Goal: Task Accomplishment & Management: Use online tool/utility

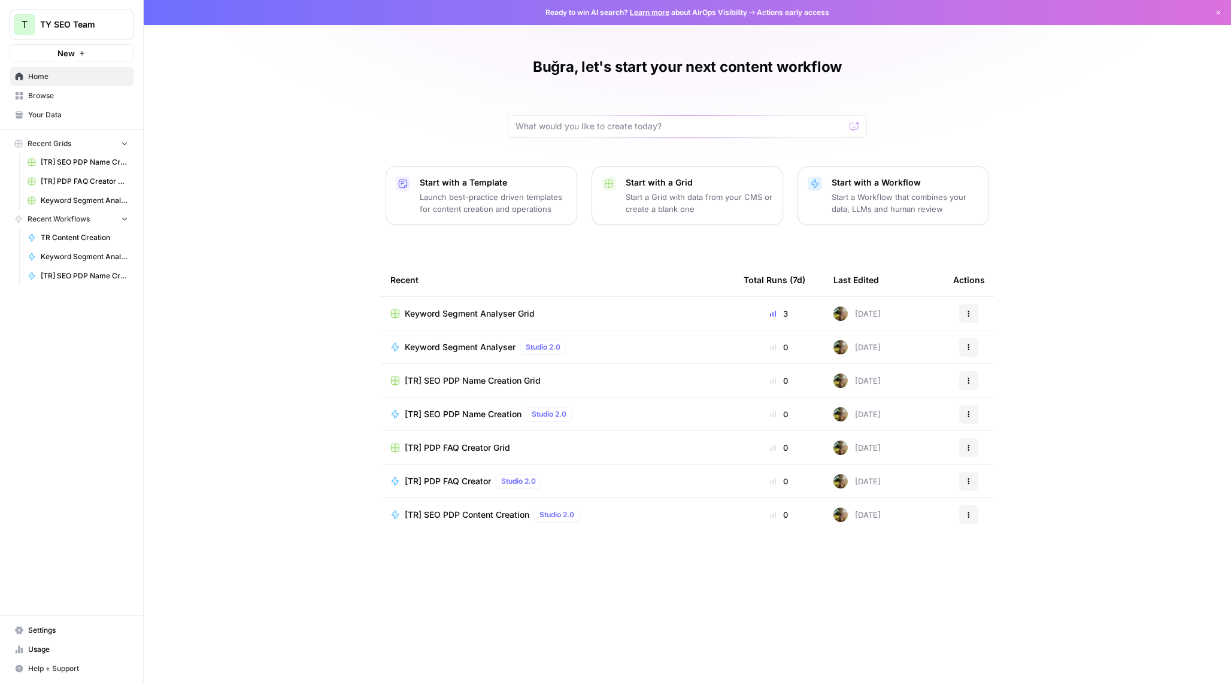
click at [469, 311] on span "Keyword Segment Analyser Grid" at bounding box center [470, 314] width 130 height 12
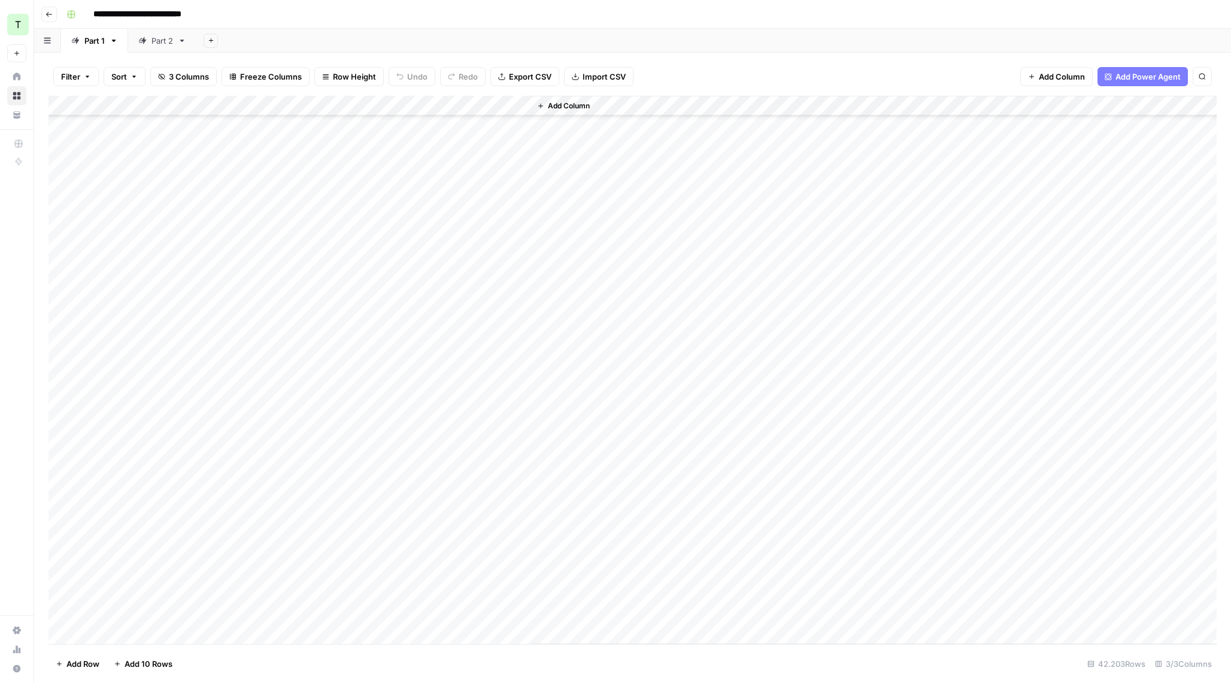
scroll to position [447752, 0]
click at [336, 210] on div "Add Column" at bounding box center [632, 370] width 1168 height 548
click at [408, 208] on div "Add Column" at bounding box center [632, 370] width 1168 height 548
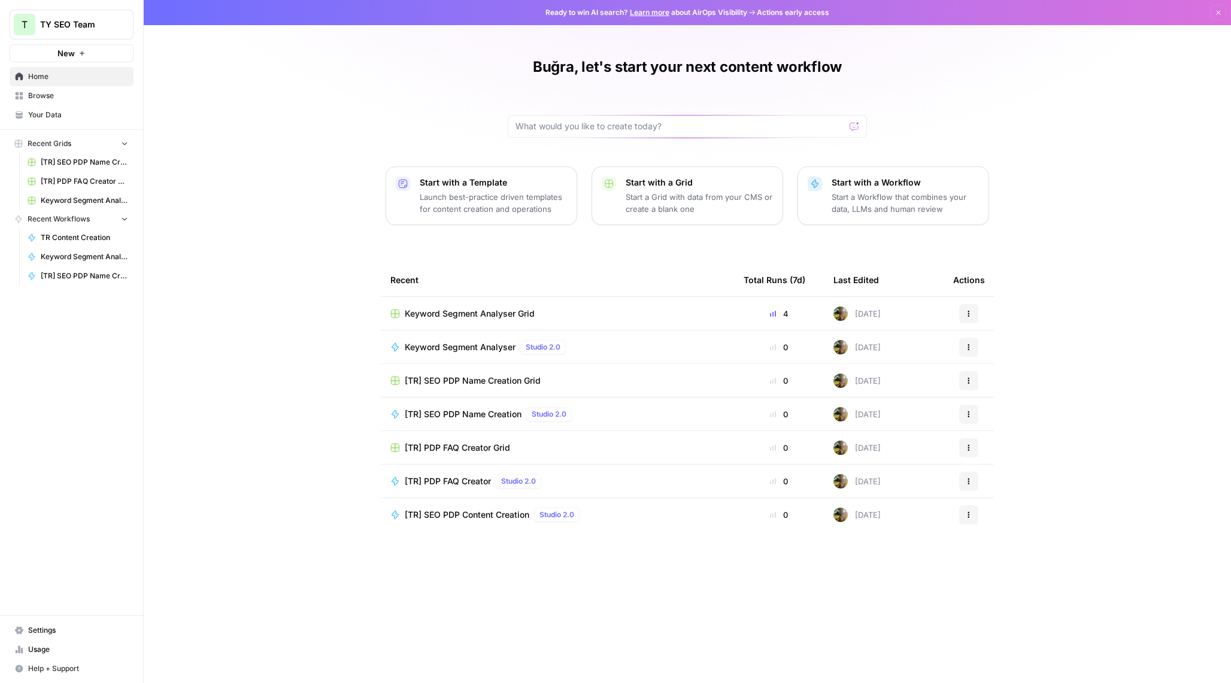
click at [439, 314] on span "Keyword Segment Analyser Grid" at bounding box center [470, 314] width 130 height 12
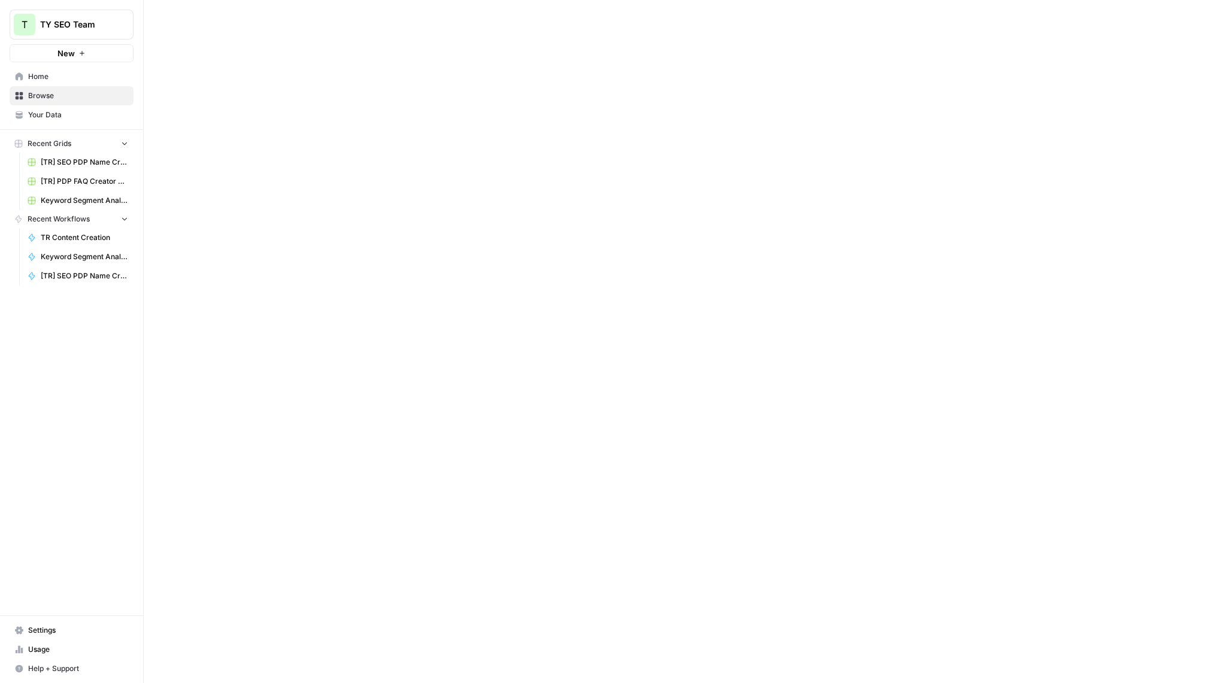
click at [439, 314] on div at bounding box center [687, 341] width 1087 height 683
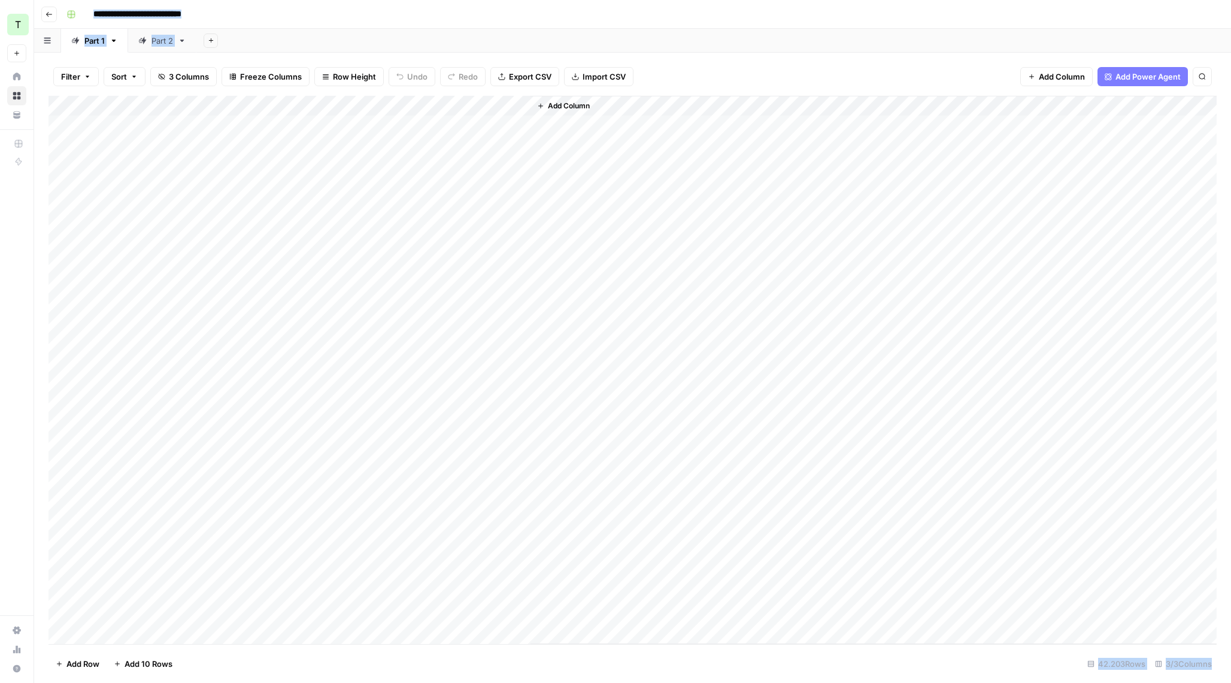
click at [395, 106] on div "Add Column" at bounding box center [632, 370] width 1168 height 548
click at [340, 228] on span "Edit Workflow" at bounding box center [338, 223] width 105 height 12
click at [106, 51] on link "Part 1" at bounding box center [94, 41] width 67 height 24
click at [208, 40] on icon "button" at bounding box center [211, 40] width 7 height 7
click at [253, 98] on span "From Workflow" at bounding box center [272, 99] width 88 height 12
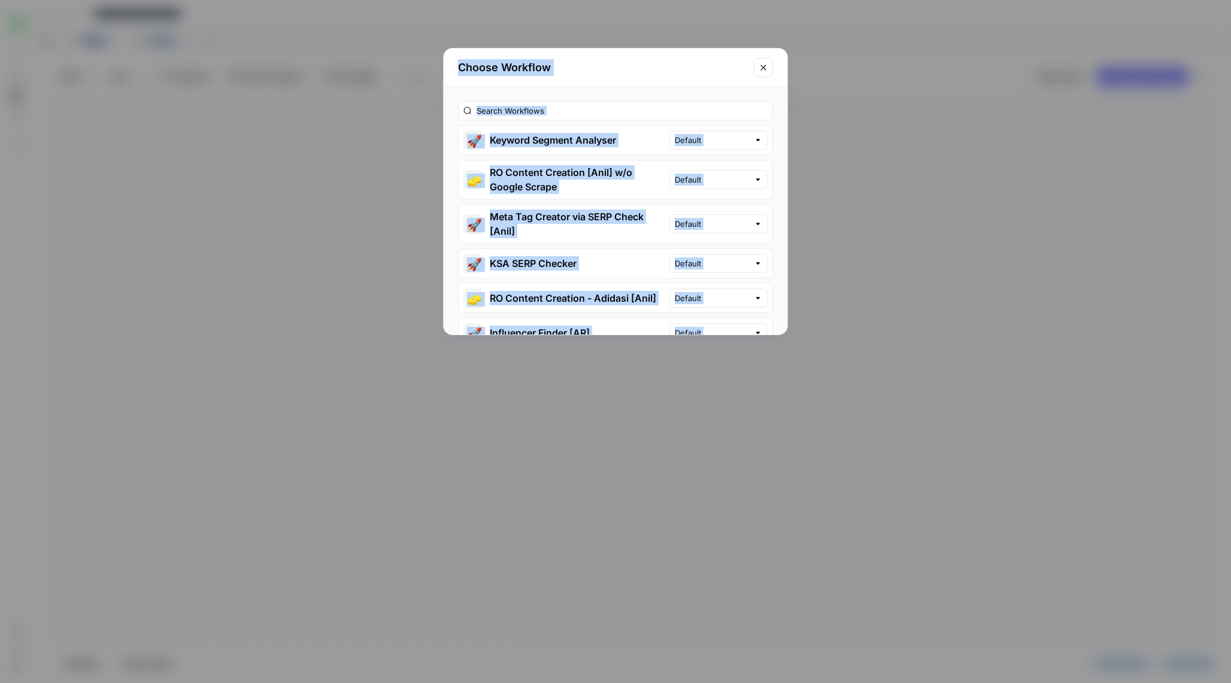
click at [570, 134] on button "🚀 Keyword Segment Analyser" at bounding box center [564, 140] width 211 height 29
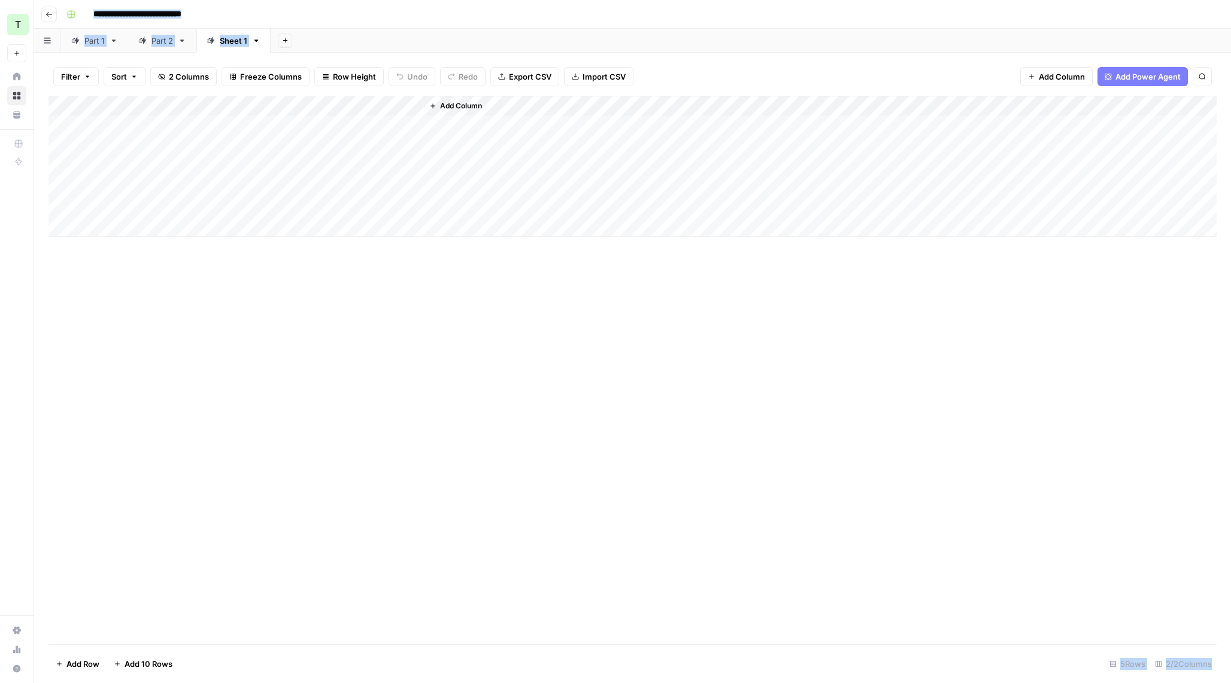
click at [115, 44] on icon at bounding box center [114, 41] width 8 height 8
click at [113, 41] on icon "button" at bounding box center [114, 41] width 8 height 8
click at [133, 102] on span "Delete Sheet" at bounding box center [161, 107] width 57 height 12
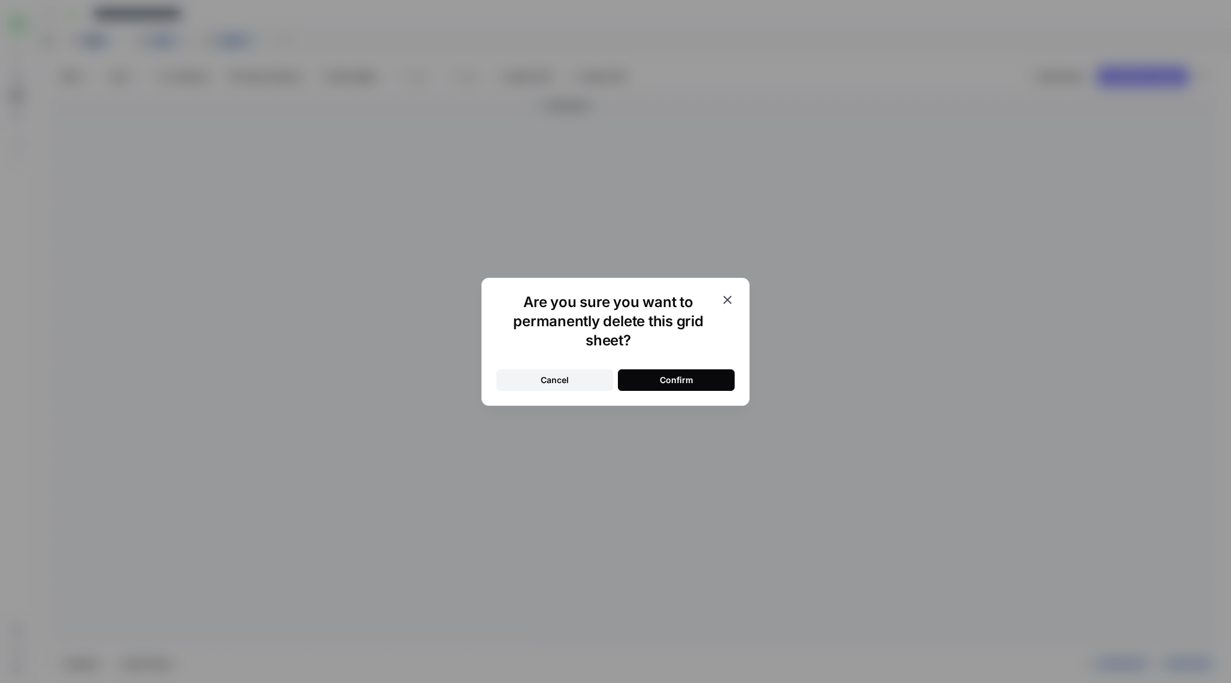
click at [684, 374] on div "Confirm" at bounding box center [677, 380] width 34 height 12
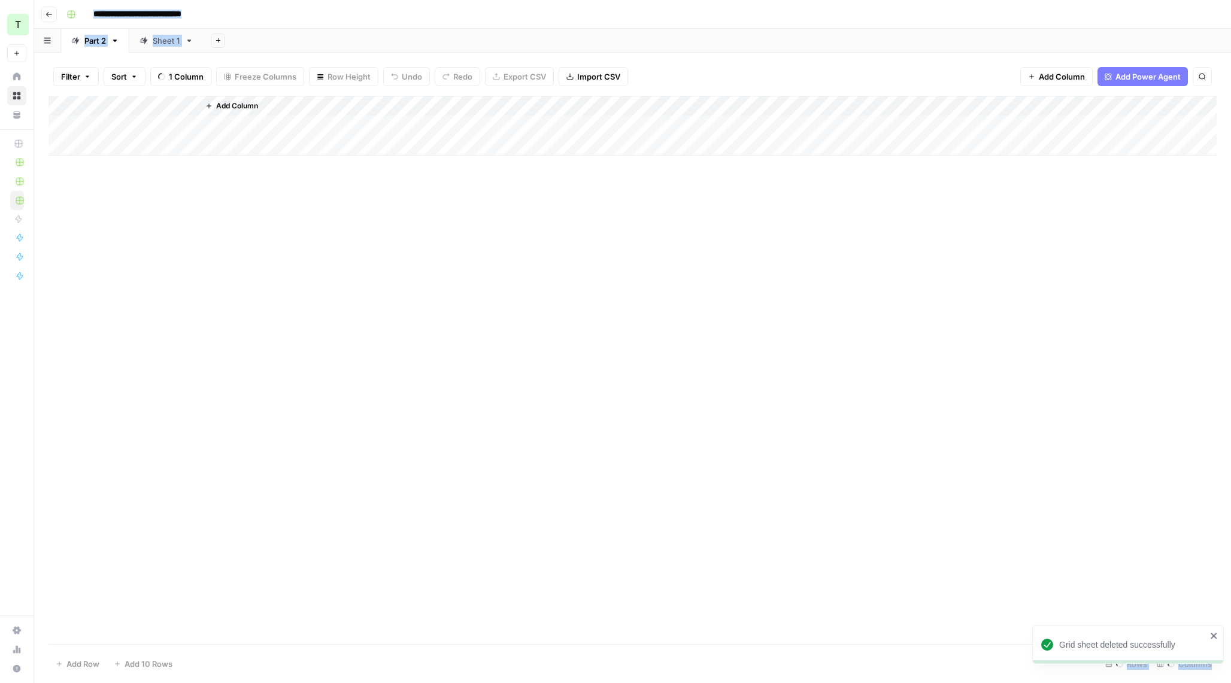
click at [119, 46] on link "Part 2" at bounding box center [95, 41] width 68 height 24
click at [118, 40] on icon "button" at bounding box center [115, 41] width 8 height 8
click at [180, 110] on span "Delete Sheet" at bounding box center [163, 107] width 57 height 12
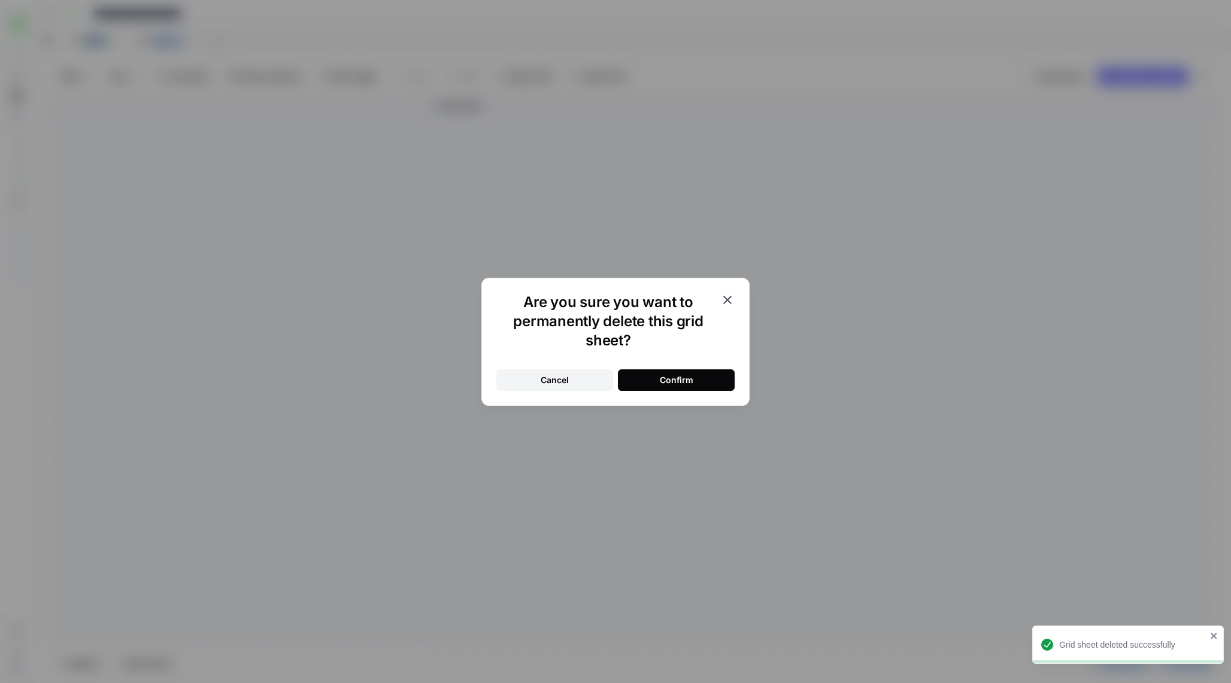
click at [684, 373] on button "Confirm" at bounding box center [676, 380] width 117 height 22
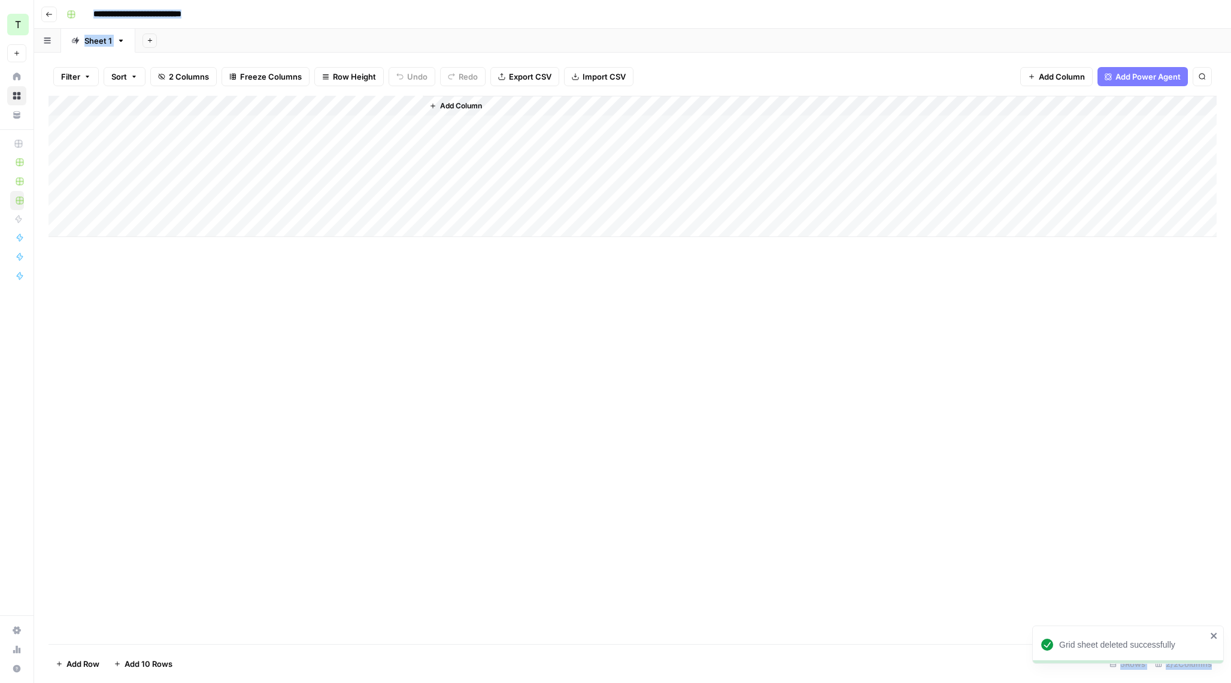
click at [118, 41] on icon "button" at bounding box center [121, 41] width 8 height 8
click at [242, 50] on div "Add Sheet" at bounding box center [682, 41] width 1095 height 24
click at [98, 42] on div "Sheet 1" at bounding box center [98, 41] width 28 height 12
type input "*******"
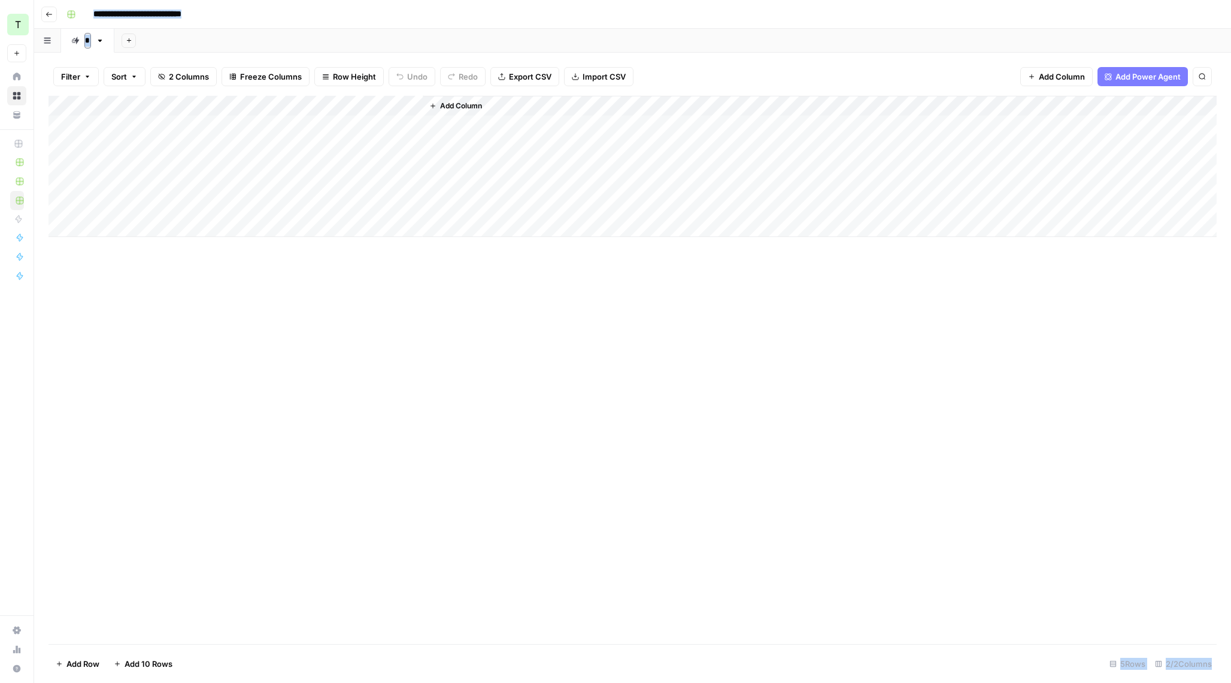
type input "**"
click at [87, 31] on link "P!" at bounding box center [88, 41] width 54 height 24
click at [87, 37] on div "P!" at bounding box center [87, 41] width 7 height 12
type input "**"
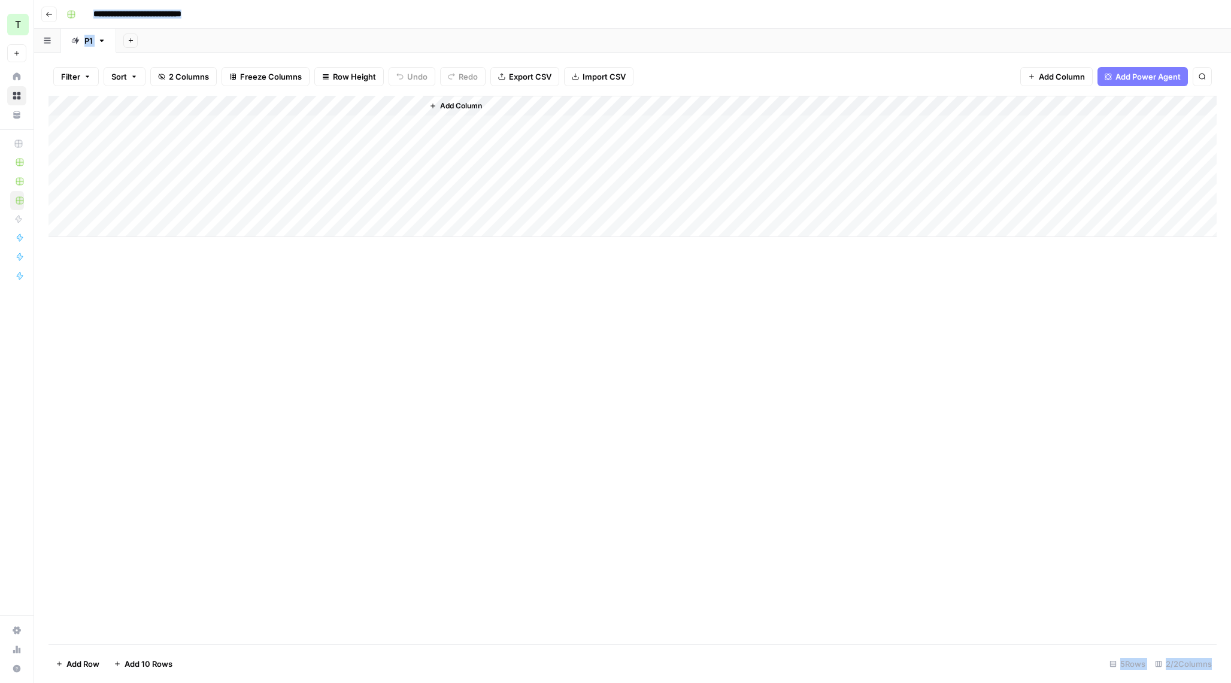
click at [145, 121] on div "Add Column" at bounding box center [632, 166] width 1168 height 141
click at [170, 128] on div "Add Column" at bounding box center [632, 166] width 1168 height 141
click at [205, 185] on div "Add Column" at bounding box center [632, 166] width 1168 height 141
click at [209, 127] on div "Add Column" at bounding box center [632, 166] width 1168 height 141
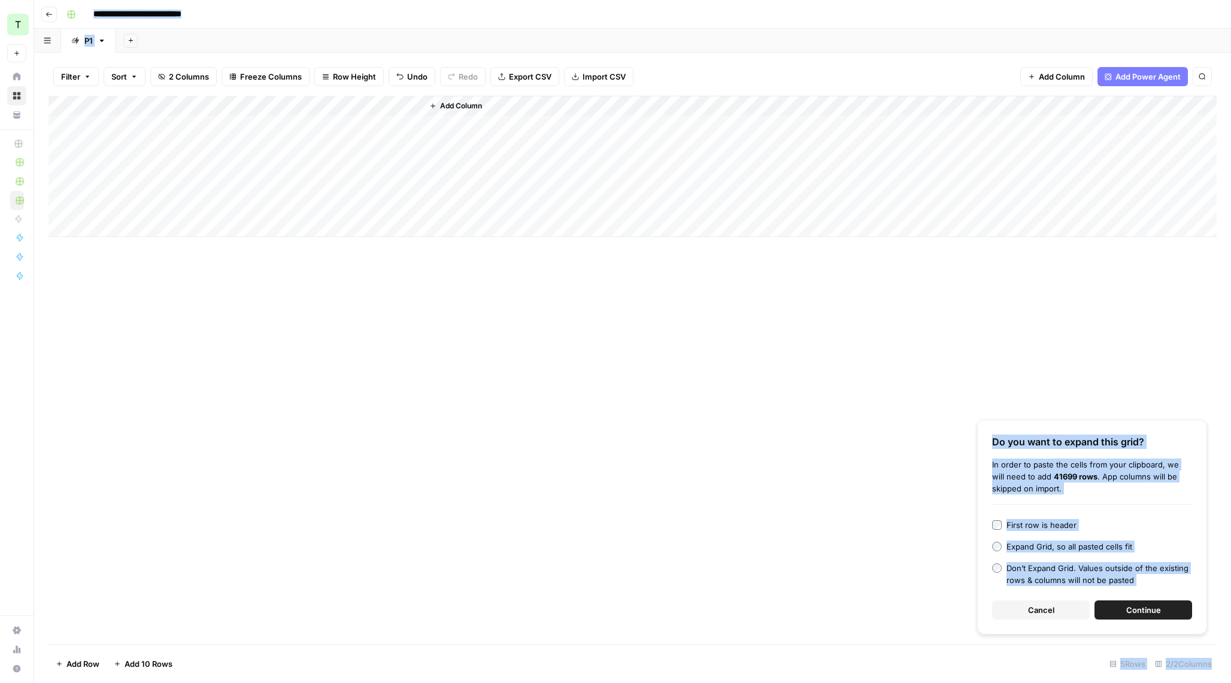
click at [1137, 606] on span "Continue" at bounding box center [1143, 610] width 35 height 12
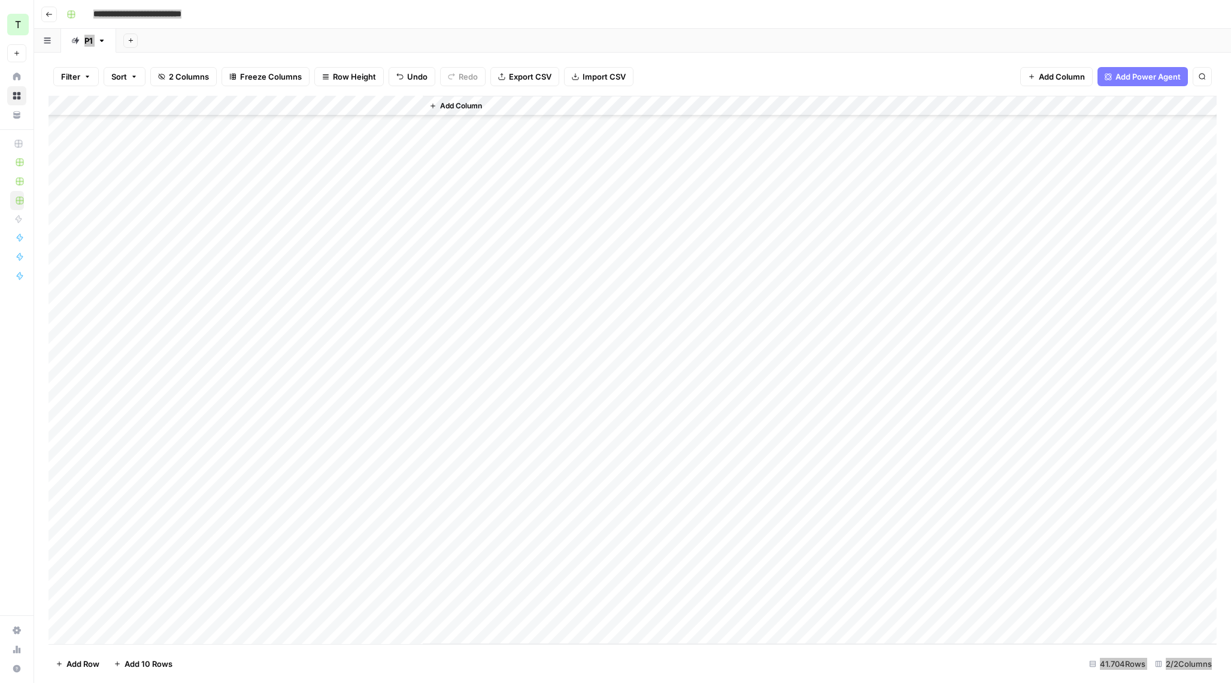
scroll to position [1389, 0]
click at [121, 353] on div "Add Column" at bounding box center [632, 370] width 1168 height 548
click at [132, 41] on icon "button" at bounding box center [131, 40] width 7 height 7
click at [166, 99] on span "From Workflow" at bounding box center [191, 99] width 88 height 12
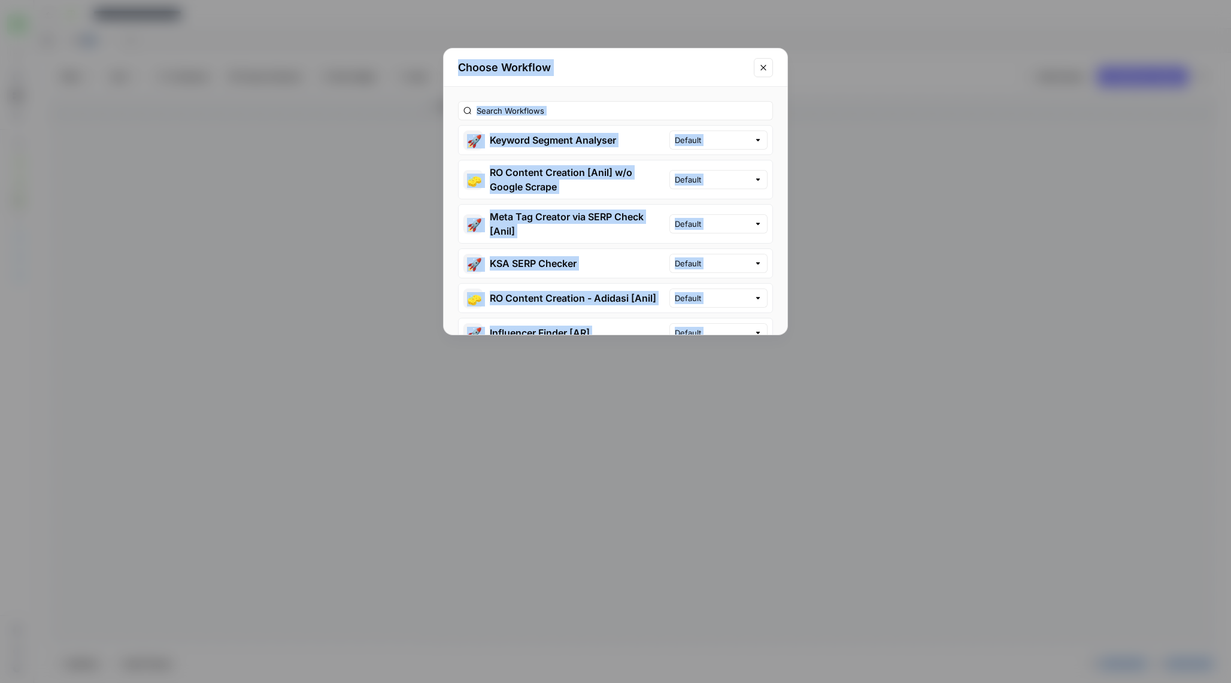
click at [620, 144] on button "🚀 Keyword Segment Analyser" at bounding box center [564, 140] width 211 height 29
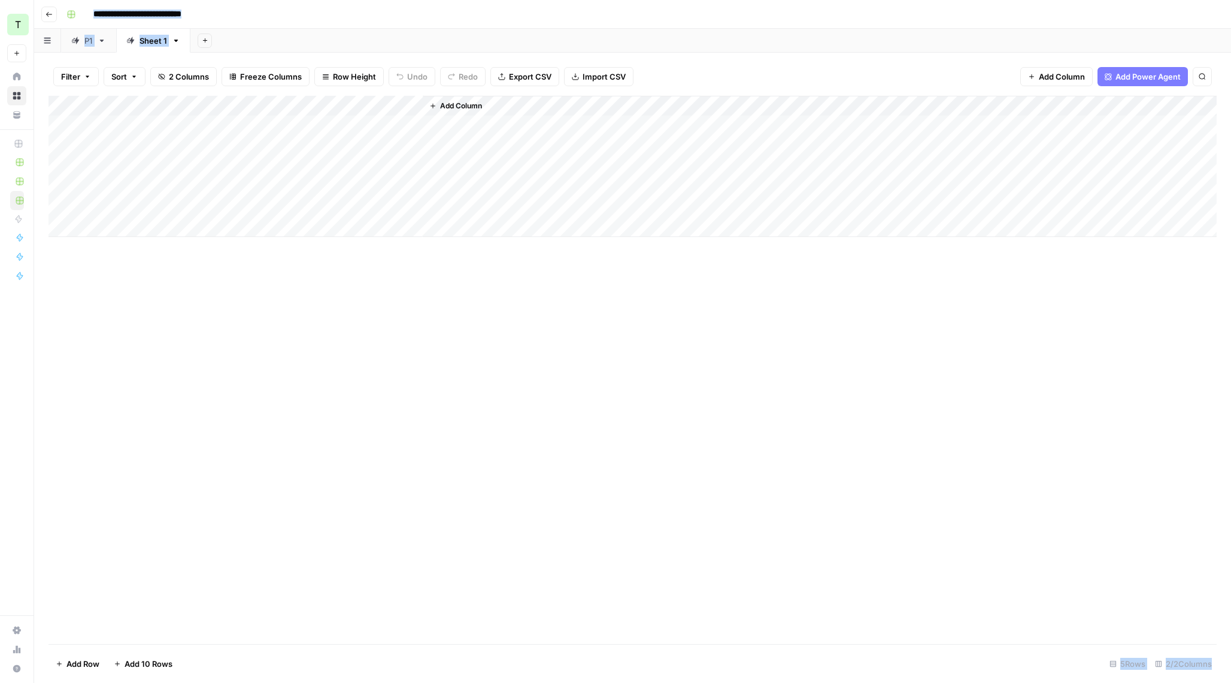
click at [179, 126] on div "Add Column" at bounding box center [632, 166] width 1168 height 141
click at [174, 133] on div "Add Column" at bounding box center [632, 166] width 1168 height 141
click at [168, 161] on div "Add Column" at bounding box center [632, 166] width 1168 height 141
click at [174, 133] on div "Add Column" at bounding box center [632, 166] width 1168 height 141
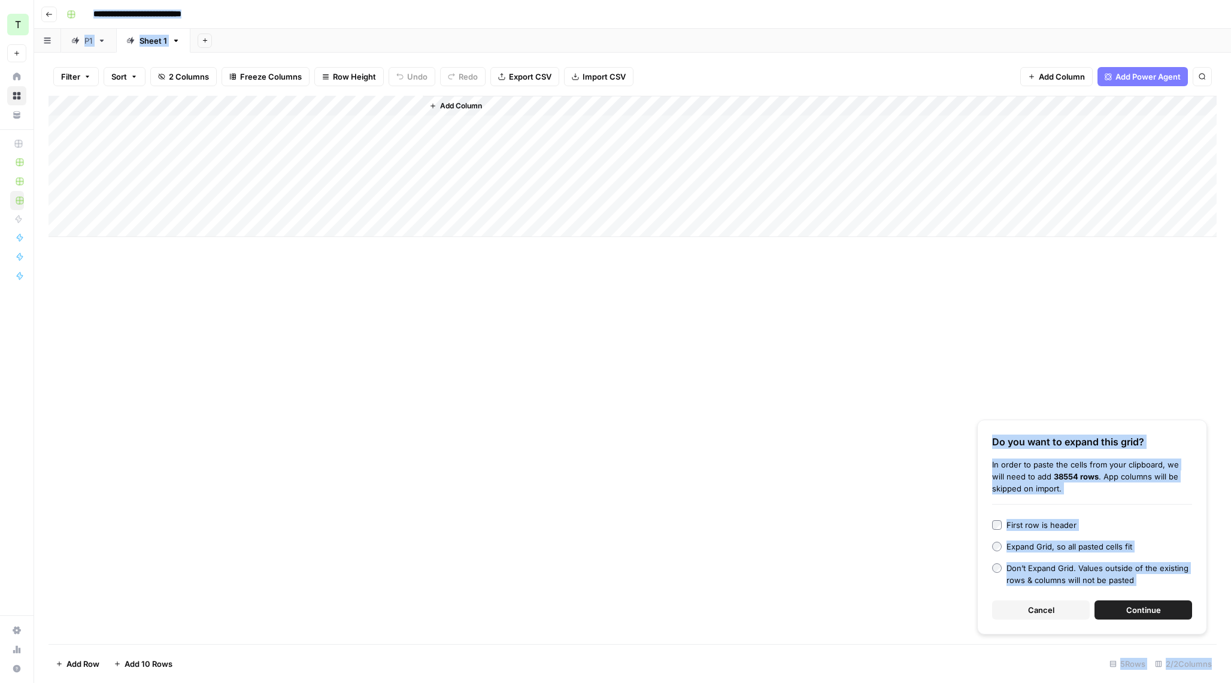
click at [1146, 610] on span "Continue" at bounding box center [1143, 610] width 35 height 12
click at [157, 42] on div "Sheet 1" at bounding box center [153, 41] width 28 height 12
type input "*"
type input "**"
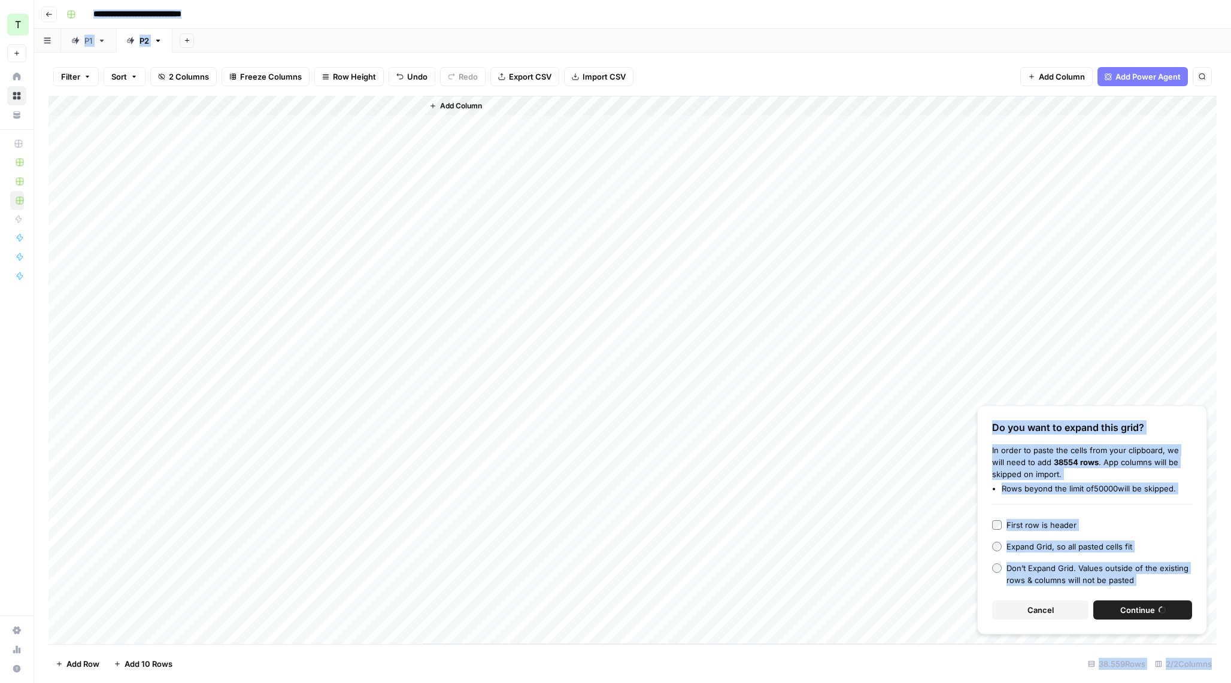
click at [85, 41] on div "P1" at bounding box center [88, 41] width 8 height 12
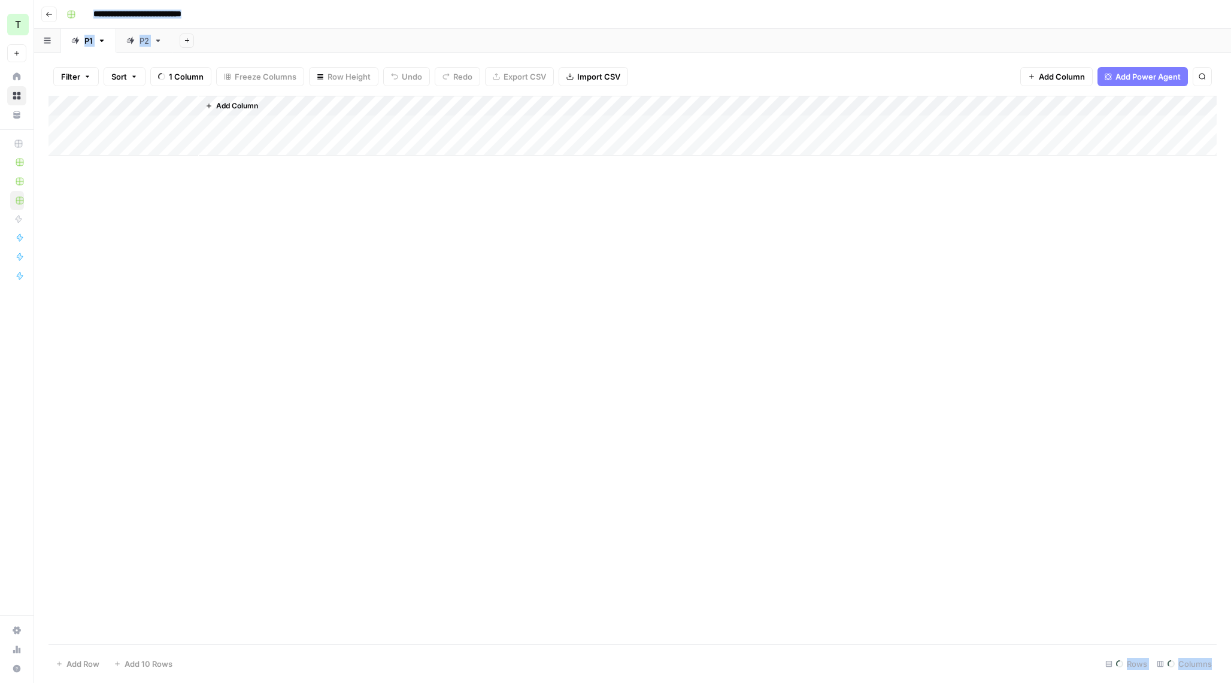
click at [150, 40] on link "P2" at bounding box center [144, 41] width 56 height 24
click at [83, 44] on div "P1" at bounding box center [82, 41] width 22 height 12
click at [141, 43] on div "P2" at bounding box center [144, 41] width 10 height 12
click at [190, 262] on div "Add Column" at bounding box center [632, 370] width 1168 height 548
click at [192, 234] on div "Add Column" at bounding box center [632, 370] width 1168 height 548
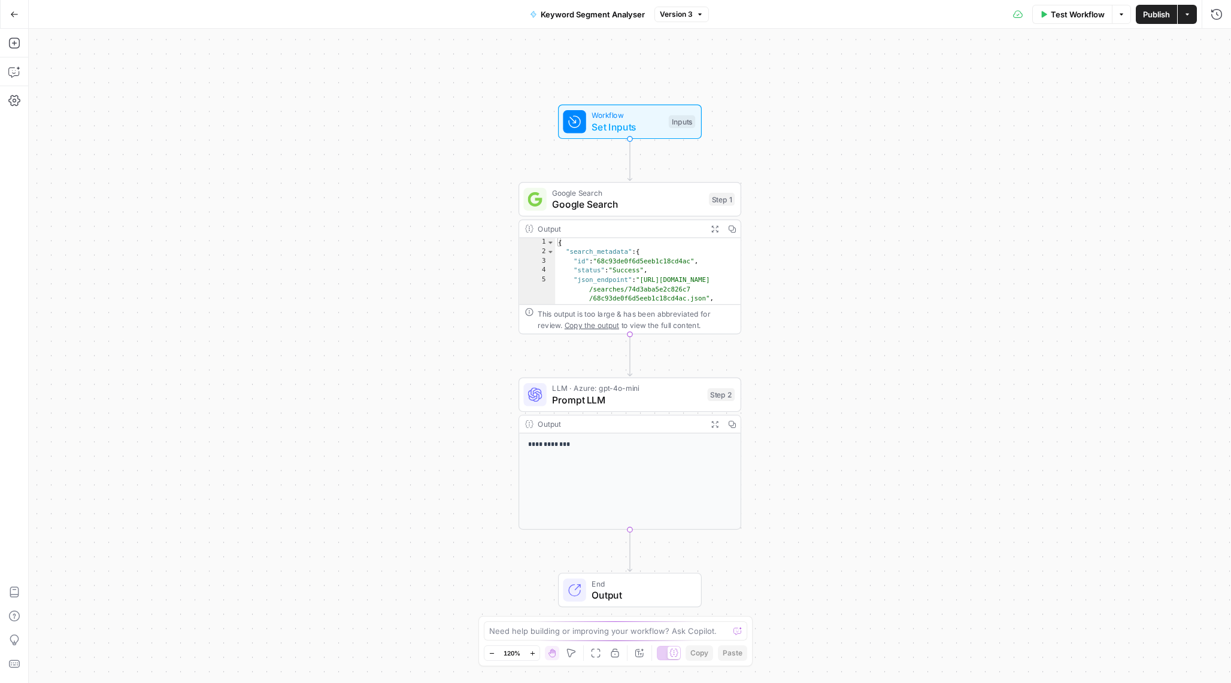
click at [619, 400] on span "Prompt LLM" at bounding box center [627, 400] width 150 height 14
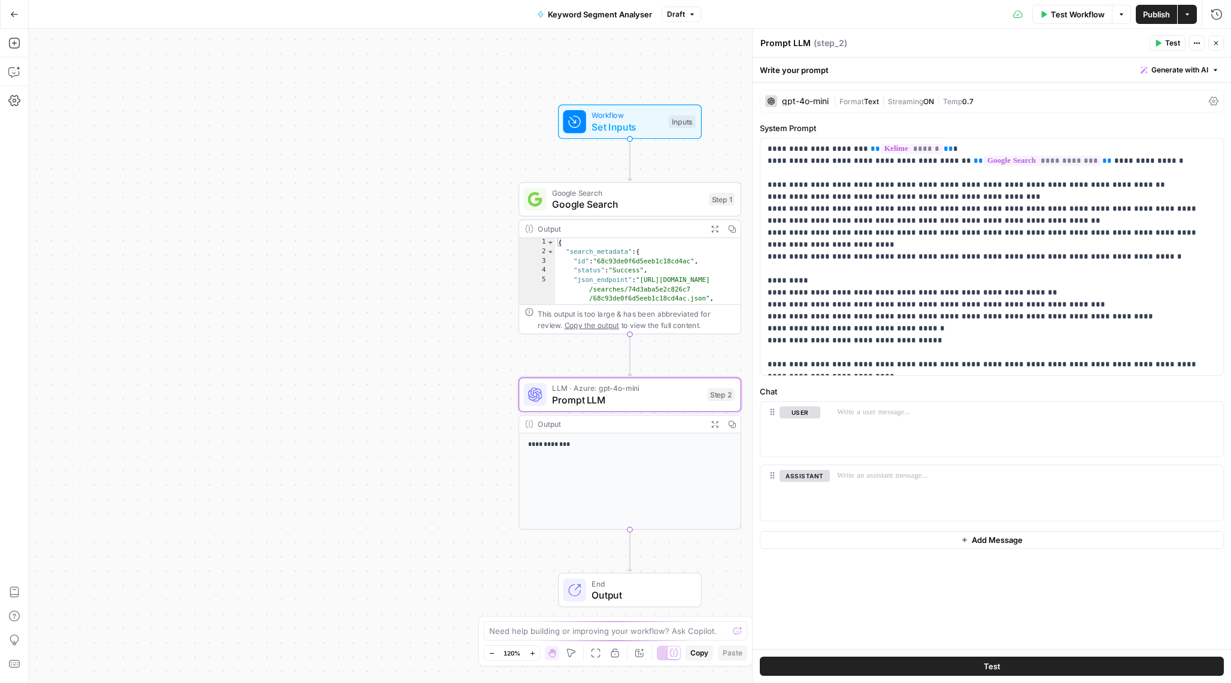
click at [1211, 45] on button "Close" at bounding box center [1216, 43] width 16 height 16
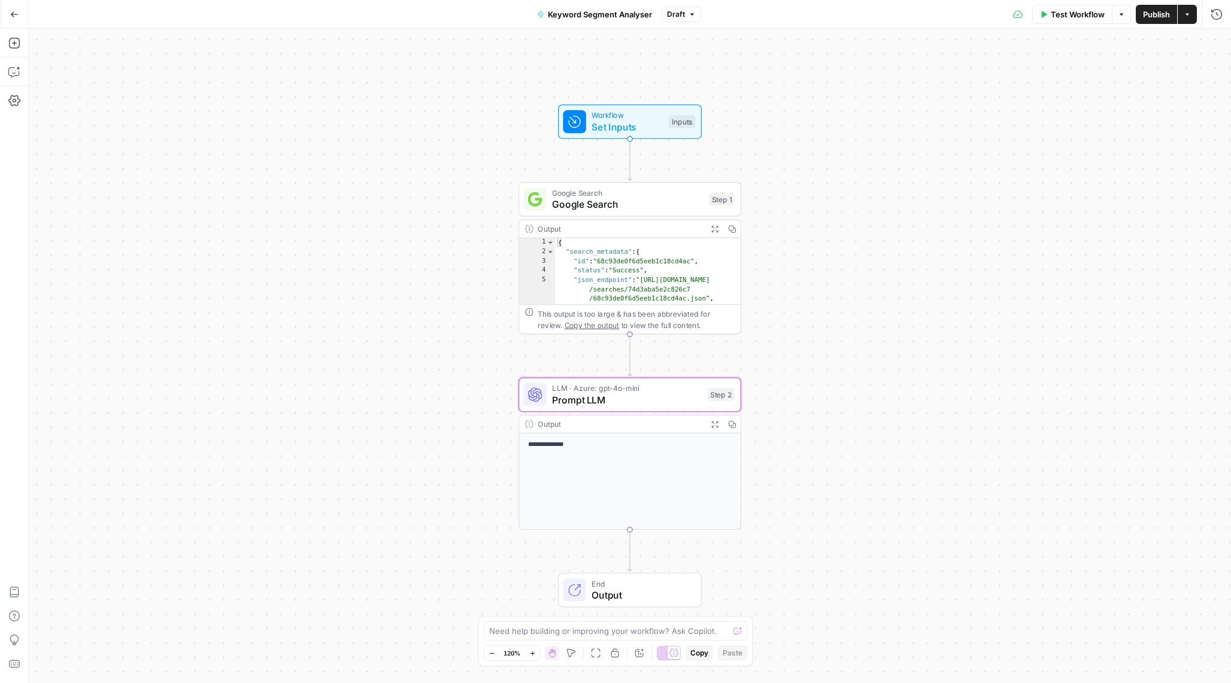
click at [647, 107] on div "Workflow Set Inputs Inputs" at bounding box center [630, 122] width 144 height 35
click at [647, 107] on div "Workflow Set Inputs Inputs Test Step" at bounding box center [630, 122] width 144 height 35
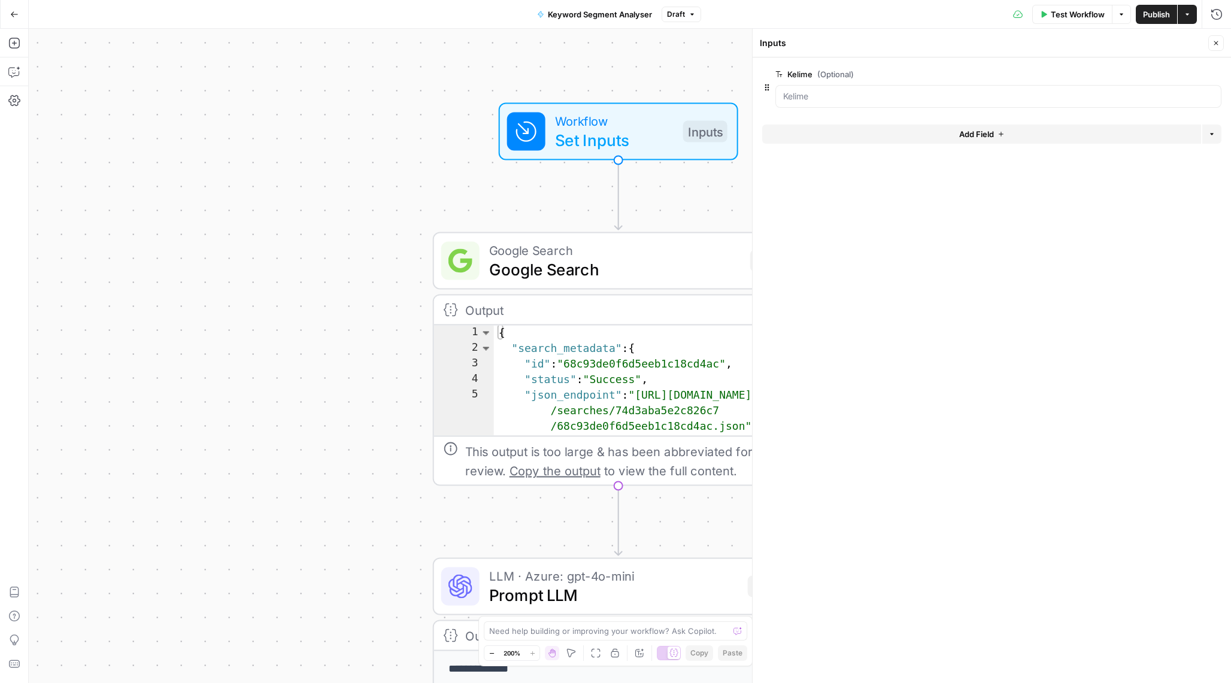
click at [1213, 42] on icon "button" at bounding box center [1215, 43] width 7 height 7
click at [588, 589] on span "Prompt LLM" at bounding box center [613, 595] width 249 height 24
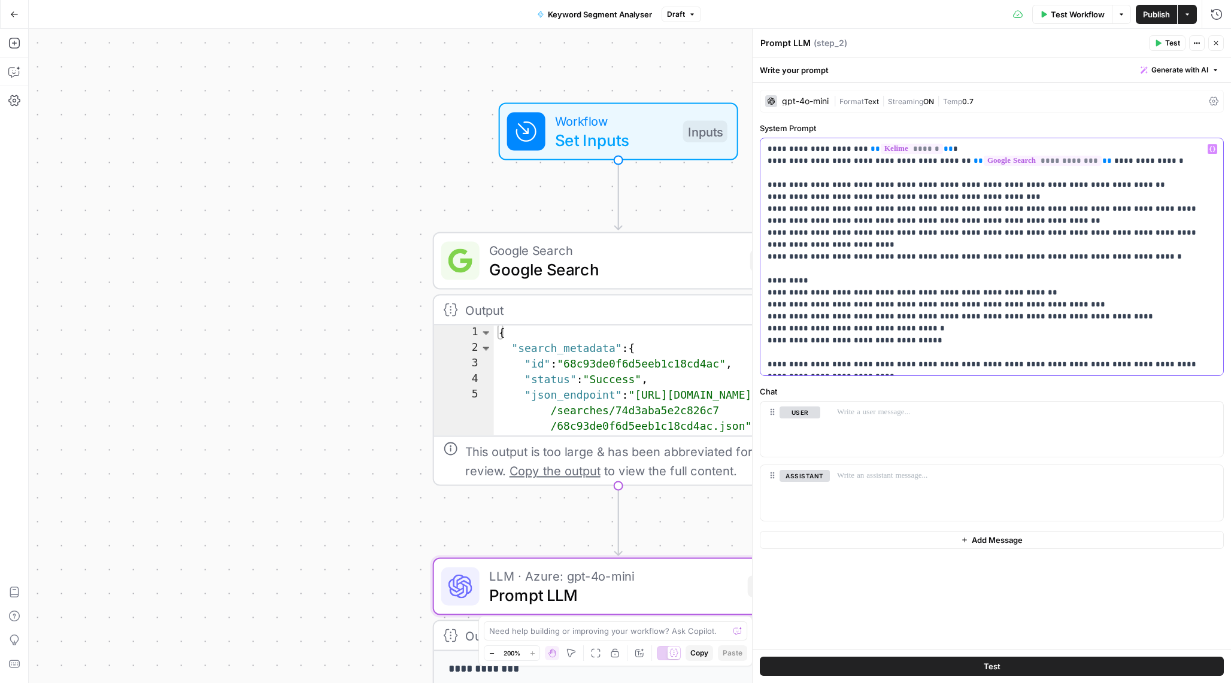
click at [972, 219] on p "**********" at bounding box center [991, 256] width 448 height 227
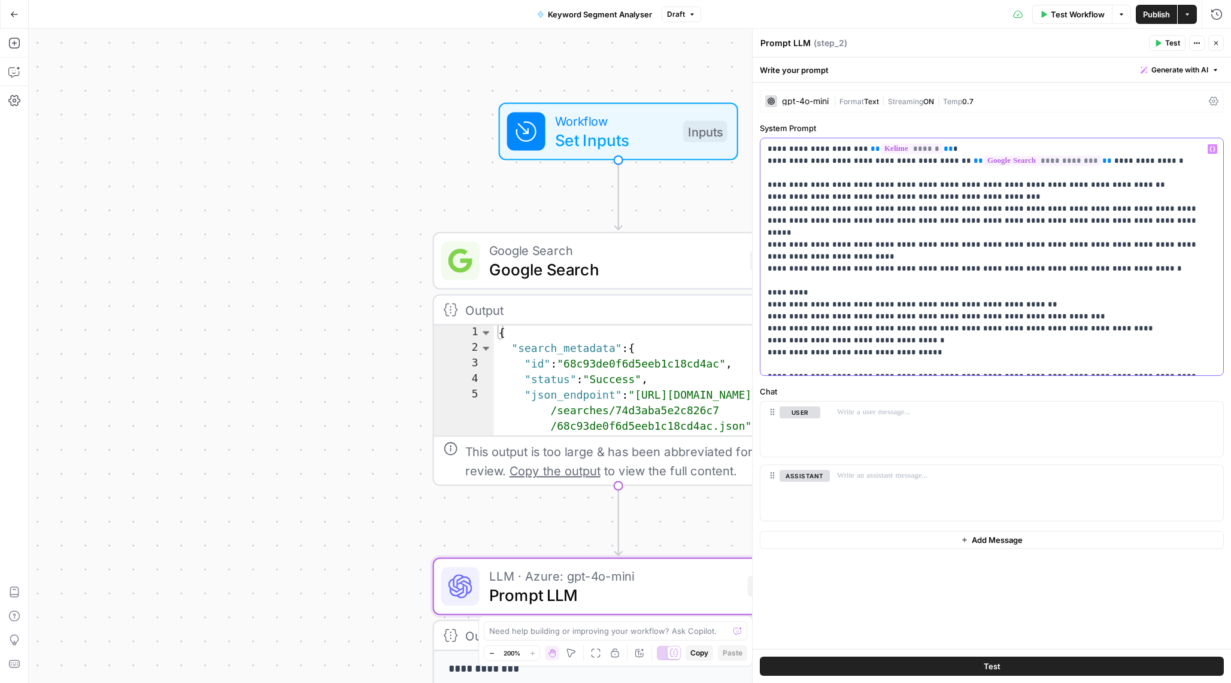
drag, startPoint x: 1155, startPoint y: 247, endPoint x: 768, endPoint y: 236, distance: 387.4
click at [768, 236] on p "**********" at bounding box center [991, 256] width 448 height 227
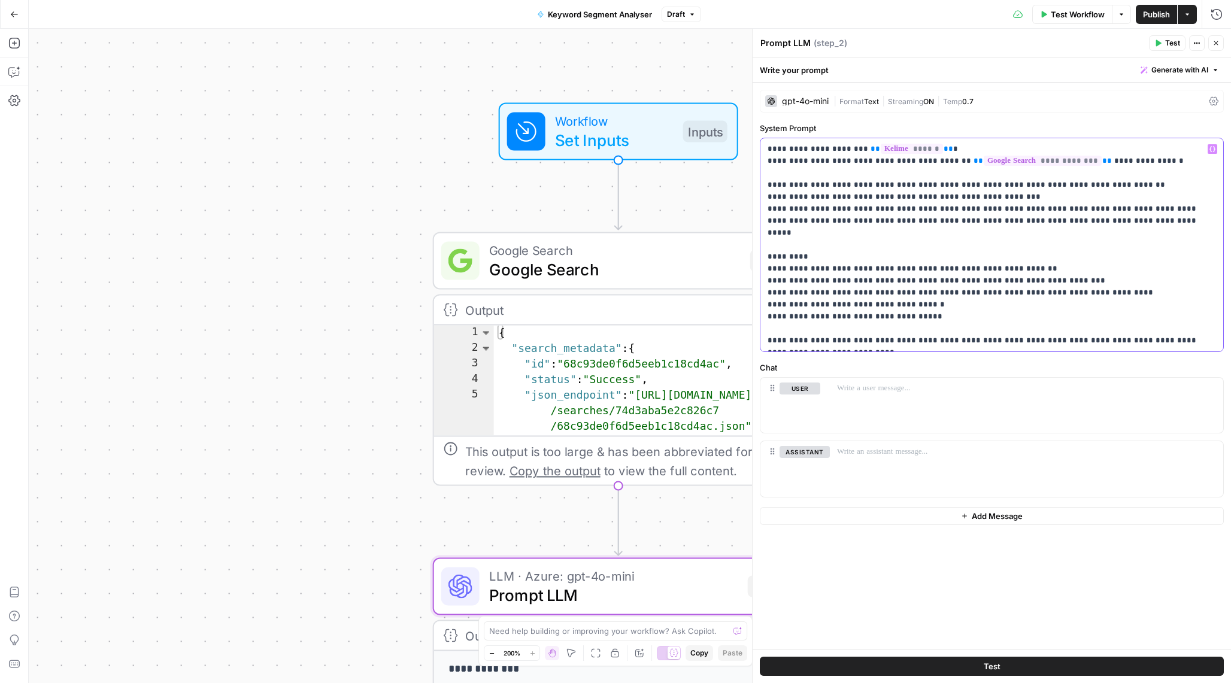
drag, startPoint x: 1031, startPoint y: 252, endPoint x: 910, endPoint y: 254, distance: 120.9
click at [911, 254] on p "**********" at bounding box center [991, 245] width 448 height 204
drag, startPoint x: 1068, startPoint y: 266, endPoint x: 791, endPoint y: 276, distance: 276.7
click at [791, 276] on p "**********" at bounding box center [991, 245] width 448 height 204
click at [893, 254] on p "**********" at bounding box center [991, 245] width 448 height 204
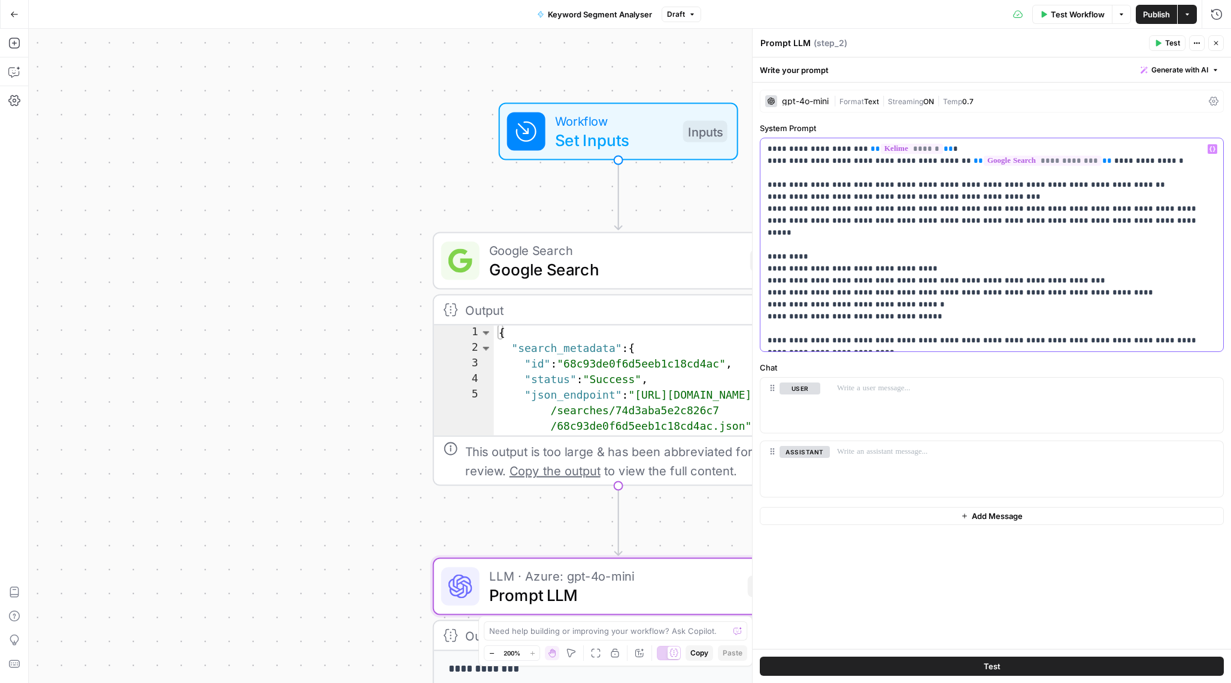
drag, startPoint x: 1099, startPoint y: 269, endPoint x: 778, endPoint y: 271, distance: 321.5
click at [778, 271] on p "**********" at bounding box center [991, 245] width 448 height 204
click at [997, 281] on p "**********" at bounding box center [991, 245] width 448 height 204
drag, startPoint x: 921, startPoint y: 295, endPoint x: 742, endPoint y: 292, distance: 179.0
click at [742, 292] on body "T TY SEO Team New Home Browse Your Data Recent Grids [TR] SEO PDP Name Creation…" at bounding box center [615, 341] width 1231 height 683
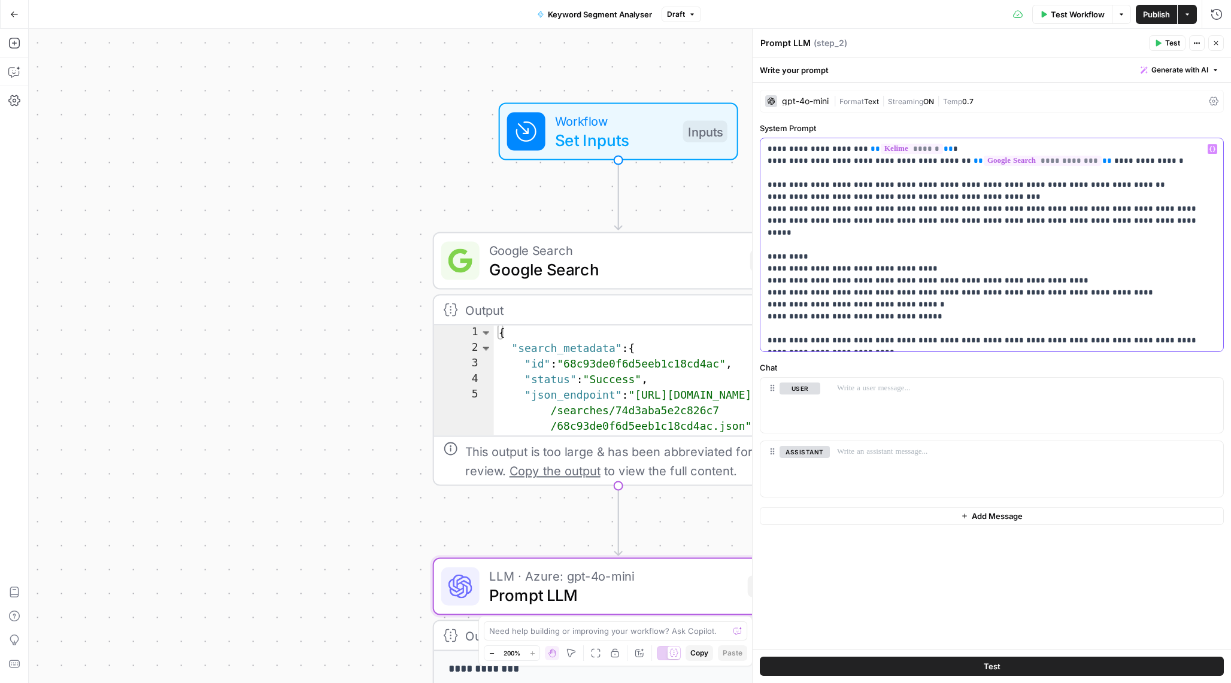
click at [858, 298] on p "**********" at bounding box center [991, 245] width 448 height 204
drag, startPoint x: 927, startPoint y: 307, endPoint x: 766, endPoint y: 296, distance: 161.4
click at [766, 296] on div "**********" at bounding box center [991, 244] width 463 height 213
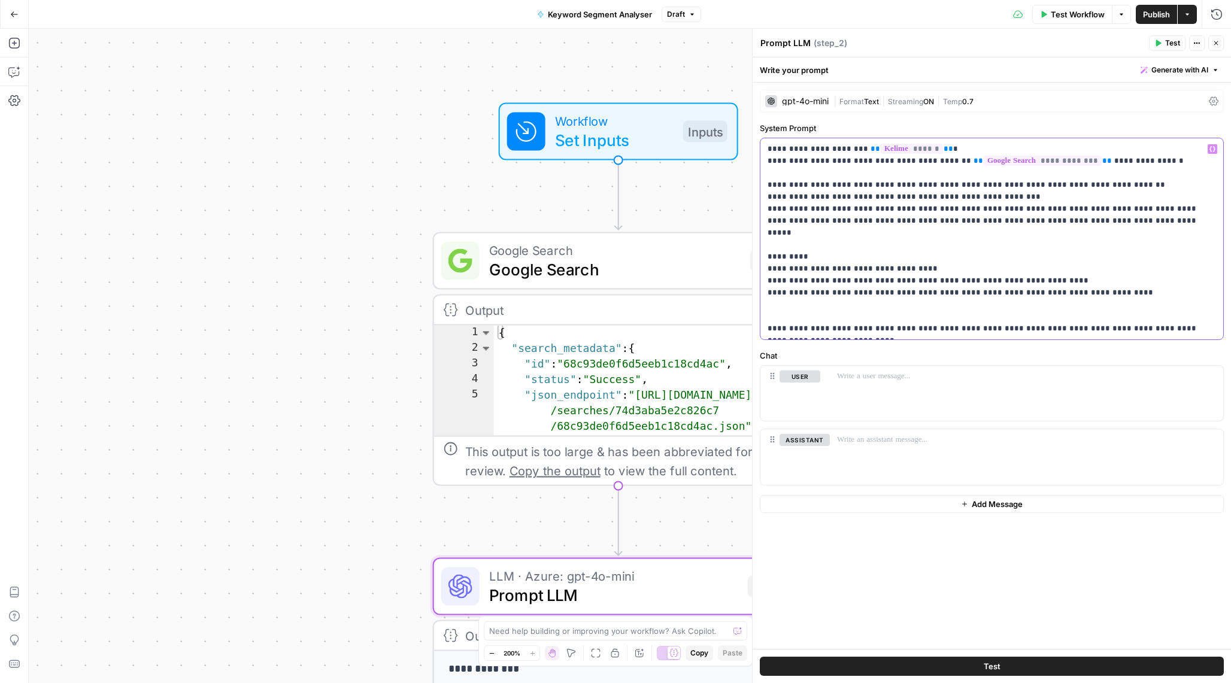
drag, startPoint x: 929, startPoint y: 259, endPoint x: 775, endPoint y: 258, distance: 154.4
click at [774, 259] on p "**********" at bounding box center [991, 239] width 448 height 192
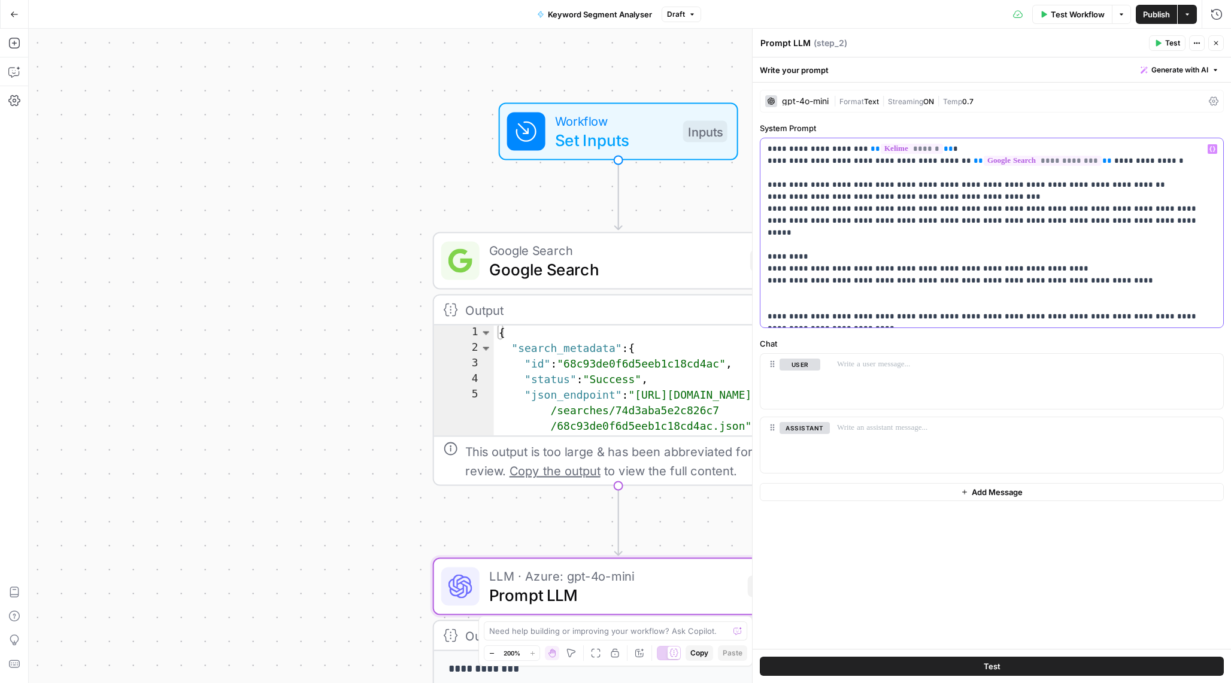
click at [990, 181] on p "**********" at bounding box center [991, 233] width 448 height 180
click at [946, 160] on p "**********" at bounding box center [991, 233] width 448 height 180
click at [1099, 163] on p "**********" at bounding box center [991, 233] width 448 height 180
click at [1113, 166] on p "**********" at bounding box center [991, 233] width 448 height 180
drag, startPoint x: 898, startPoint y: 186, endPoint x: 754, endPoint y: 186, distance: 144.3
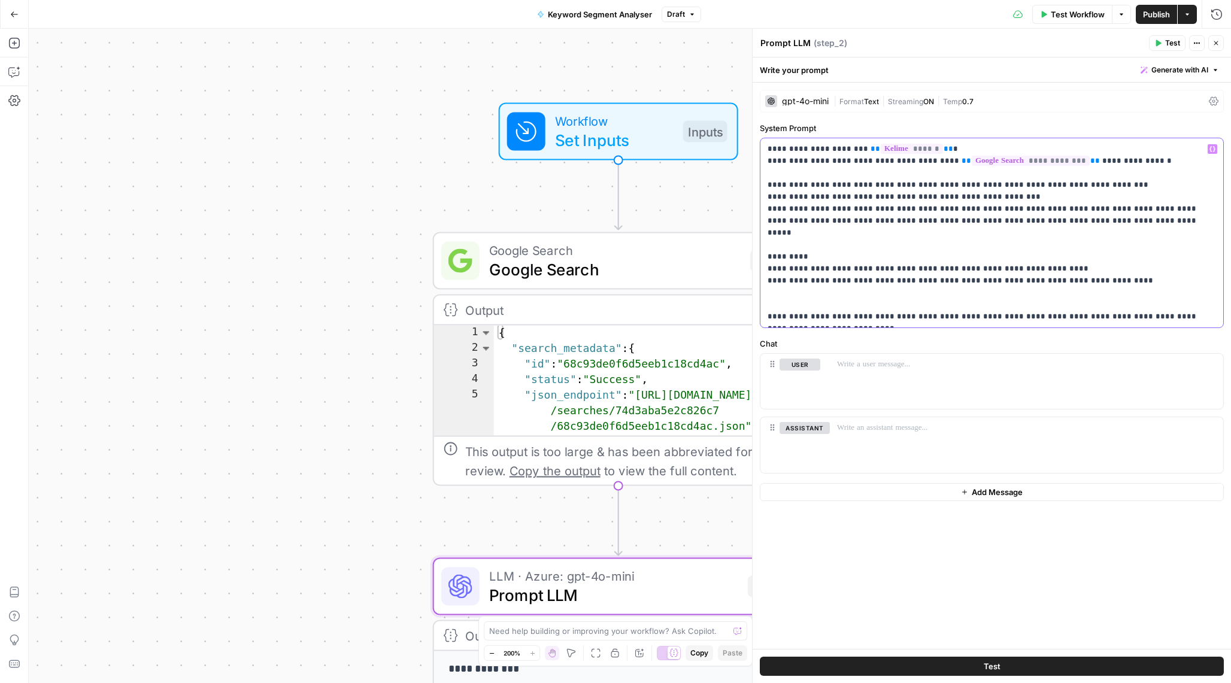
click at [754, 186] on div "**********" at bounding box center [991, 356] width 479 height 654
drag, startPoint x: 796, startPoint y: 185, endPoint x: 708, endPoint y: 187, distance: 87.4
click at [708, 187] on body "T TY SEO Team New Home Browse Your Data Recent Grids [TR] SEO PDP Name Creation…" at bounding box center [615, 341] width 1231 height 683
drag, startPoint x: 798, startPoint y: 187, endPoint x: 743, endPoint y: 187, distance: 54.5
click at [743, 187] on body "T TY SEO Team New Home Browse Your Data Recent Grids [TR] SEO PDP Name Creation…" at bounding box center [615, 341] width 1231 height 683
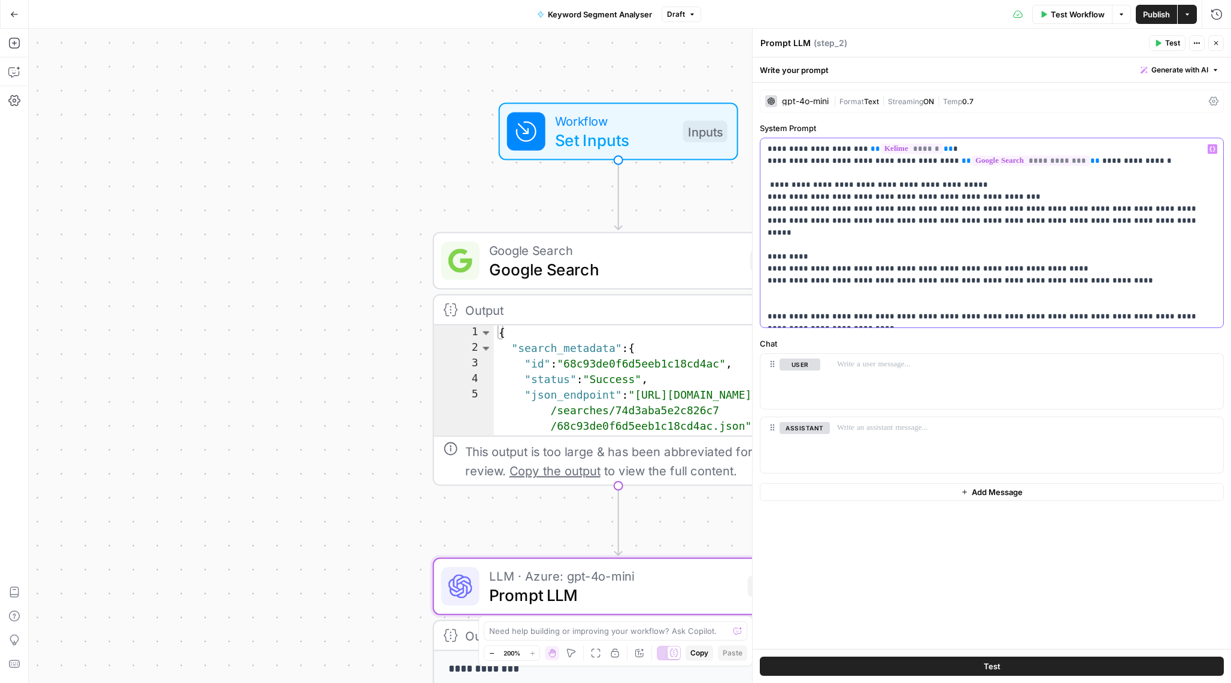
drag, startPoint x: 797, startPoint y: 186, endPoint x: 764, endPoint y: 176, distance: 33.7
click at [764, 176] on div "**********" at bounding box center [991, 232] width 463 height 189
click at [820, 184] on p "**********" at bounding box center [991, 233] width 448 height 180
click at [819, 181] on p "**********" at bounding box center [991, 233] width 448 height 180
click at [1004, 197] on p "**********" at bounding box center [991, 233] width 448 height 180
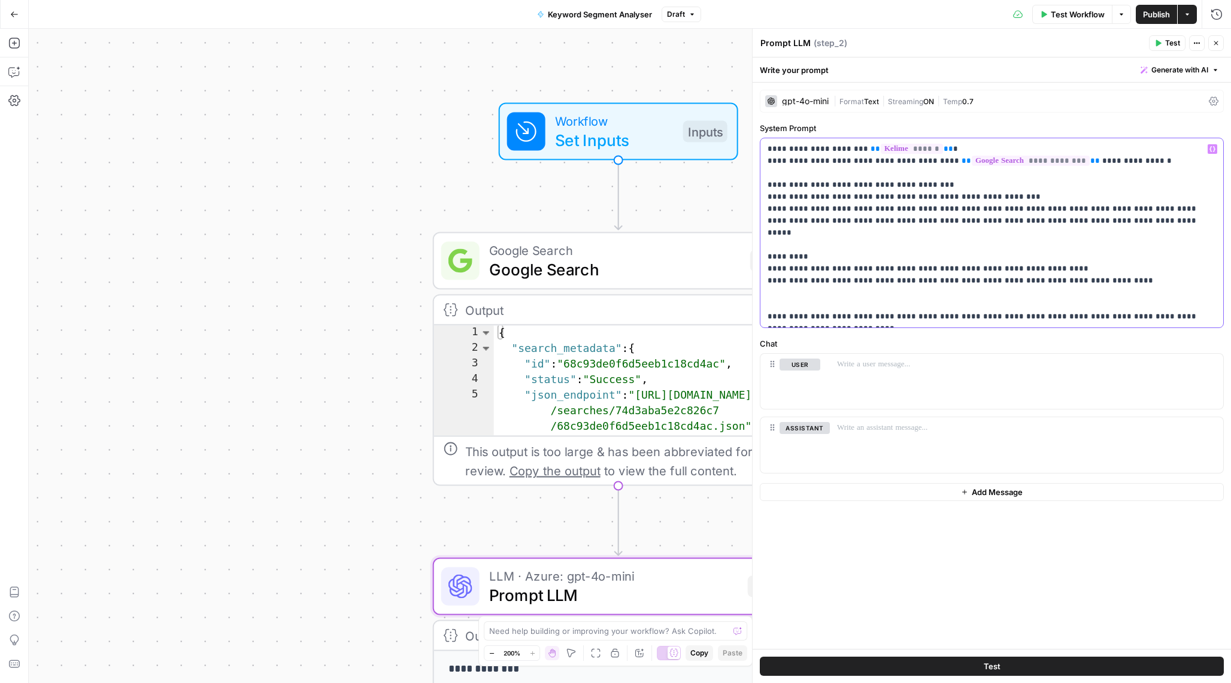
drag, startPoint x: 1016, startPoint y: 198, endPoint x: 806, endPoint y: 199, distance: 210.1
click at [805, 199] on p "**********" at bounding box center [991, 233] width 448 height 180
drag, startPoint x: 816, startPoint y: 215, endPoint x: 882, endPoint y: 215, distance: 66.4
click at [884, 215] on p "**********" at bounding box center [991, 233] width 448 height 180
click at [842, 224] on p "**********" at bounding box center [991, 233] width 448 height 180
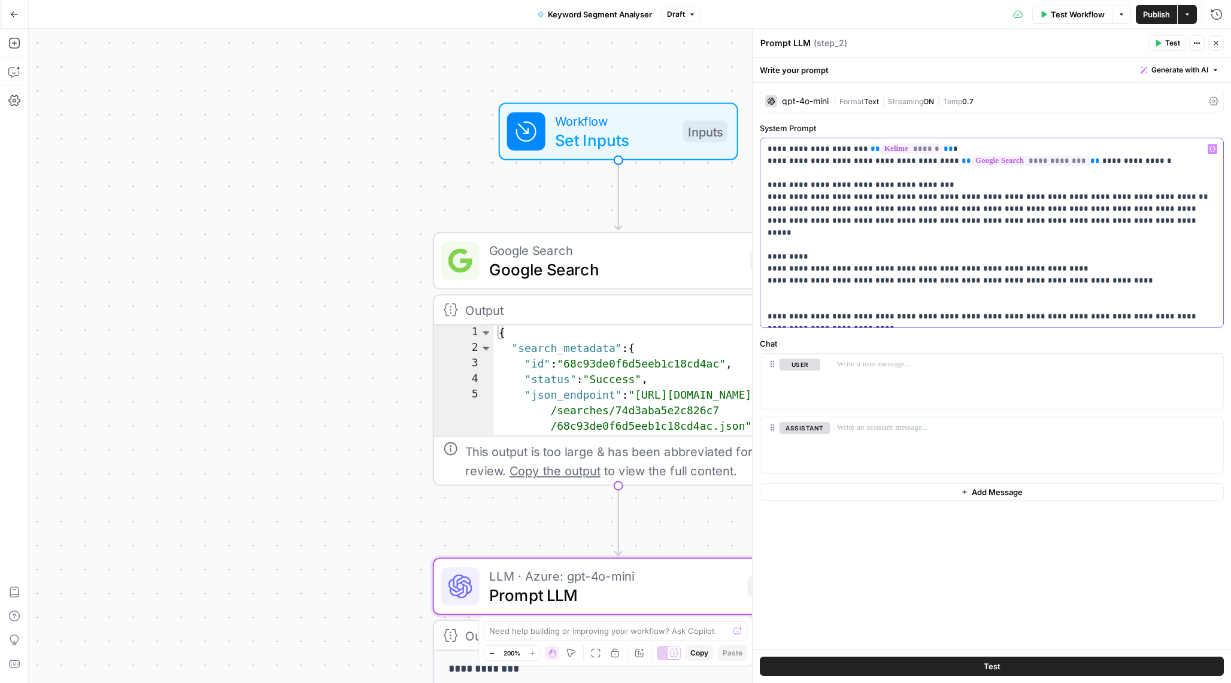
drag, startPoint x: 930, startPoint y: 208, endPoint x: 1080, endPoint y: 209, distance: 149.7
click at [1080, 209] on p "**********" at bounding box center [991, 233] width 448 height 180
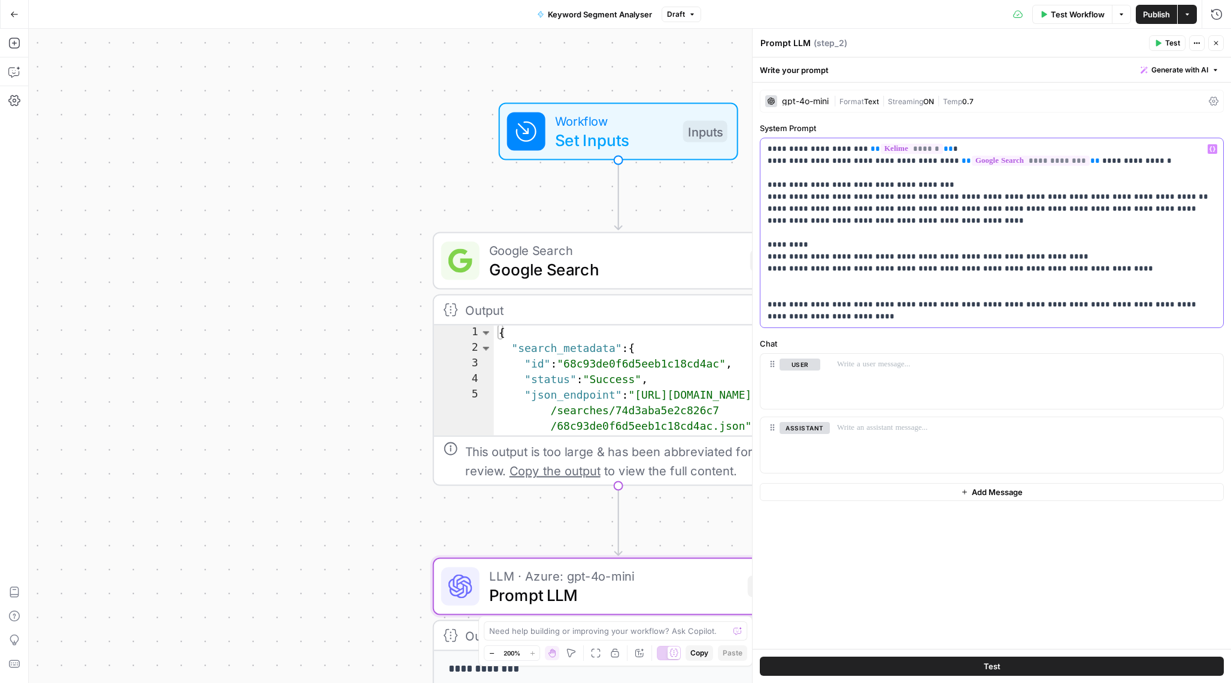
drag, startPoint x: 918, startPoint y: 224, endPoint x: 911, endPoint y: 213, distance: 13.5
click at [911, 213] on p "**********" at bounding box center [991, 233] width 448 height 180
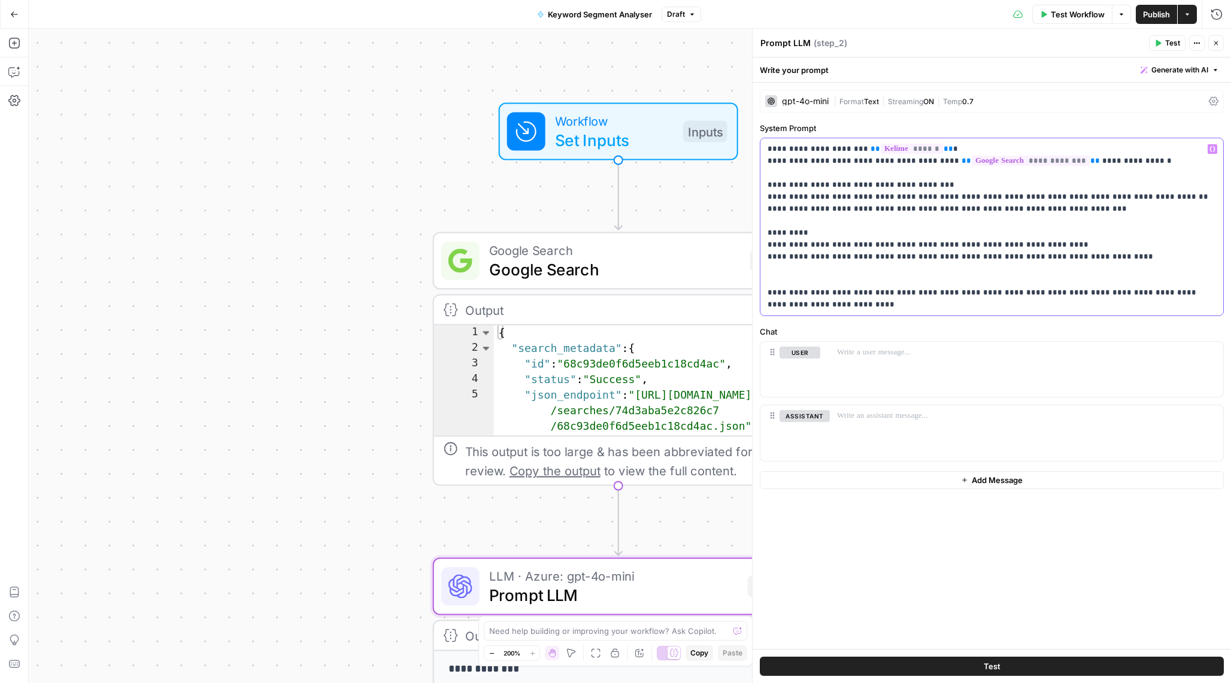
drag, startPoint x: 915, startPoint y: 293, endPoint x: 1018, endPoint y: 291, distance: 102.4
click at [1018, 291] on p "**********" at bounding box center [991, 227] width 448 height 168
click at [1081, 239] on p "**********" at bounding box center [991, 221] width 448 height 156
click at [1077, 16] on span "Test Workflow" at bounding box center [1078, 14] width 54 height 12
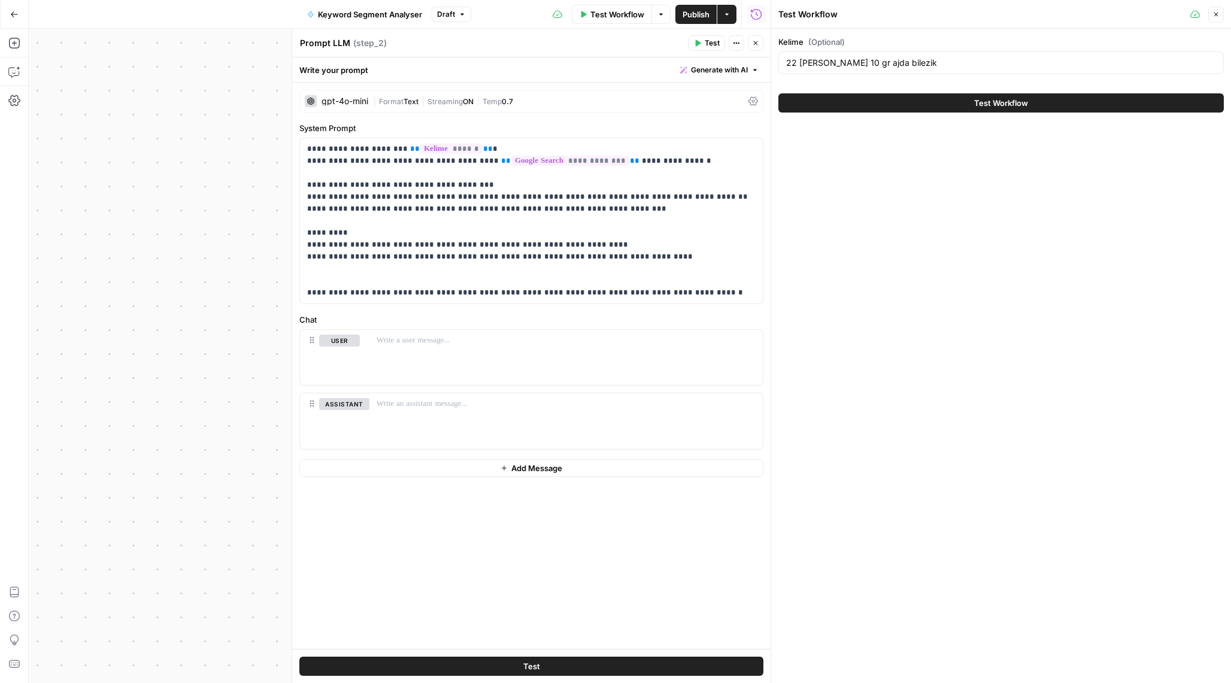
click at [907, 55] on div "22 ayar 10 gr ajda bilezik" at bounding box center [1000, 62] width 445 height 23
click at [943, 106] on button "Test Workflow" at bounding box center [1000, 102] width 445 height 19
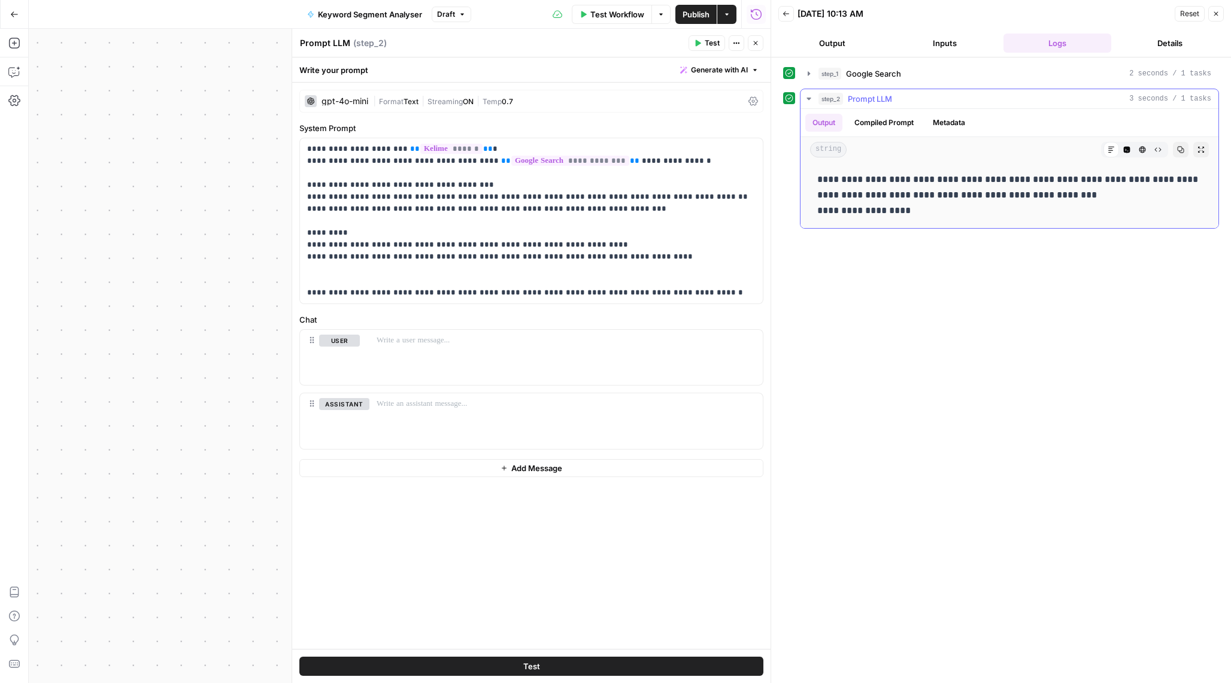
click at [879, 97] on span "Prompt LLM" at bounding box center [870, 99] width 44 height 12
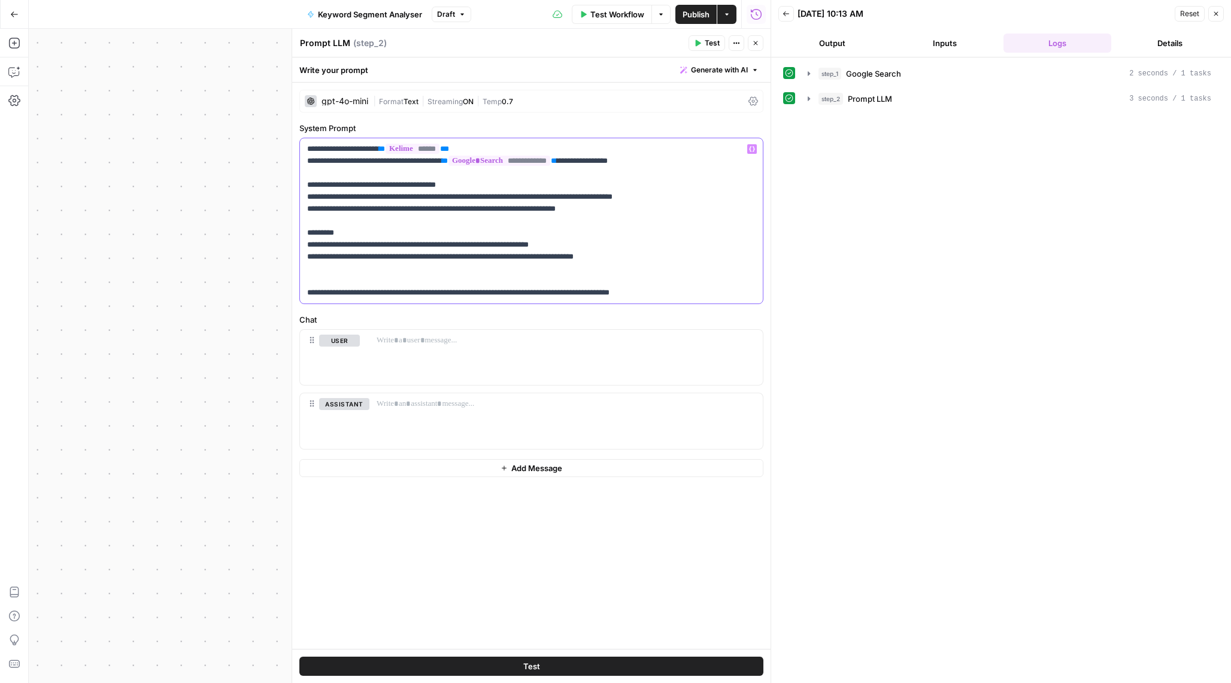
click at [433, 271] on p "**********" at bounding box center [531, 221] width 448 height 156
drag, startPoint x: 708, startPoint y: 291, endPoint x: 300, endPoint y: 298, distance: 407.7
click at [300, 298] on div "**********" at bounding box center [531, 220] width 463 height 165
drag, startPoint x: 403, startPoint y: 295, endPoint x: 292, endPoint y: 305, distance: 111.8
click at [292, 305] on div "**********" at bounding box center [531, 356] width 479 height 654
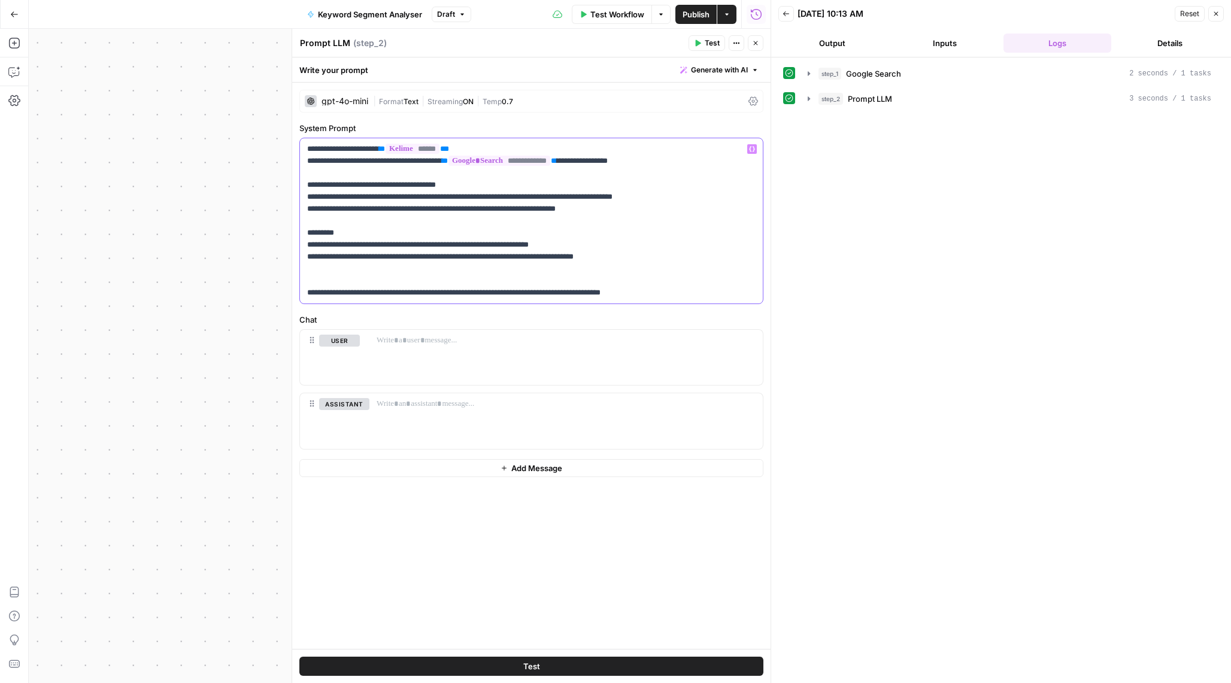
drag, startPoint x: 397, startPoint y: 164, endPoint x: 371, endPoint y: 165, distance: 25.7
click at [371, 165] on p "**********" at bounding box center [531, 221] width 448 height 156
drag, startPoint x: 317, startPoint y: 244, endPoint x: 567, endPoint y: 249, distance: 249.7
click at [573, 250] on p "**********" at bounding box center [531, 221] width 448 height 156
click at [567, 249] on p "**********" at bounding box center [531, 221] width 448 height 156
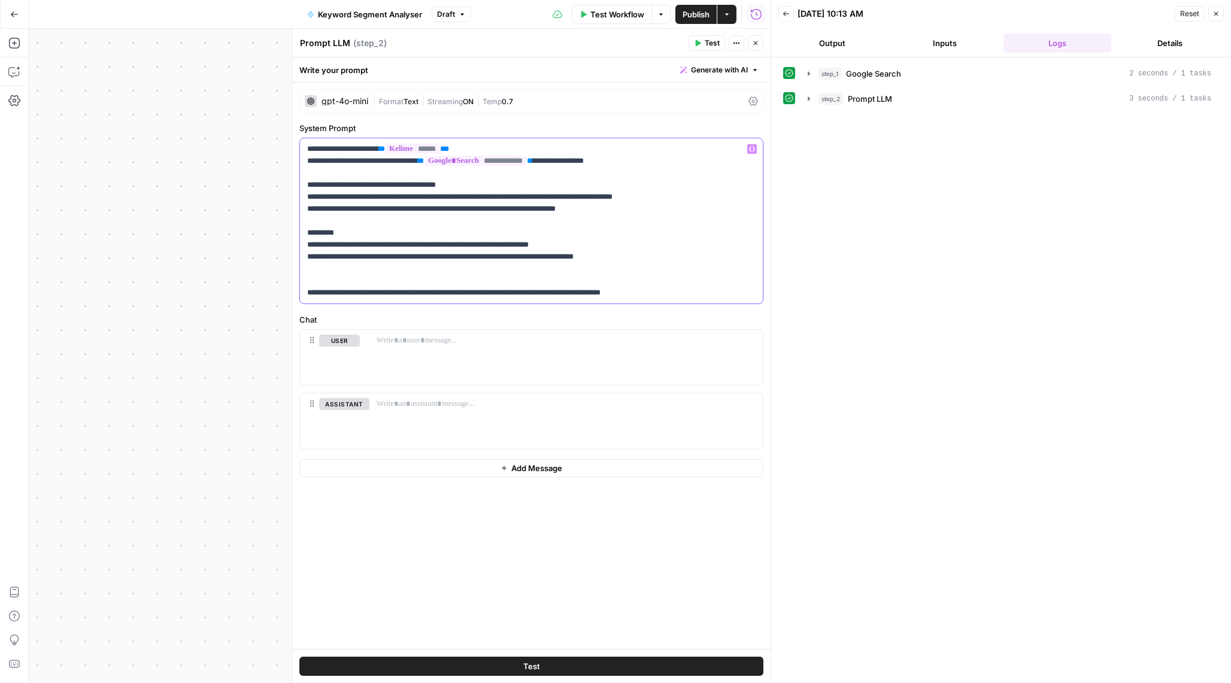
click at [567, 249] on p "**********" at bounding box center [531, 221] width 448 height 156
click at [475, 281] on p "**********" at bounding box center [531, 221] width 448 height 156
click at [0, 0] on div "09/17/25 at 10:13 AM" at bounding box center [0, 0] width 0 height 0
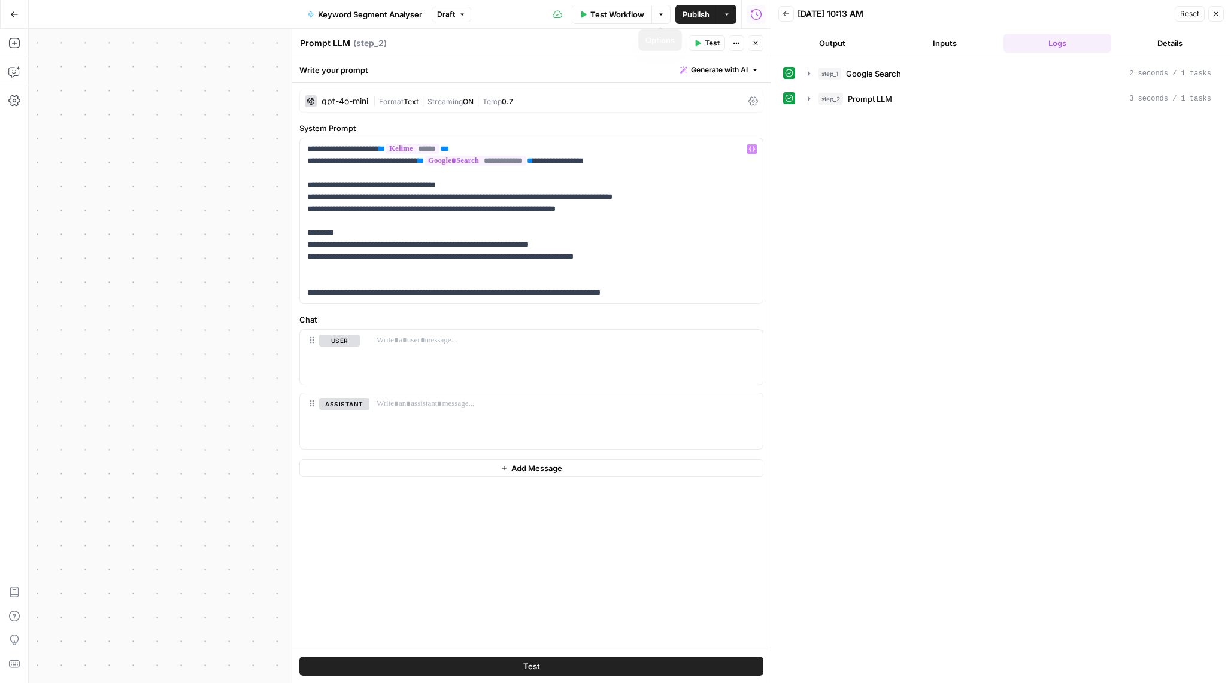
click at [642, 12] on span "Test Workflow" at bounding box center [617, 14] width 54 height 12
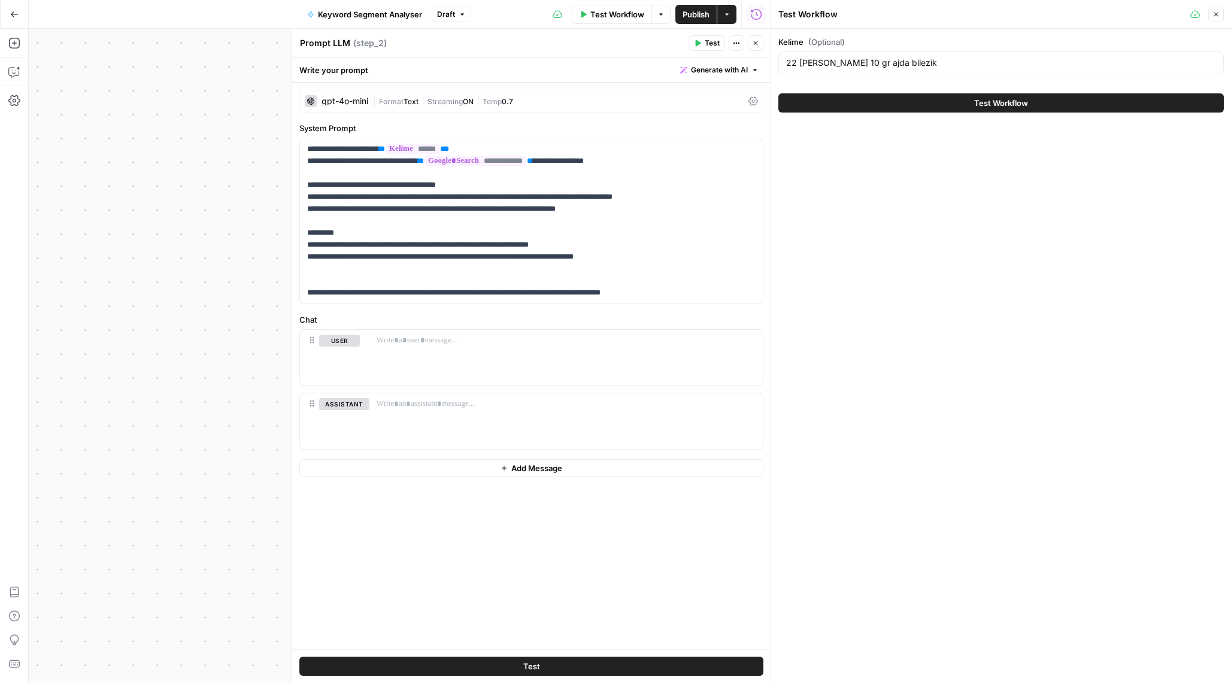
click at [849, 101] on button "Test Workflow" at bounding box center [1000, 102] width 445 height 19
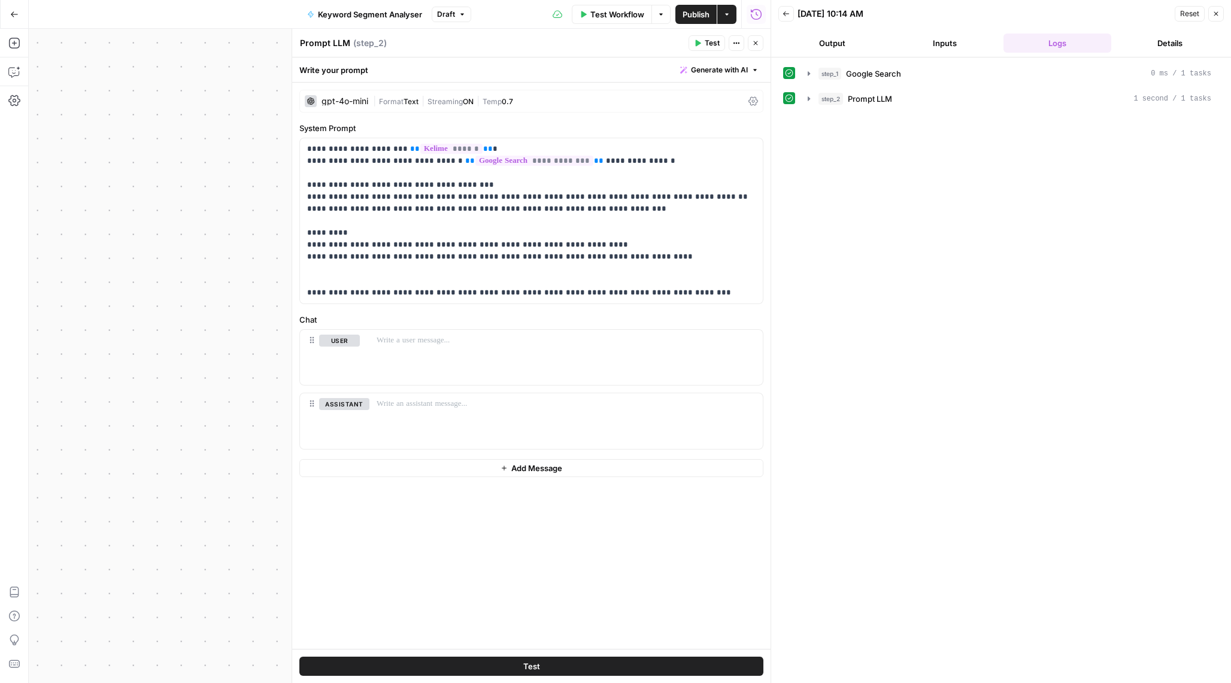
click at [824, 35] on button "Output" at bounding box center [832, 43] width 108 height 19
click at [787, 16] on icon "button" at bounding box center [785, 13] width 7 height 7
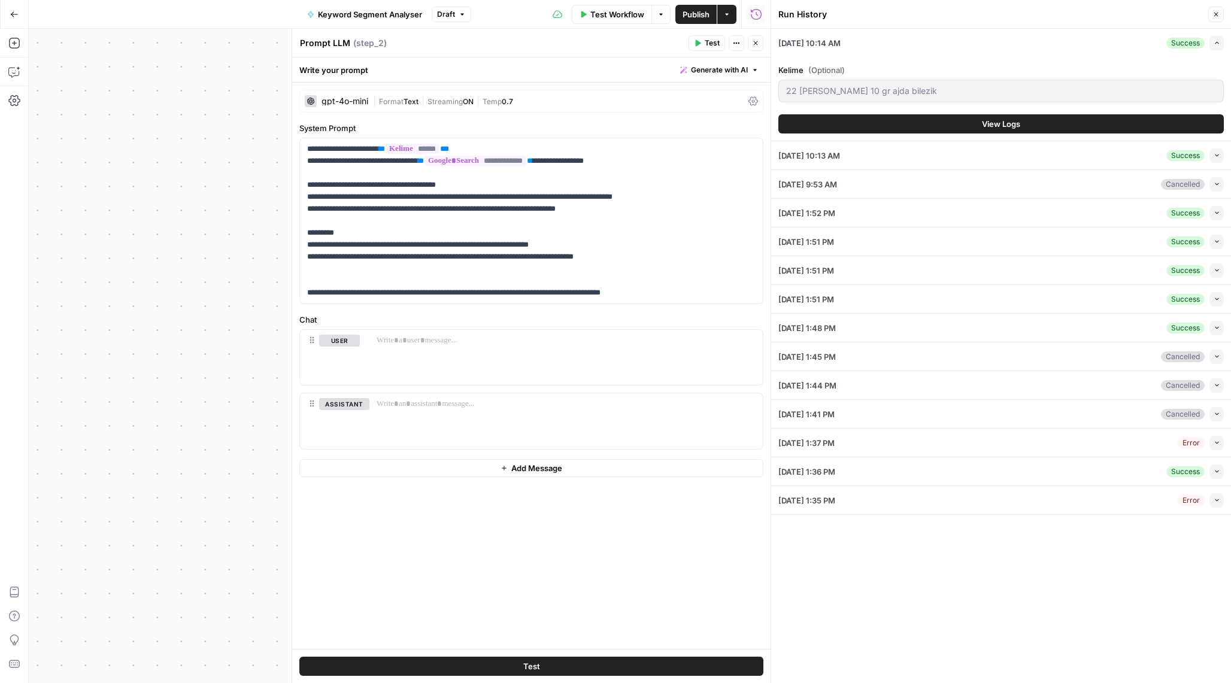
click at [1208, 16] on button "Close" at bounding box center [1216, 15] width 16 height 16
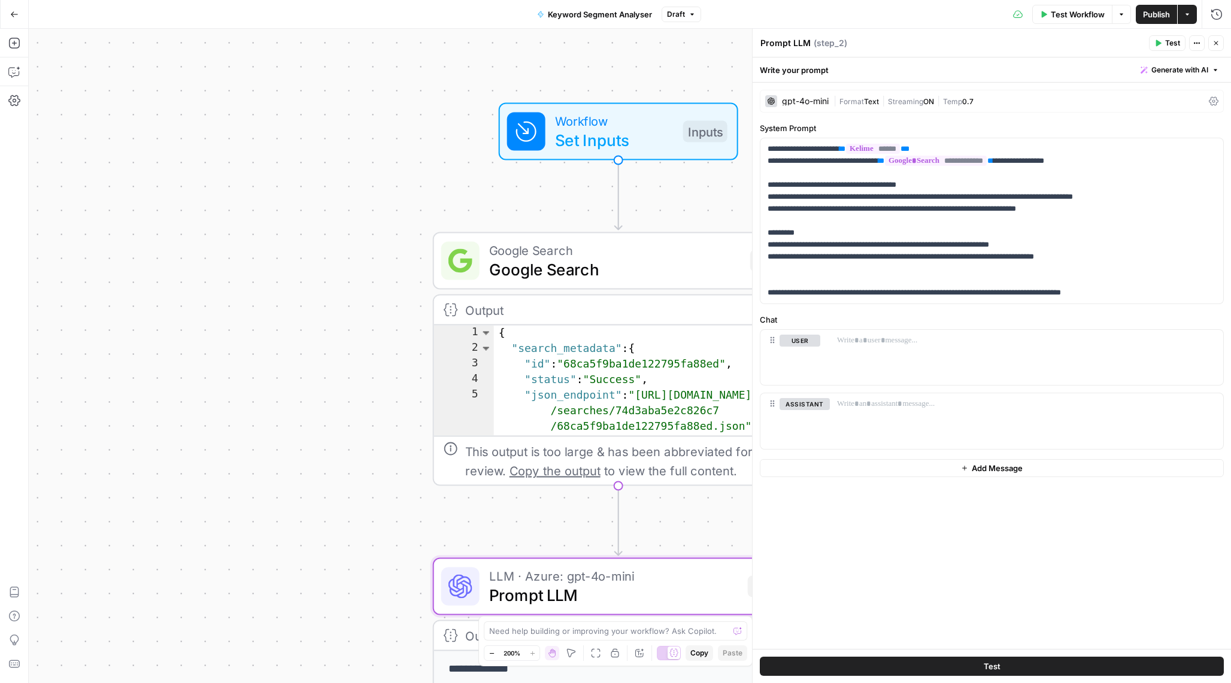
click at [1072, 19] on span "Test Workflow" at bounding box center [1078, 14] width 54 height 12
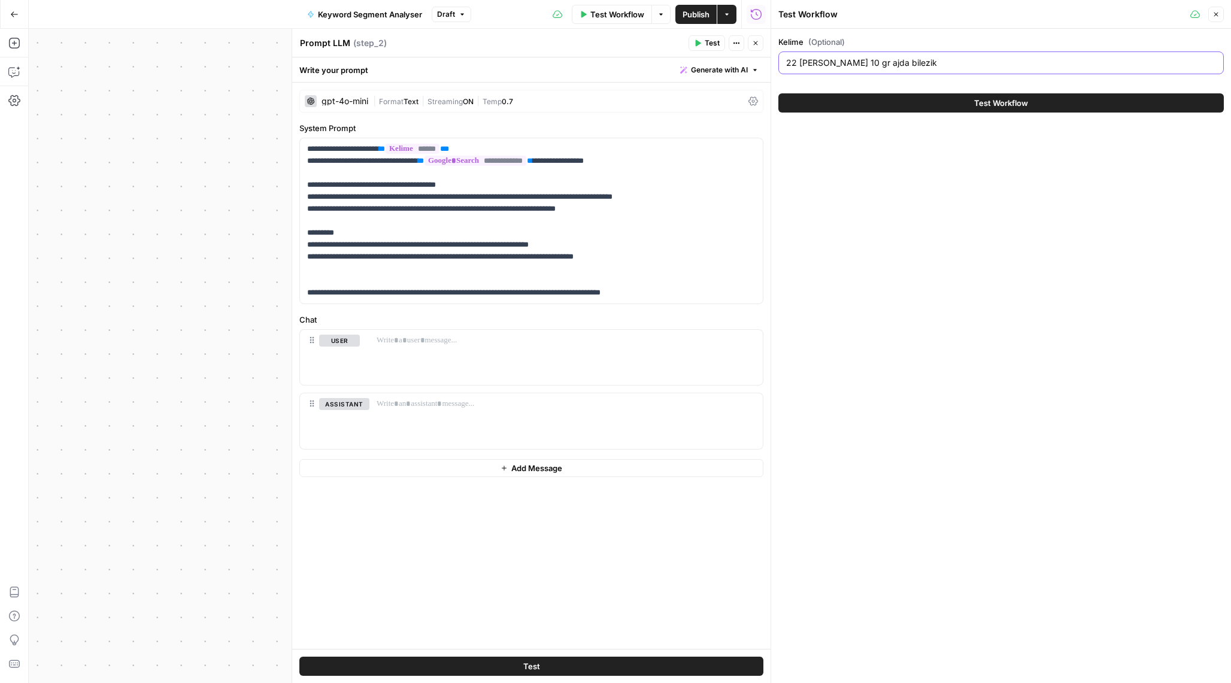
drag, startPoint x: 928, startPoint y: 67, endPoint x: 714, endPoint y: 67, distance: 214.3
click at [714, 67] on body "T TY SEO Team New Home Browse Your Data Recent Grids [TR] SEO PDP Name Creation…" at bounding box center [615, 341] width 1231 height 683
paste input "royal halı"
type input "royal halı"
click at [918, 111] on button "Test Workflow" at bounding box center [1000, 102] width 445 height 19
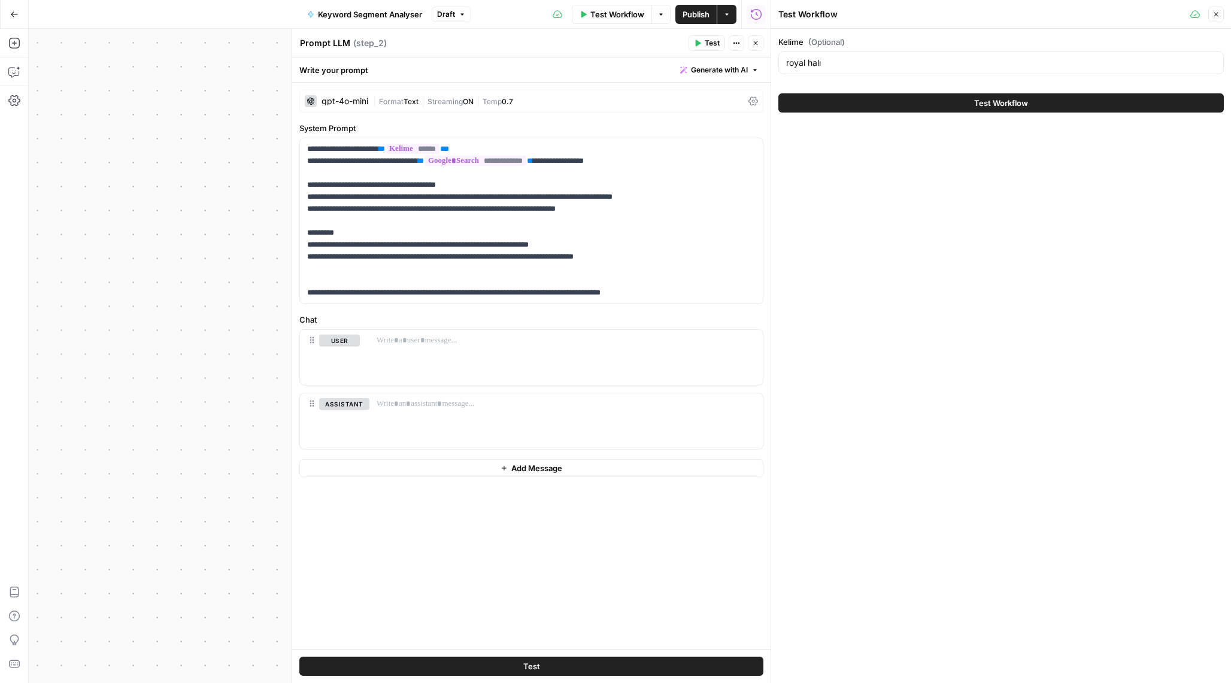
click at [954, 99] on button "Test Workflow" at bounding box center [1000, 102] width 445 height 19
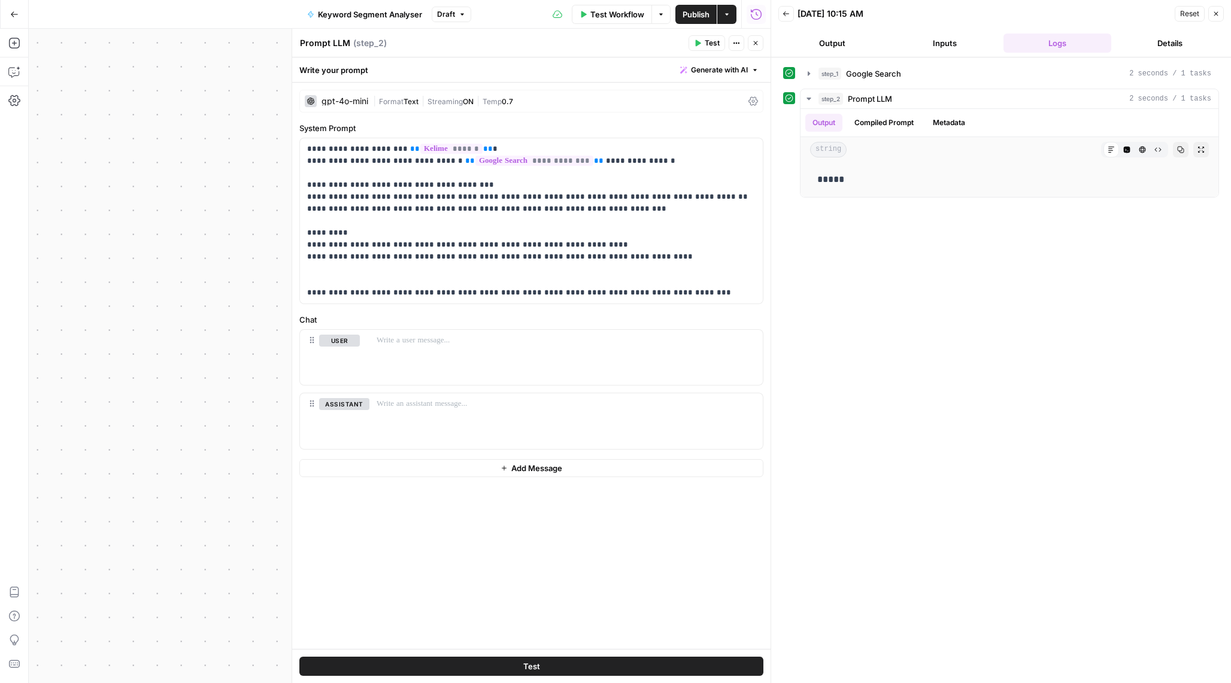
click at [845, 47] on button "Output" at bounding box center [832, 43] width 108 height 19
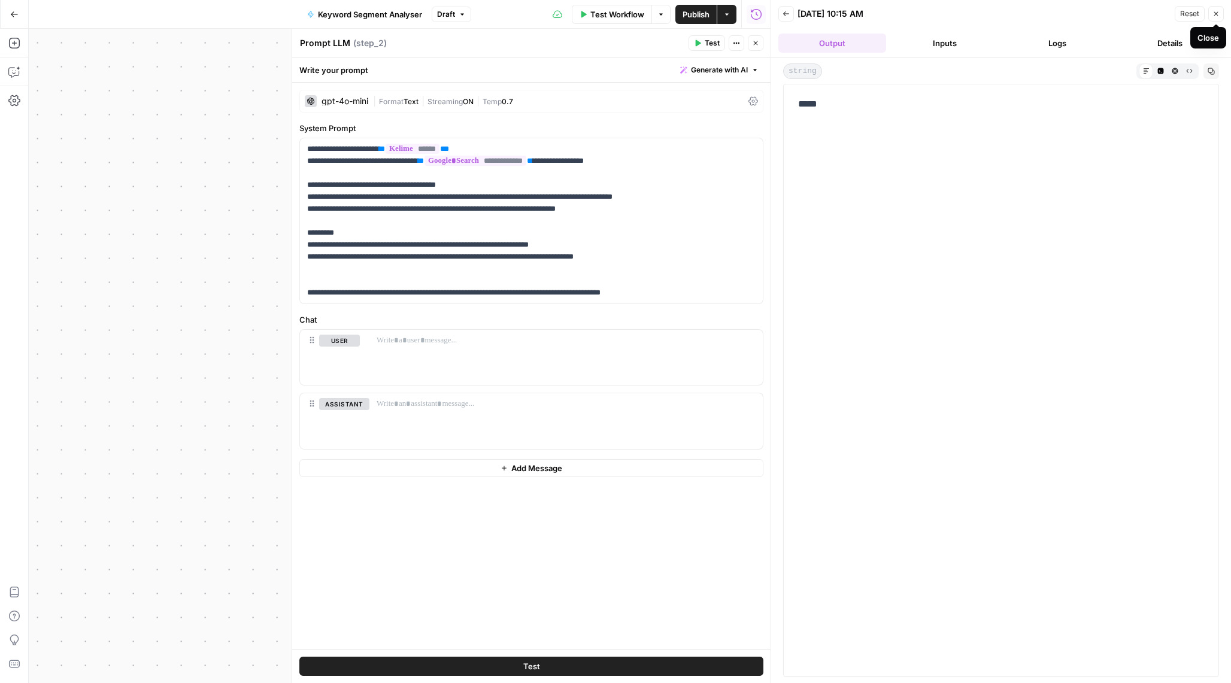
click at [1217, 14] on icon "button" at bounding box center [1215, 13] width 7 height 7
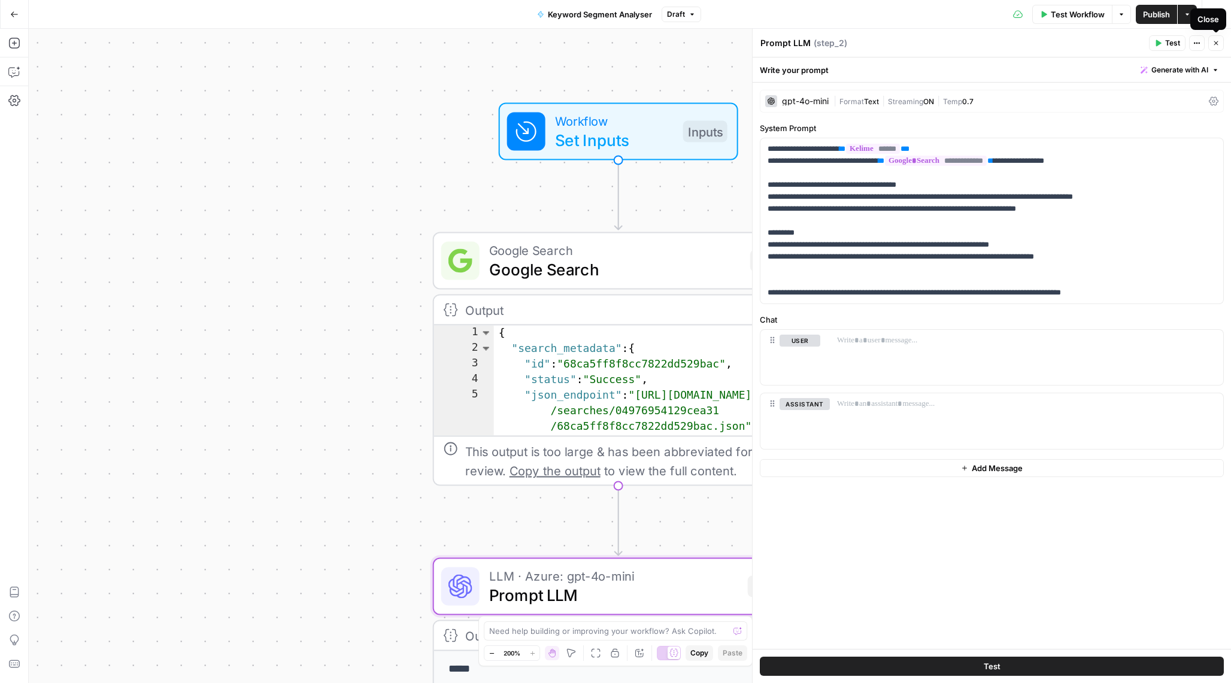
click at [1221, 44] on button "Close" at bounding box center [1216, 43] width 16 height 16
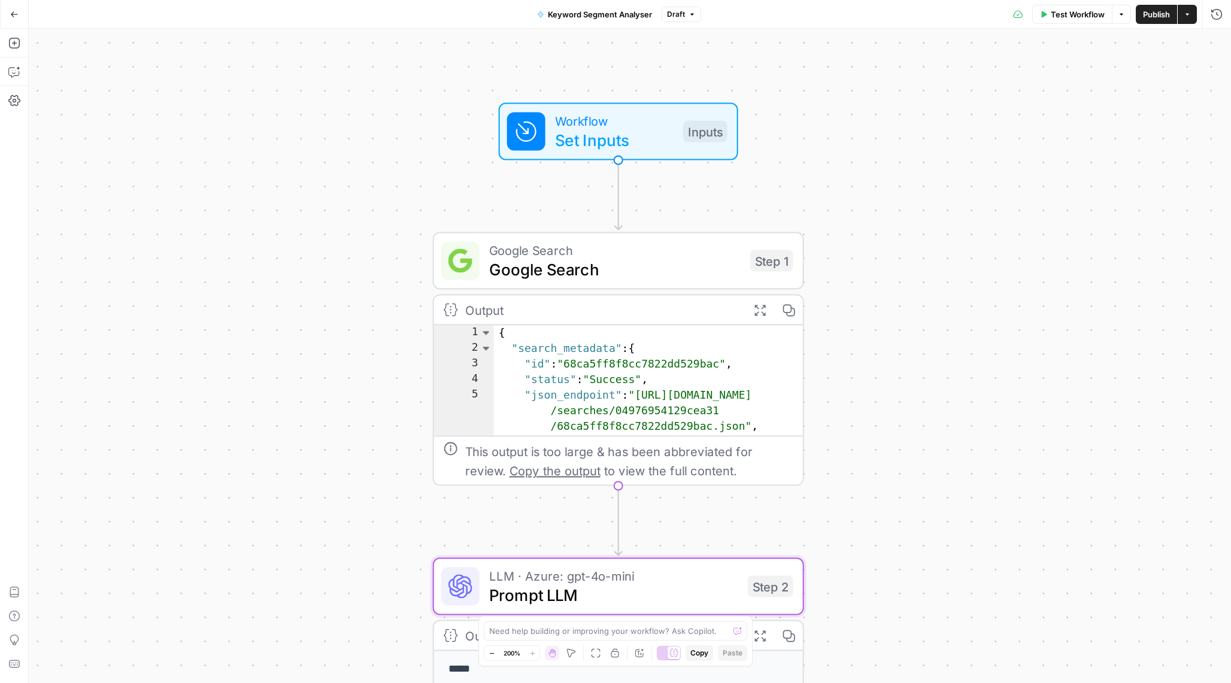
click at [1051, 12] on span "Test Workflow" at bounding box center [1078, 14] width 54 height 12
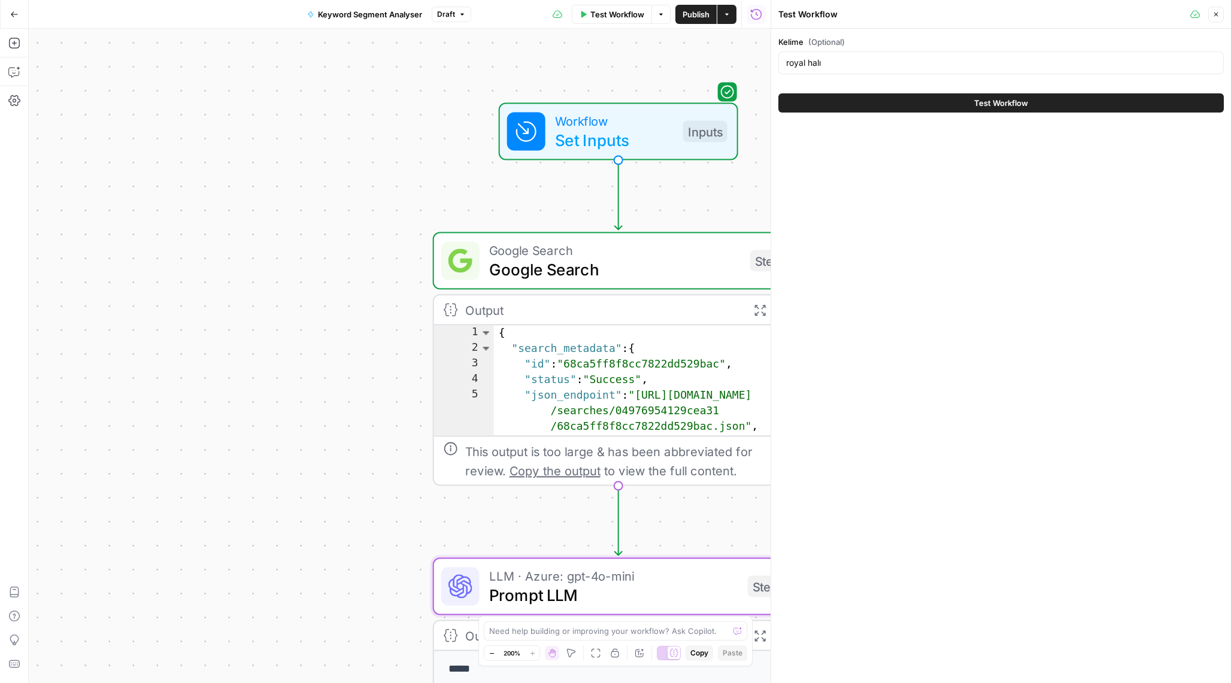
click at [863, 56] on div "royal halı" at bounding box center [1000, 62] width 445 height 23
click at [843, 67] on input "royal halı" at bounding box center [1001, 63] width 430 height 12
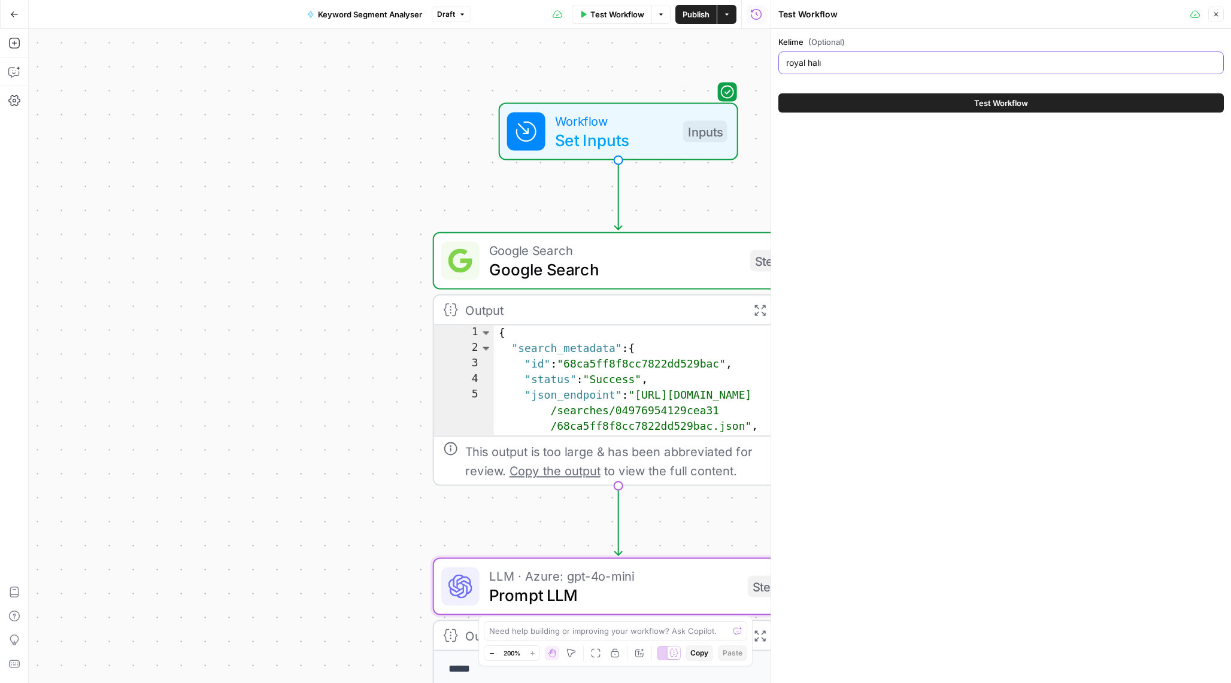
click at [843, 67] on input "royal halı" at bounding box center [1001, 63] width 430 height 12
paste input "şık çanta"
type input "şık çanta"
click at [869, 105] on button "Test Workflow" at bounding box center [1000, 102] width 445 height 19
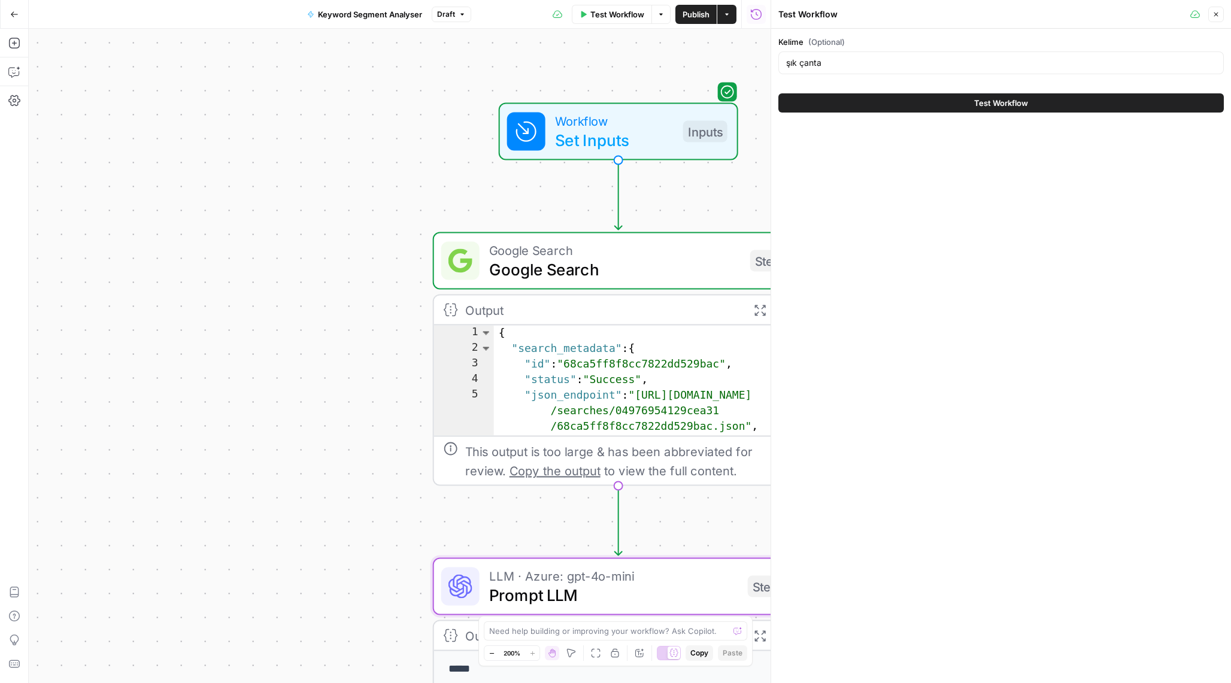
click at [915, 103] on button "Test Workflow" at bounding box center [1000, 102] width 445 height 19
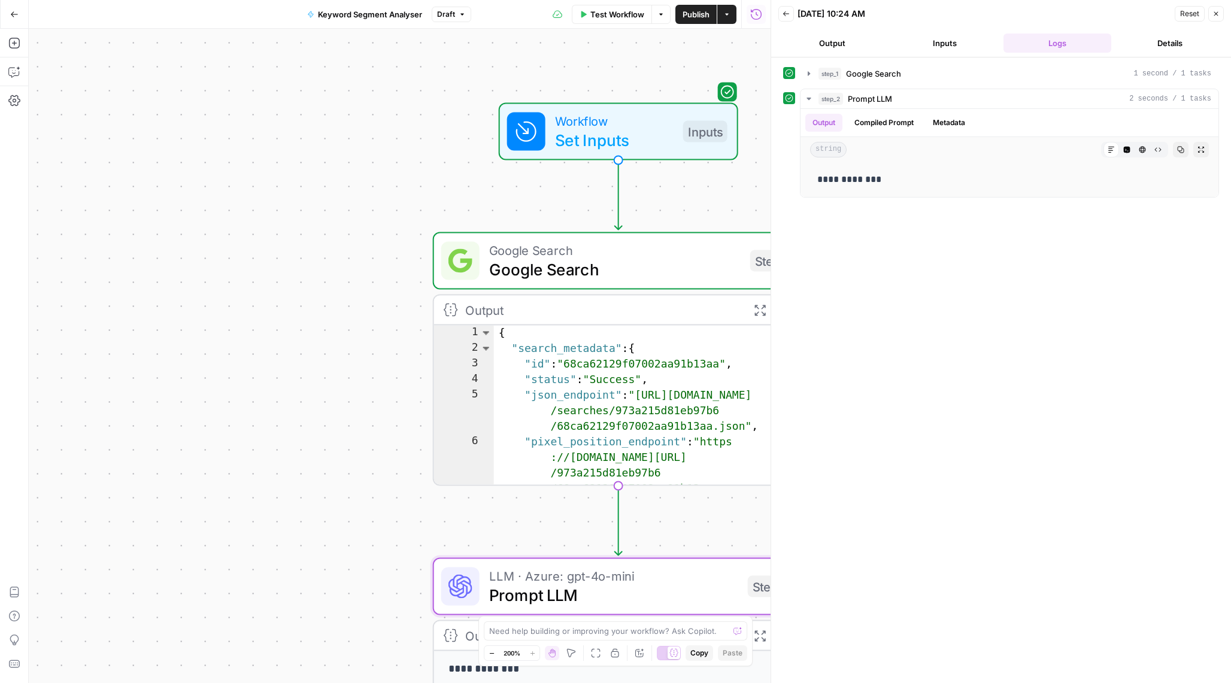
click at [835, 45] on button "Output" at bounding box center [832, 43] width 108 height 19
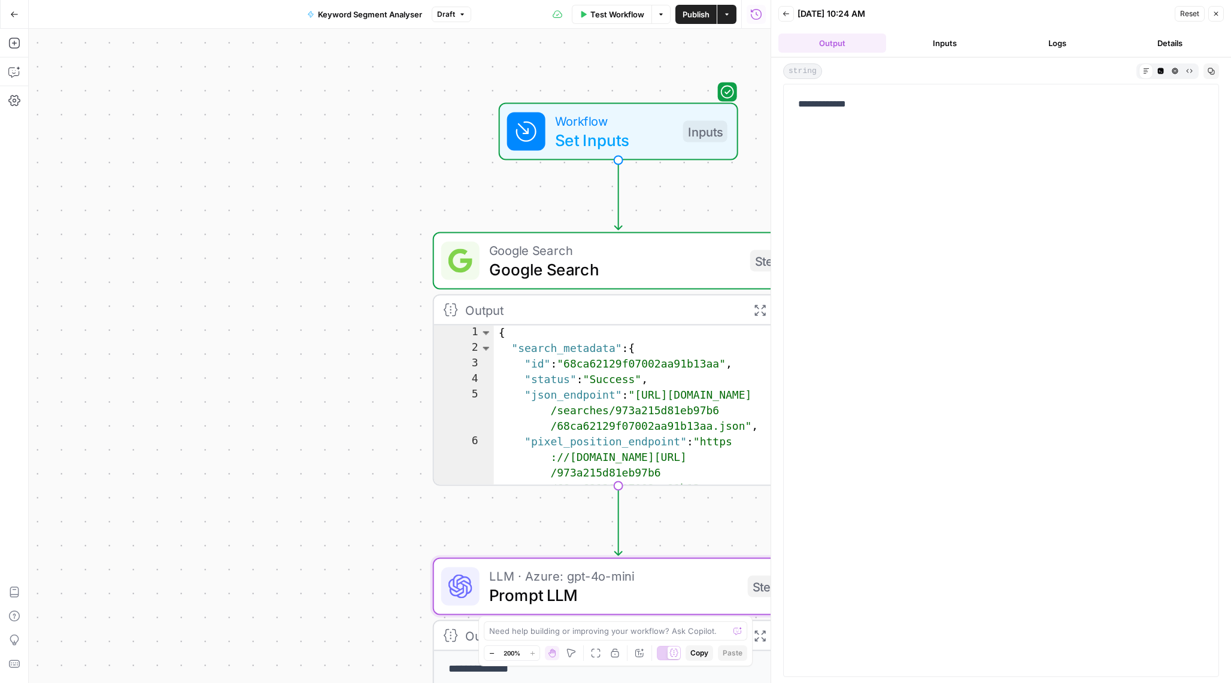
click at [852, 99] on p "**********" at bounding box center [1001, 104] width 406 height 16
click at [619, 21] on button "Test Workflow" at bounding box center [612, 14] width 80 height 19
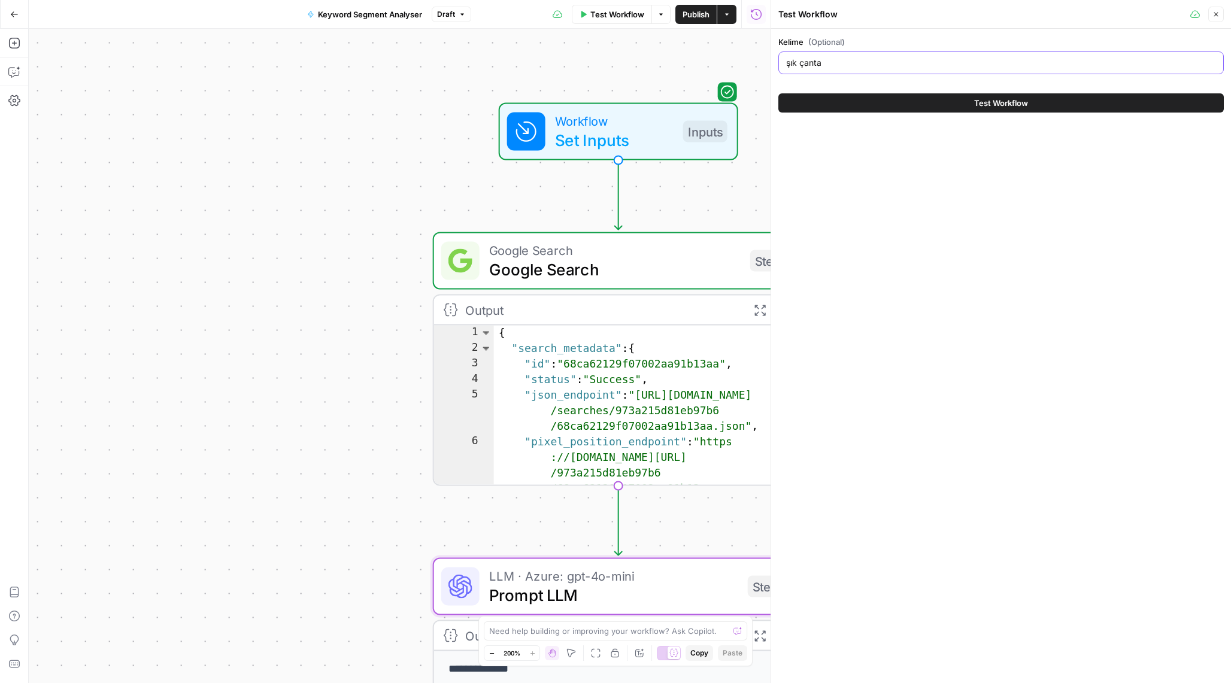
click at [922, 57] on input "şık çanta" at bounding box center [1001, 63] width 430 height 12
paste input "rubenis sanayi tipi vantilatör"
type input "rubenis sanayi tipi vantilatör"
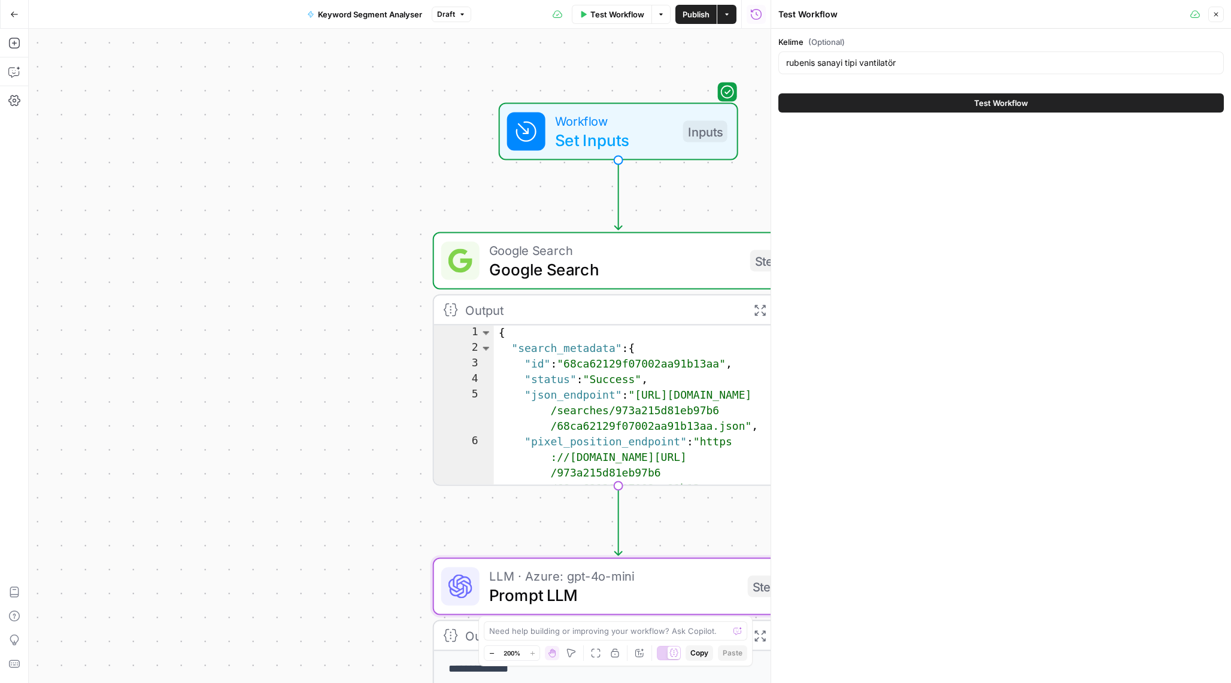
click at [917, 111] on button "Test Workflow" at bounding box center [1000, 102] width 445 height 19
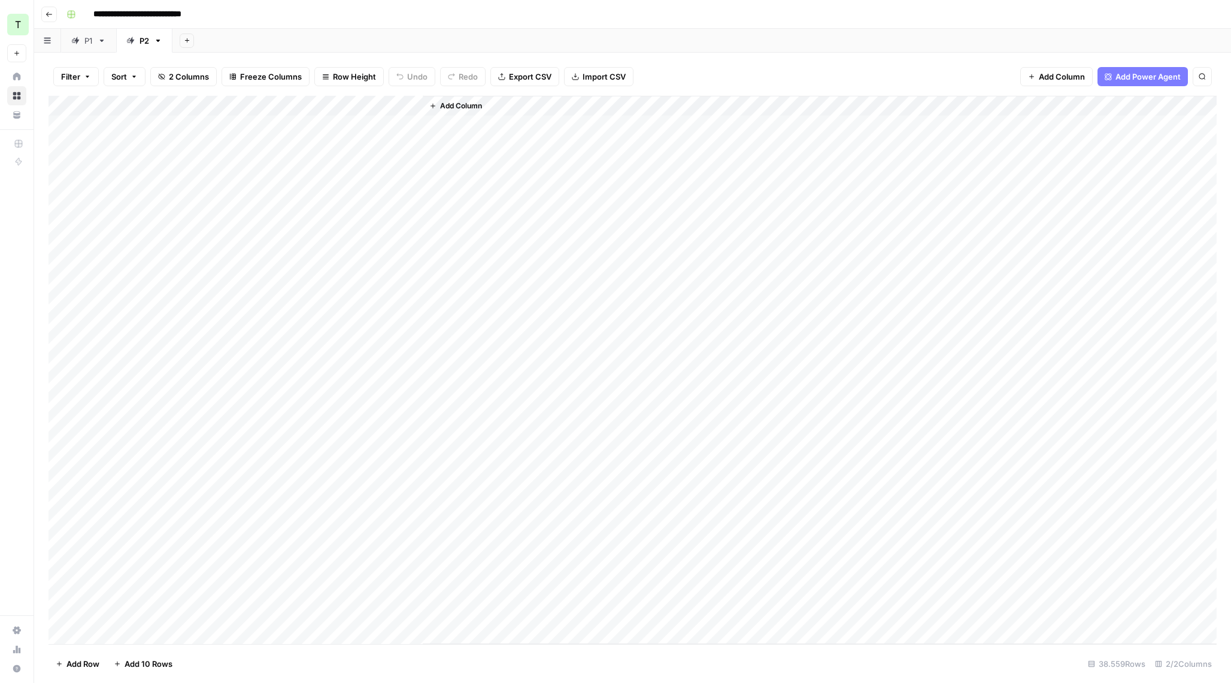
click at [159, 129] on div "Add Column" at bounding box center [632, 370] width 1168 height 548
click at [193, 42] on button "Add Sheet" at bounding box center [187, 41] width 14 height 14
click at [214, 101] on span "From Workflow" at bounding box center [248, 99] width 88 height 12
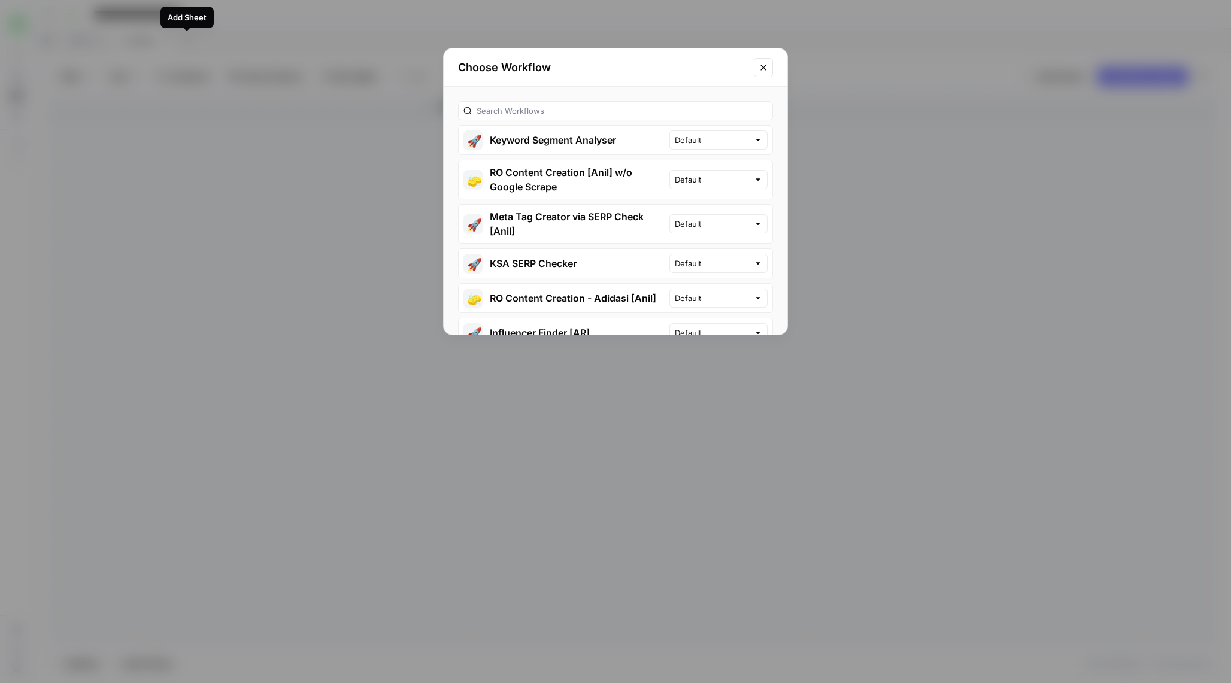
click at [631, 136] on button "🚀 Keyword Segment Analyser" at bounding box center [564, 140] width 211 height 29
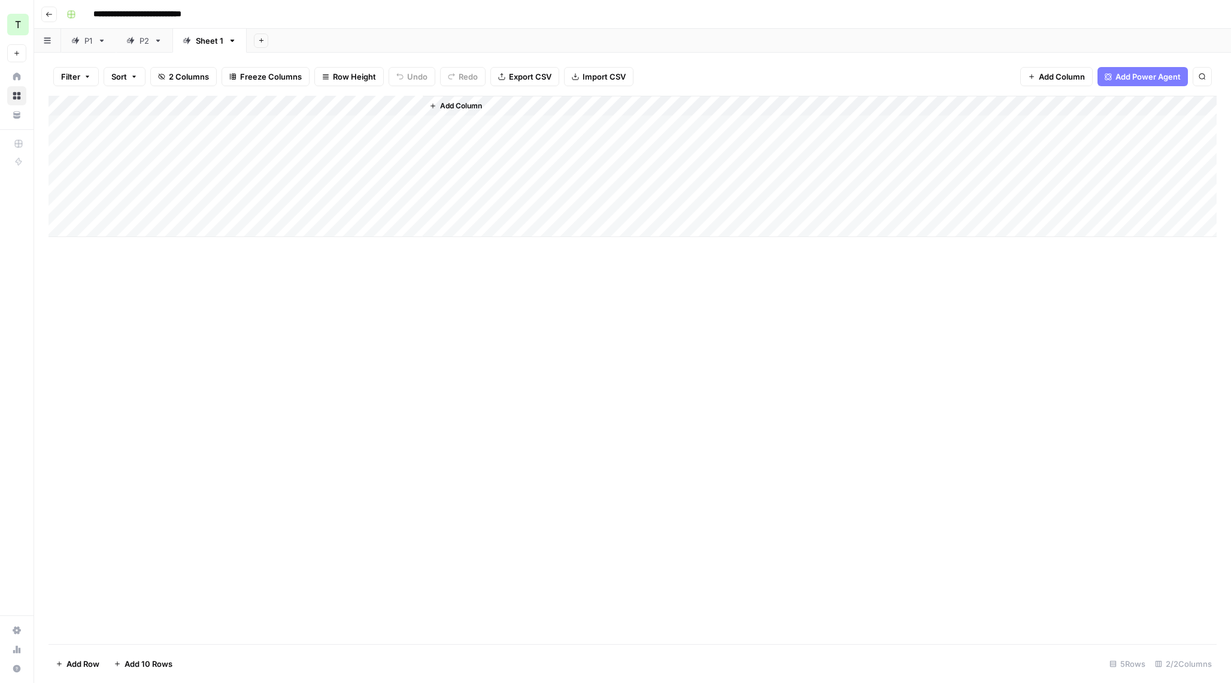
click at [205, 44] on div "Sheet 1" at bounding box center [210, 41] width 28 height 12
type input "*"
type input "**"
click at [145, 39] on div "P2" at bounding box center [144, 41] width 10 height 12
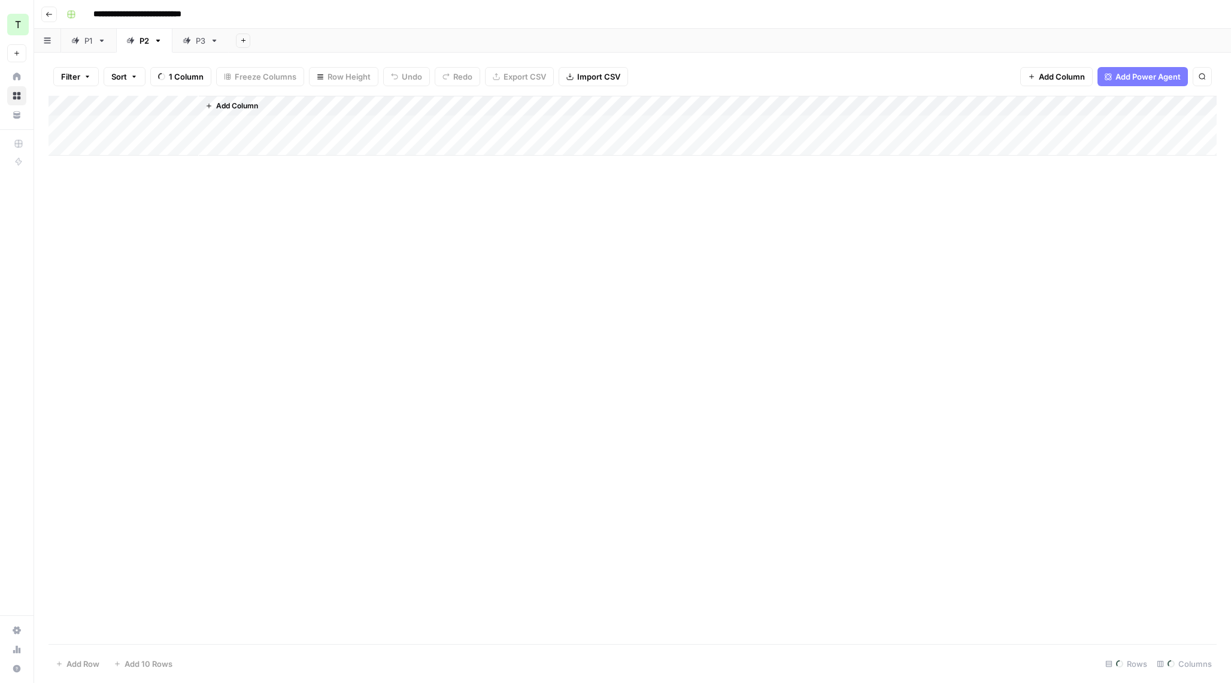
click at [95, 41] on link "P1" at bounding box center [88, 41] width 55 height 24
click at [142, 37] on div "P2" at bounding box center [144, 41] width 10 height 12
click at [185, 266] on div "Add Column" at bounding box center [632, 370] width 1168 height 548
click at [199, 42] on div "P3" at bounding box center [201, 41] width 10 height 12
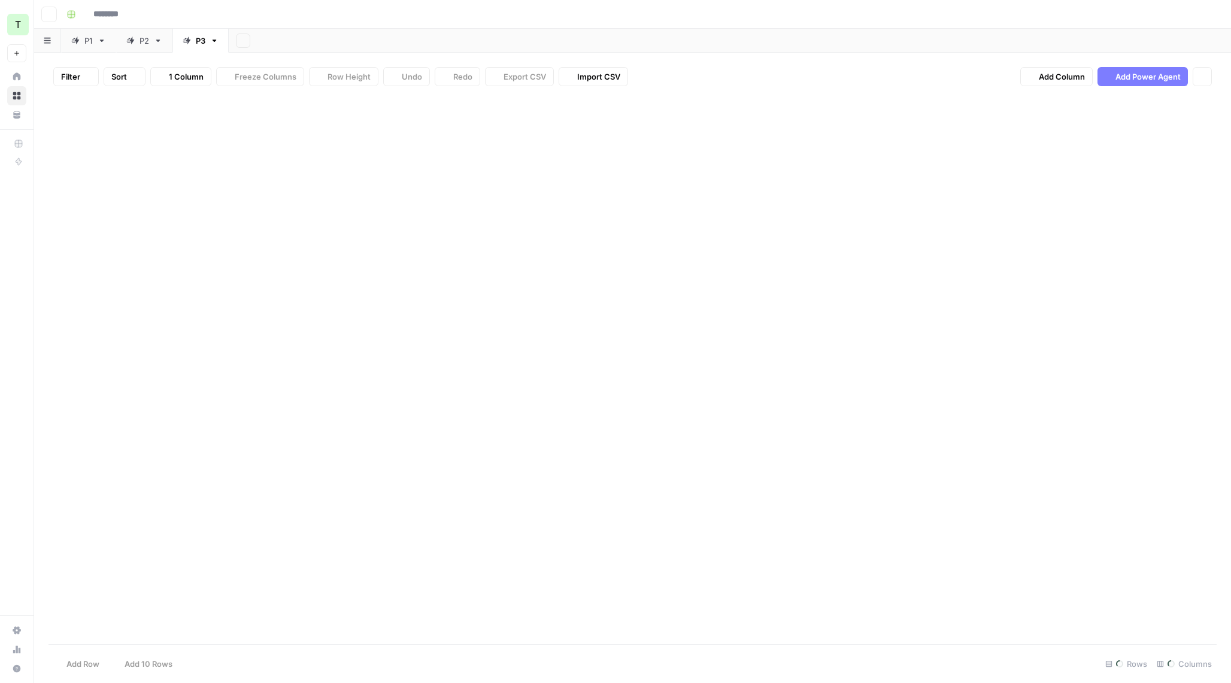
type input "**********"
click at [171, 122] on div "Add Column" at bounding box center [632, 166] width 1168 height 141
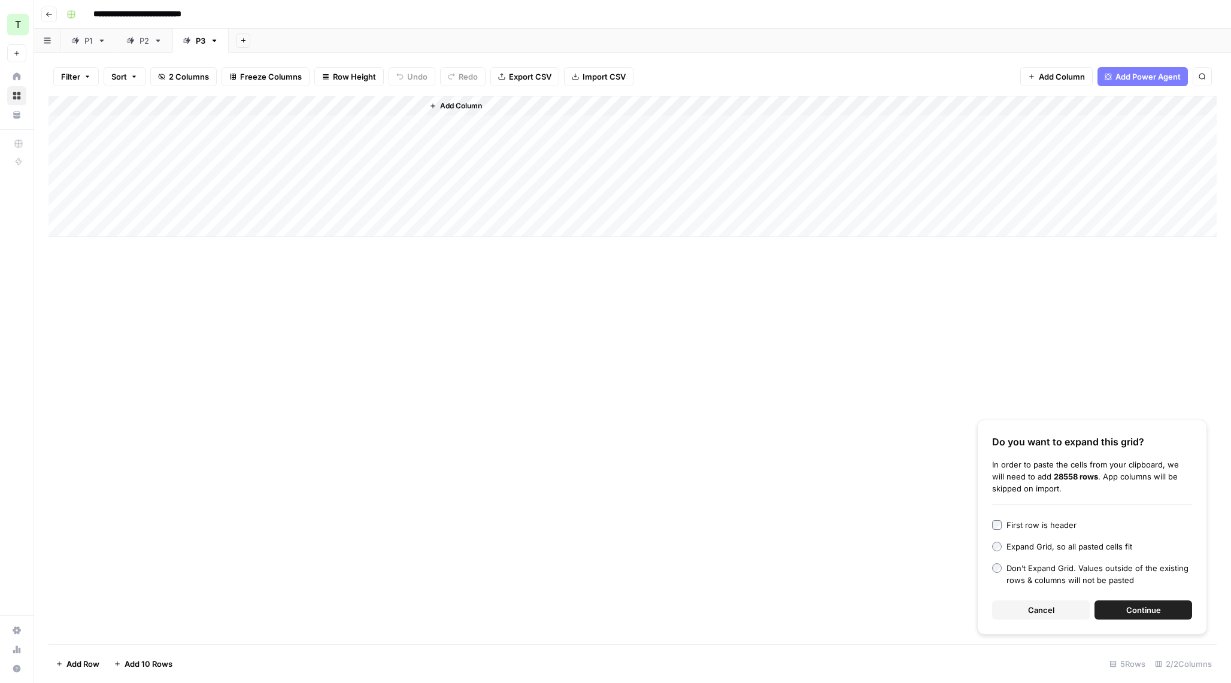
click at [1143, 609] on span "Continue" at bounding box center [1143, 610] width 35 height 12
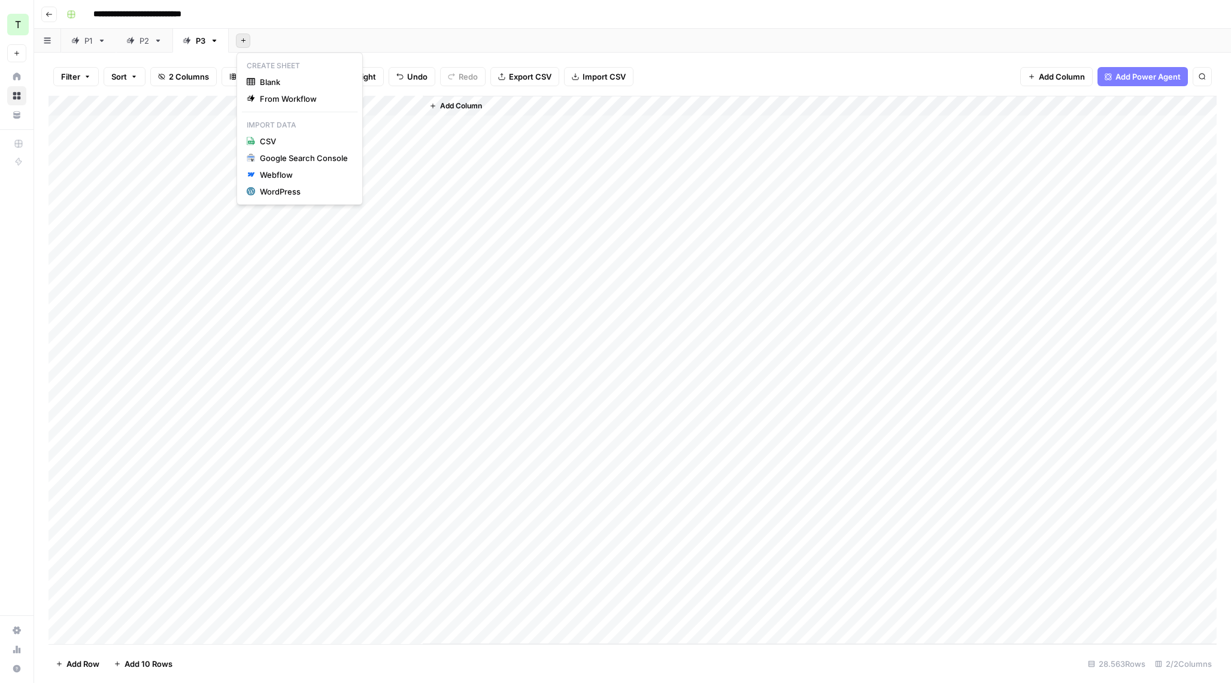
click at [238, 36] on button "Add Sheet" at bounding box center [243, 41] width 14 height 14
click at [281, 96] on span "From Workflow" at bounding box center [304, 99] width 88 height 12
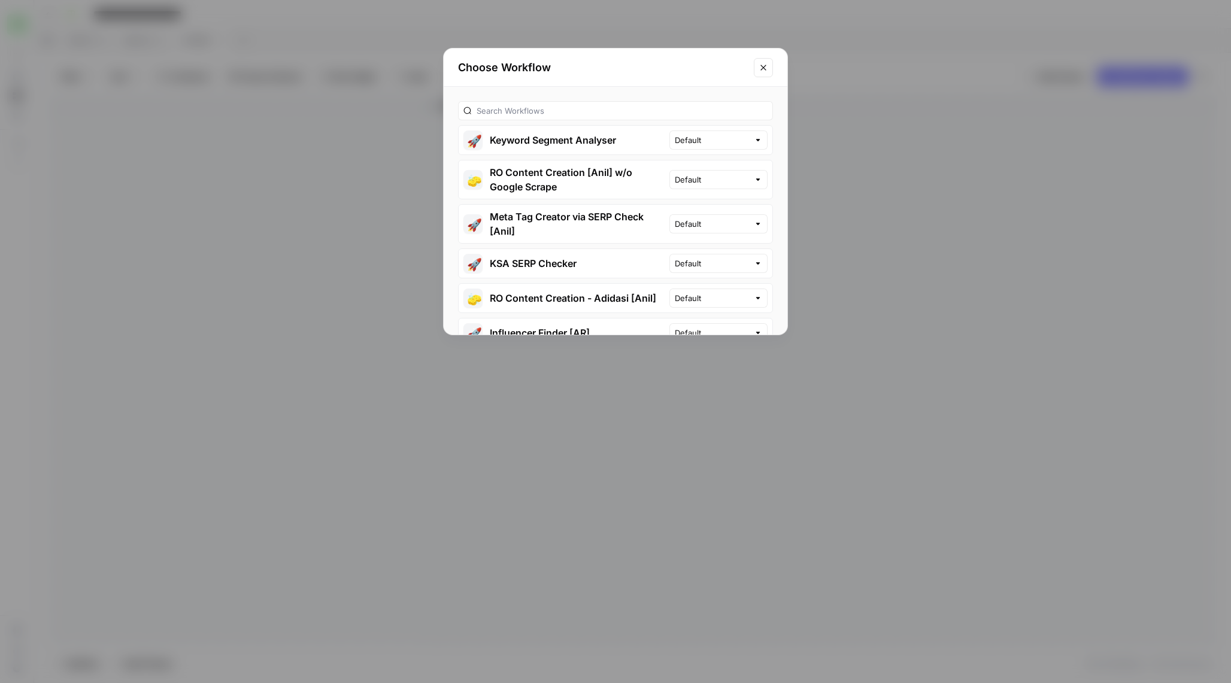
click at [643, 142] on button "🚀 Keyword Segment Analyser" at bounding box center [564, 140] width 211 height 29
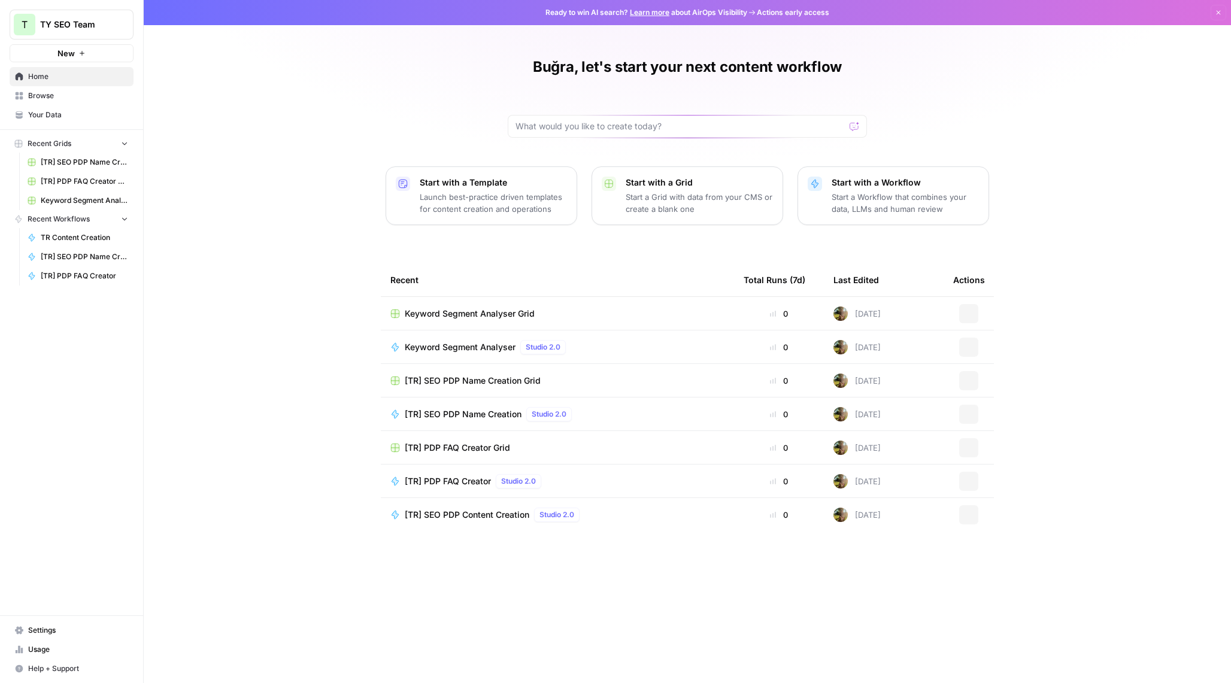
click at [49, 98] on span "Browse" at bounding box center [78, 95] width 100 height 11
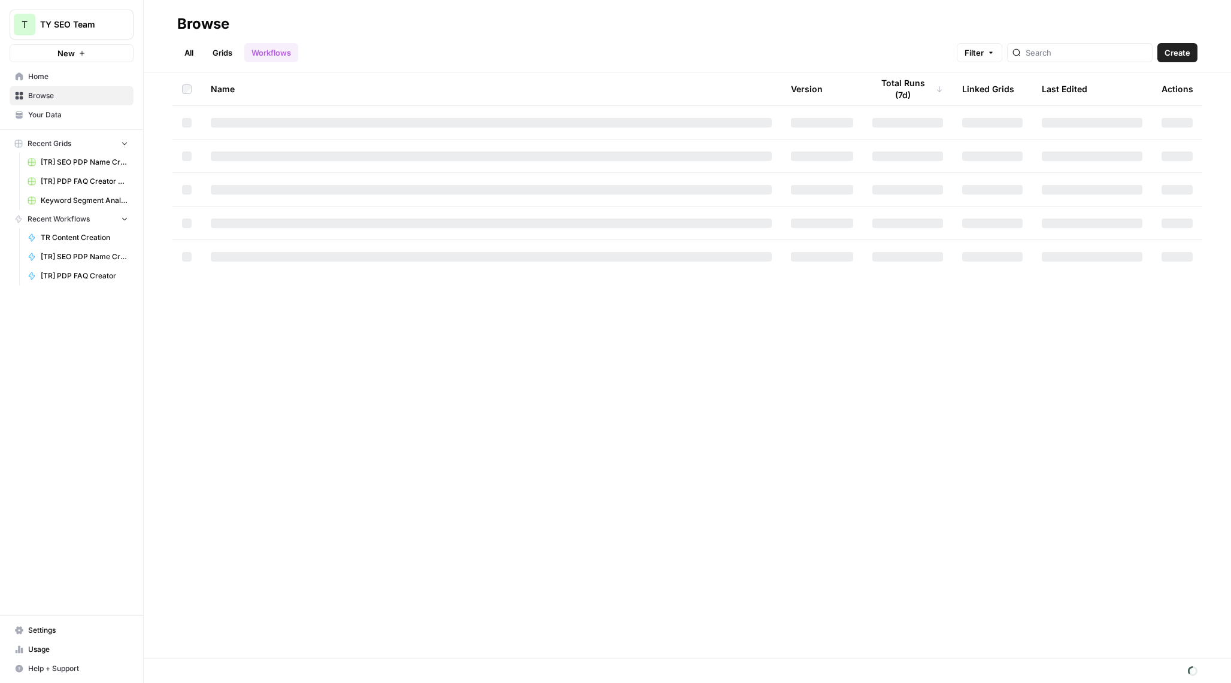
click at [52, 637] on link "Settings" at bounding box center [72, 630] width 124 height 19
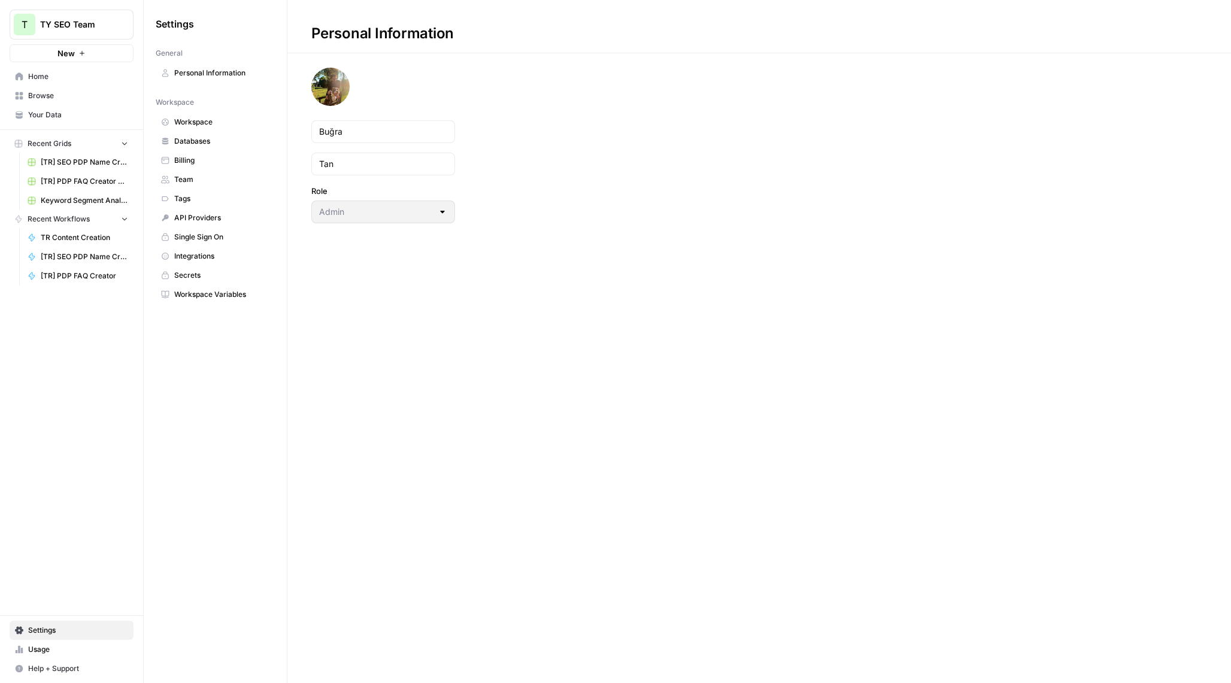
click at [47, 649] on span "Usage" at bounding box center [78, 649] width 100 height 11
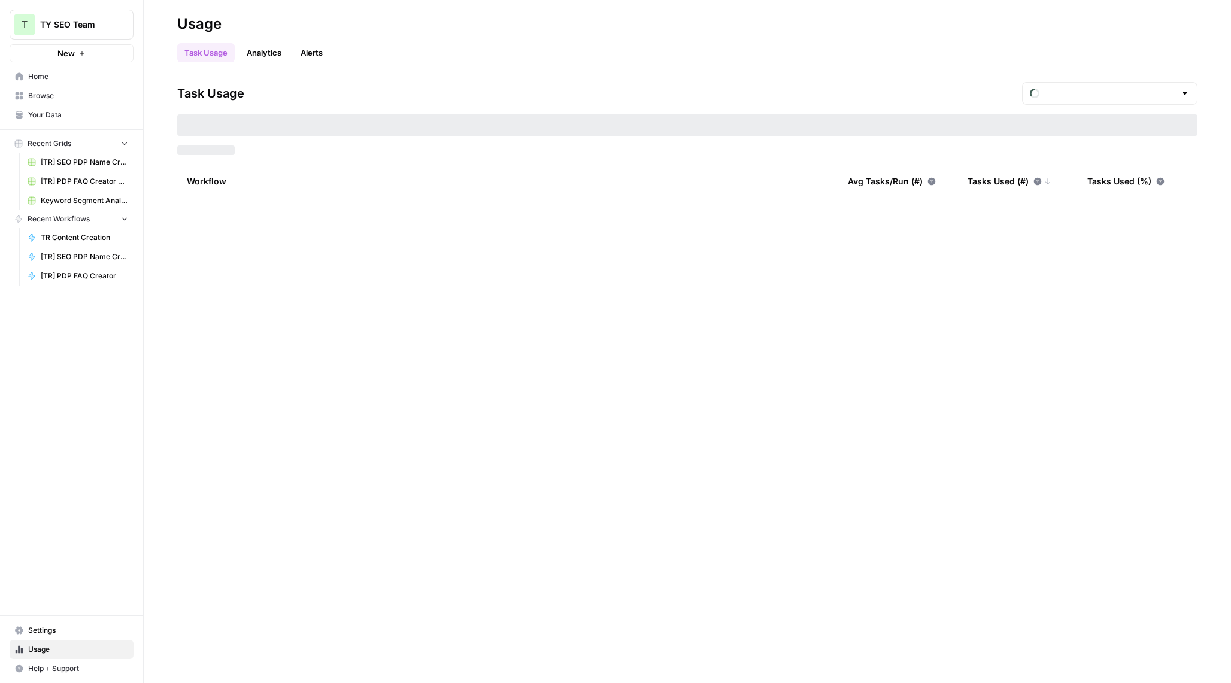
type input "September Tasks"
click at [126, 220] on icon "button" at bounding box center [124, 218] width 8 height 8
click at [129, 145] on button "Recent Grids" at bounding box center [72, 144] width 124 height 18
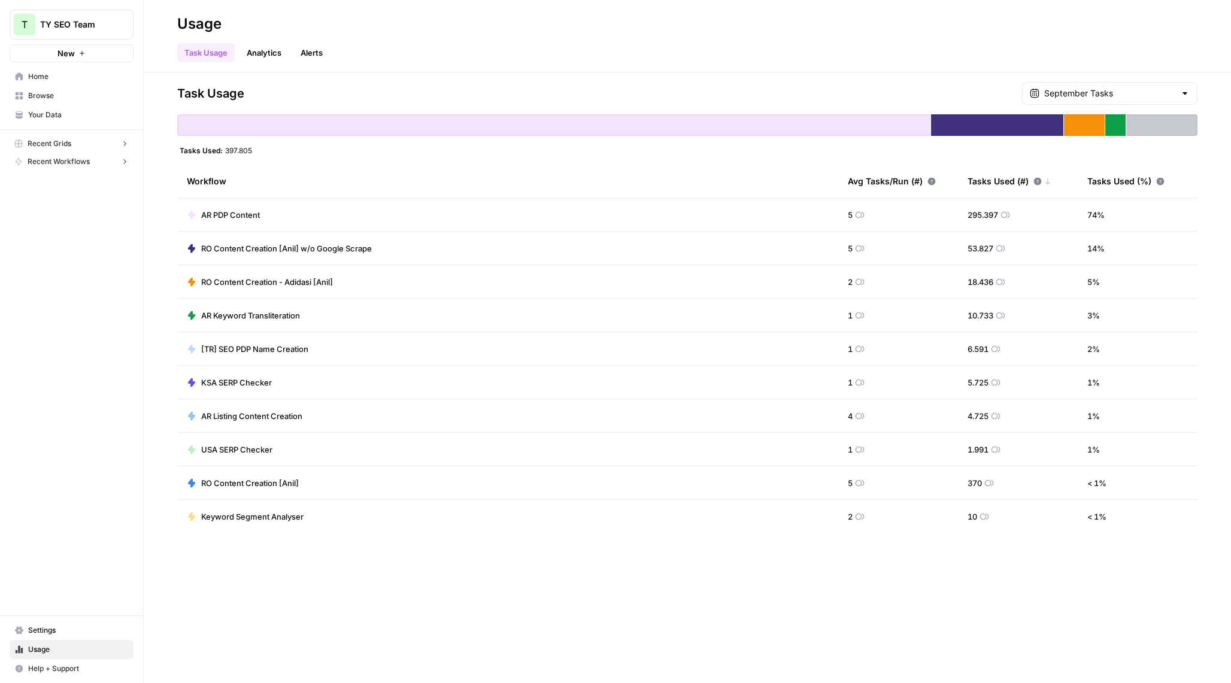
click at [329, 108] on div "Task Usage September Tasks Tasks Used: 397.805 Workflow Avg Tasks/Run (#) Tasks…" at bounding box center [687, 307] width 1020 height 451
click at [76, 37] on button "T TY SEO Team" at bounding box center [72, 25] width 124 height 30
click at [74, 84] on span "TY SEO Team" at bounding box center [110, 90] width 147 height 12
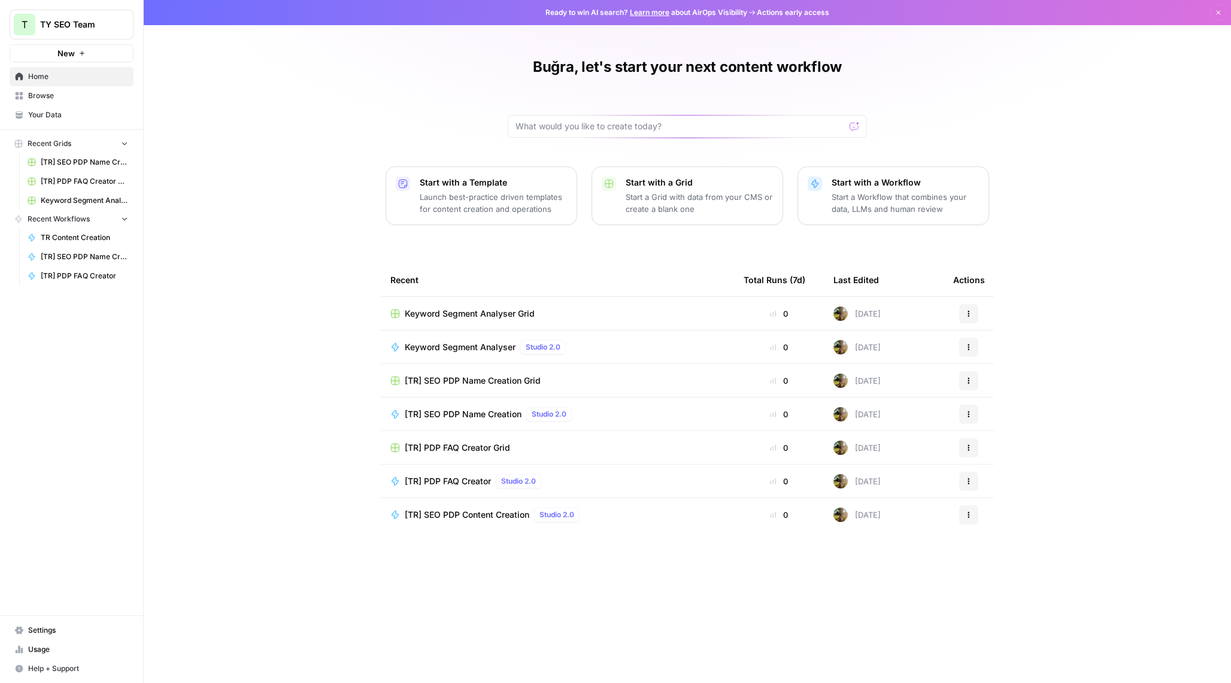
click at [538, 119] on div at bounding box center [687, 126] width 359 height 23
click at [62, 147] on span "Recent Grids" at bounding box center [50, 143] width 44 height 11
click at [74, 160] on span "Recent Workflows" at bounding box center [59, 161] width 62 height 11
click at [75, 97] on span "Browse" at bounding box center [78, 95] width 100 height 11
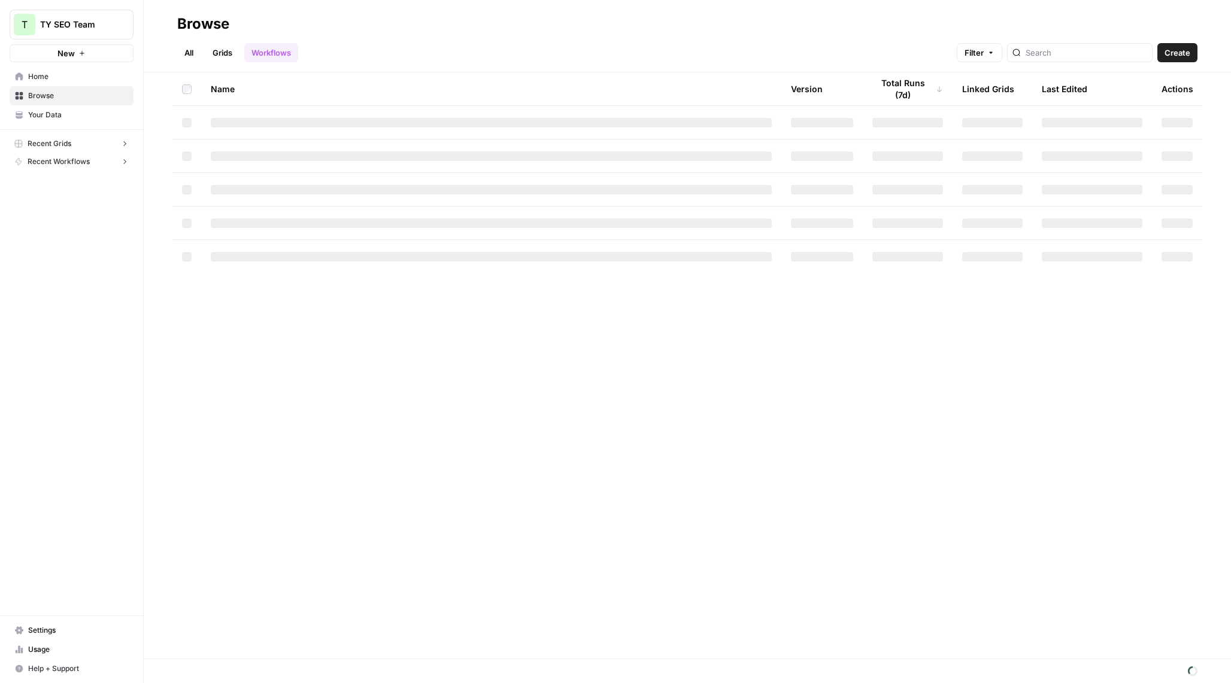
click at [235, 49] on link "Grids" at bounding box center [222, 52] width 34 height 19
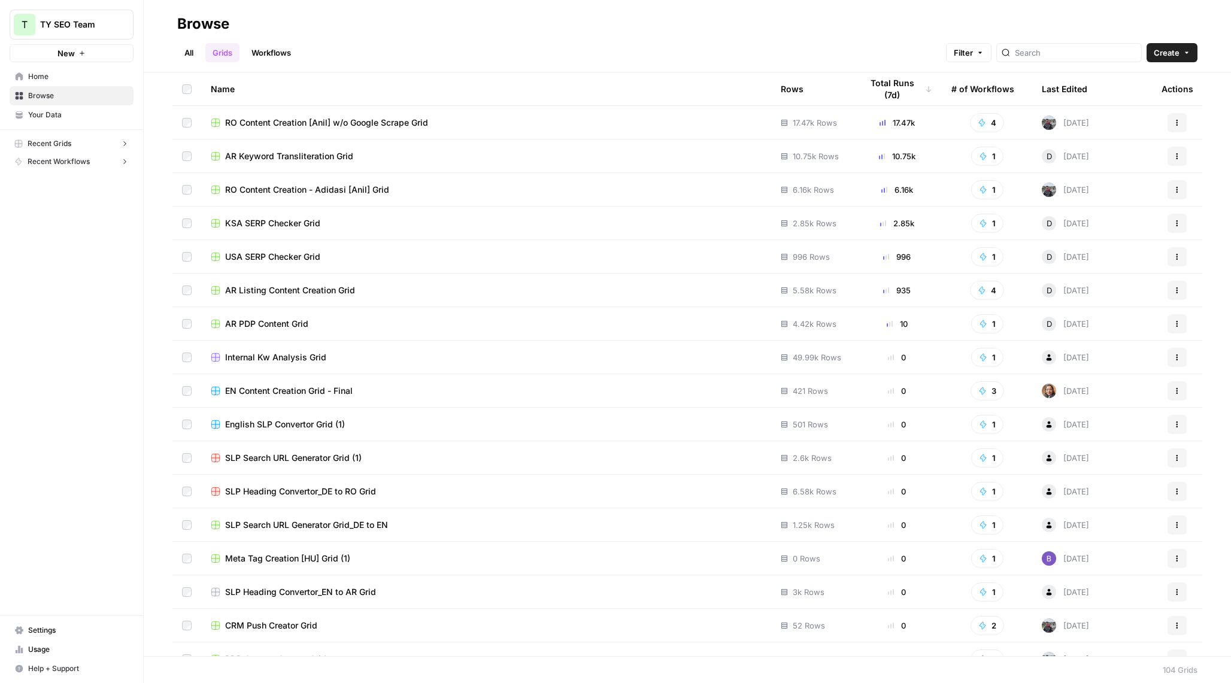
click at [400, 125] on span "RO Content Creation [Anil] w/o Google Scrape Grid" at bounding box center [326, 123] width 203 height 12
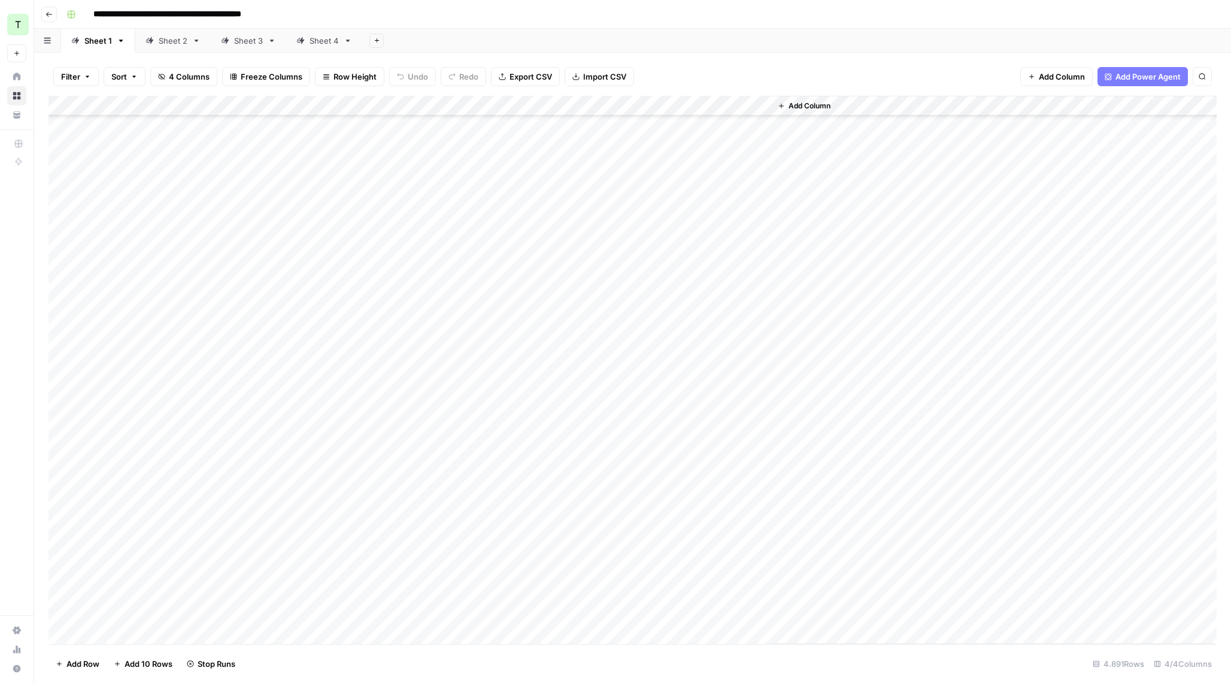
scroll to position [1286, 0]
click at [323, 41] on div "Sheet 4" at bounding box center [323, 41] width 29 height 12
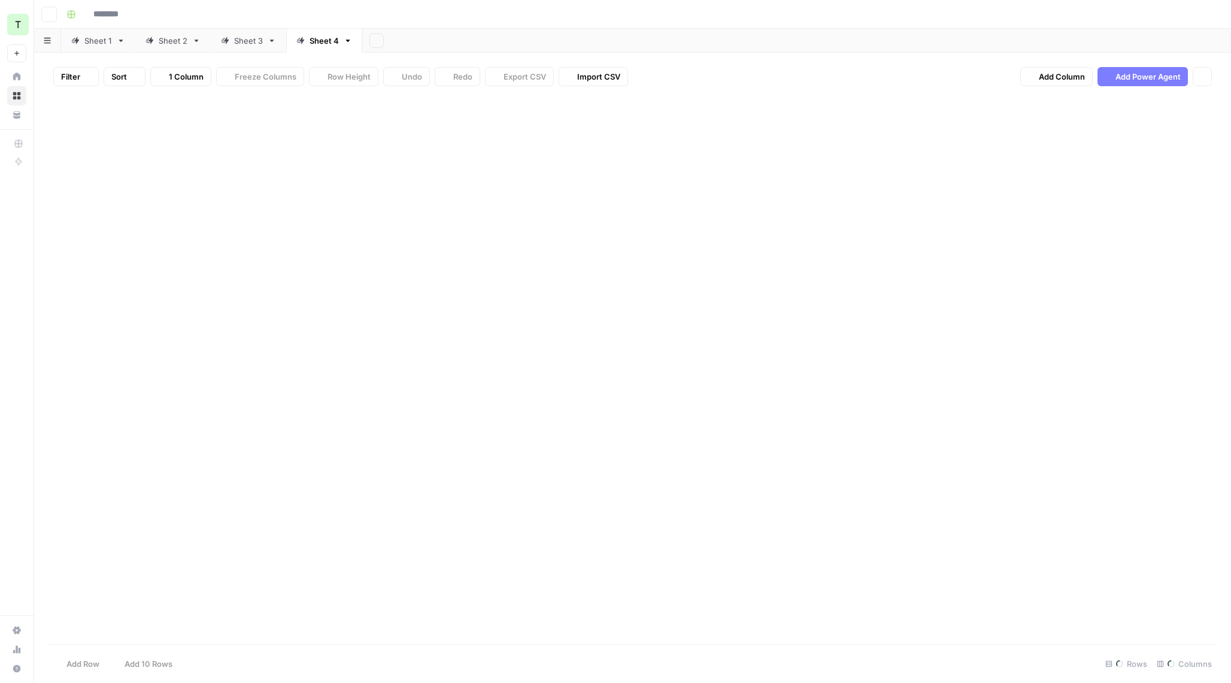
type input "**********"
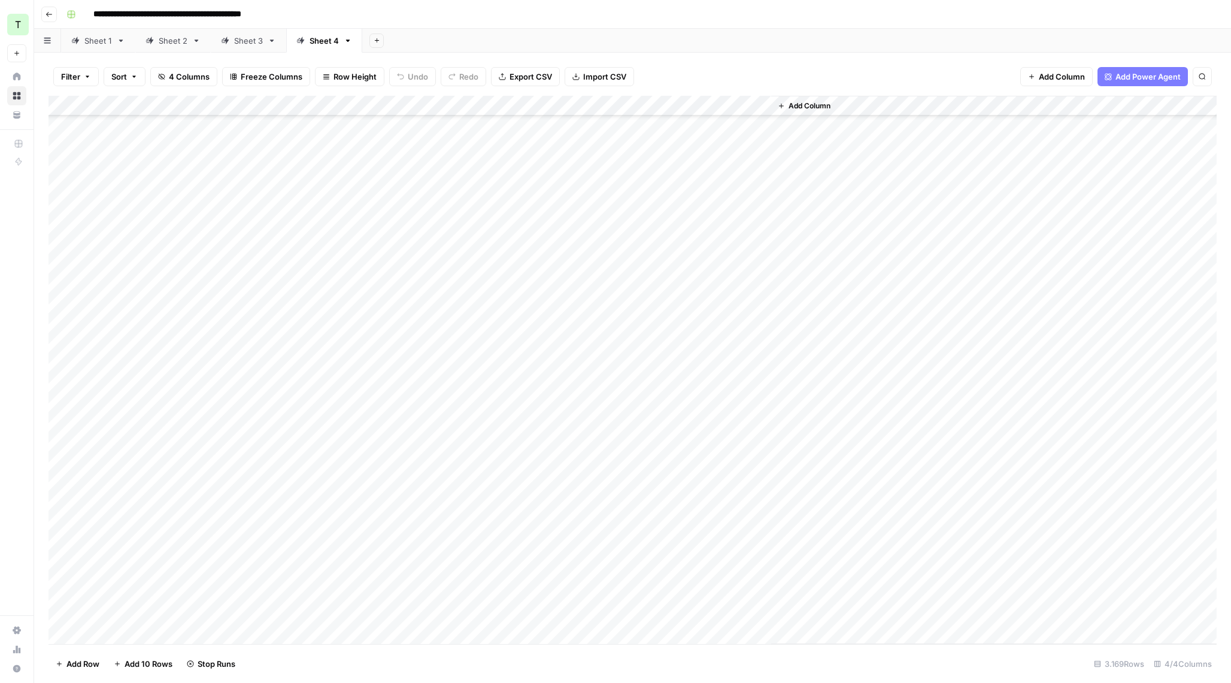
scroll to position [60766, 0]
click at [250, 44] on div "Sheet 3" at bounding box center [248, 41] width 29 height 12
click at [326, 37] on div "Sheet 4" at bounding box center [323, 41] width 29 height 12
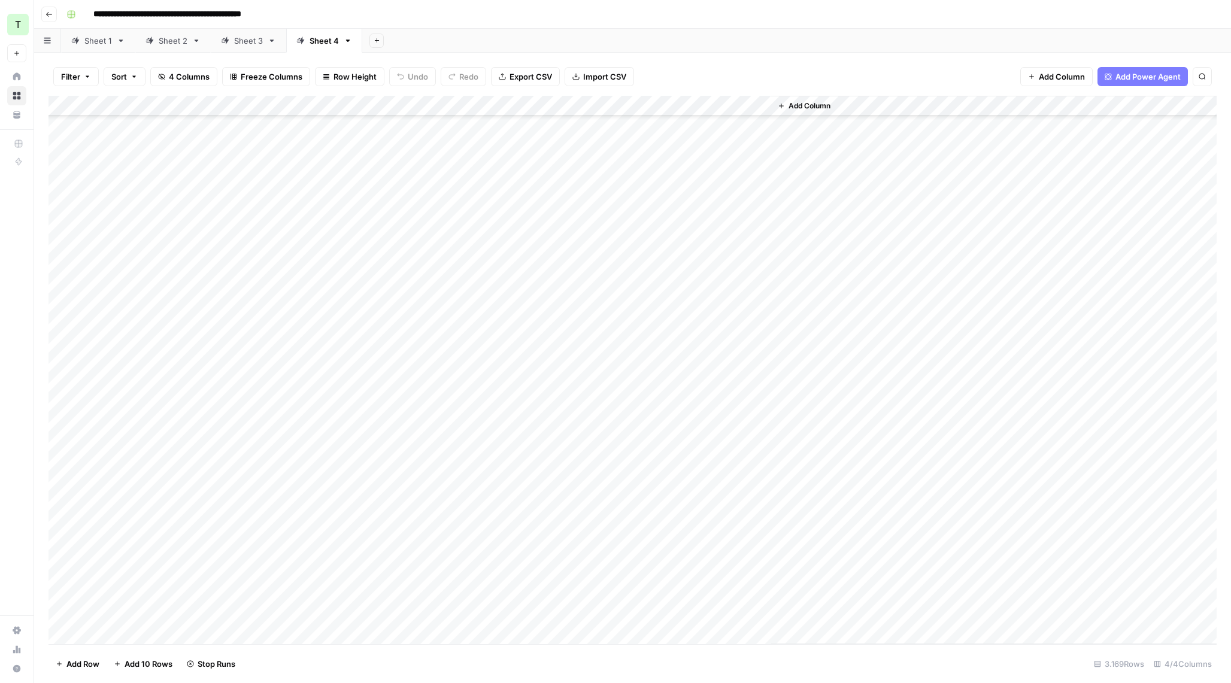
click at [169, 46] on link "Sheet 2" at bounding box center [172, 41] width 75 height 24
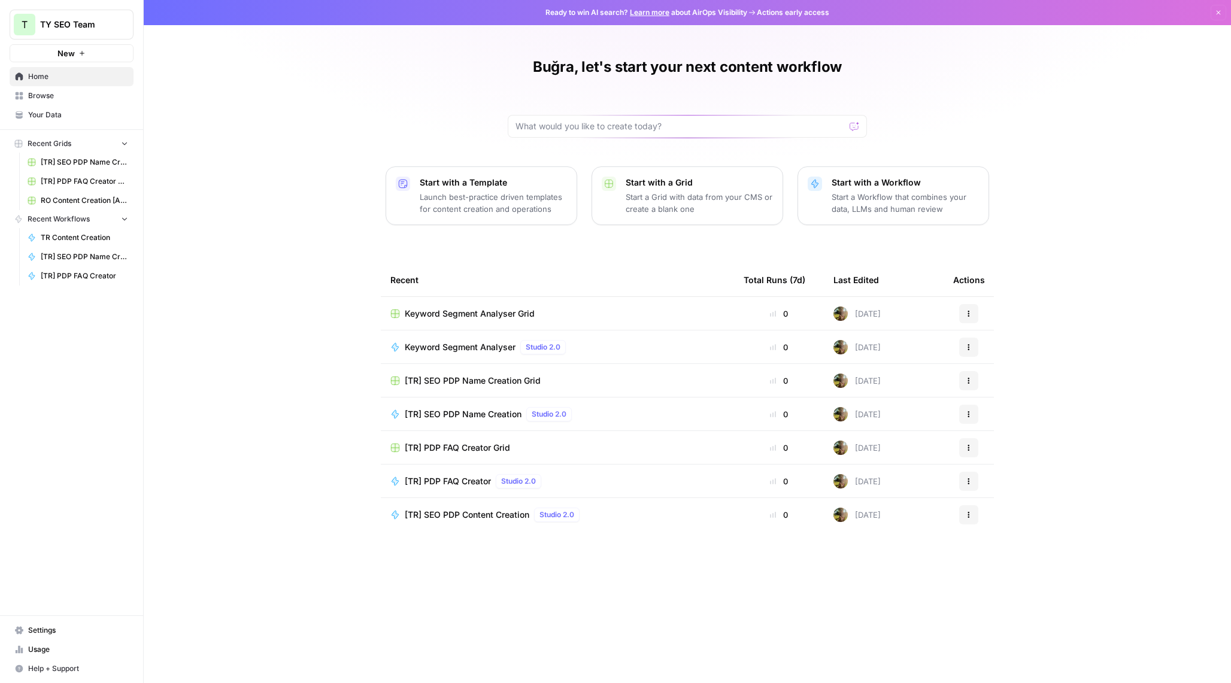
click at [470, 315] on span "Keyword Segment Analyser Grid" at bounding box center [470, 314] width 130 height 12
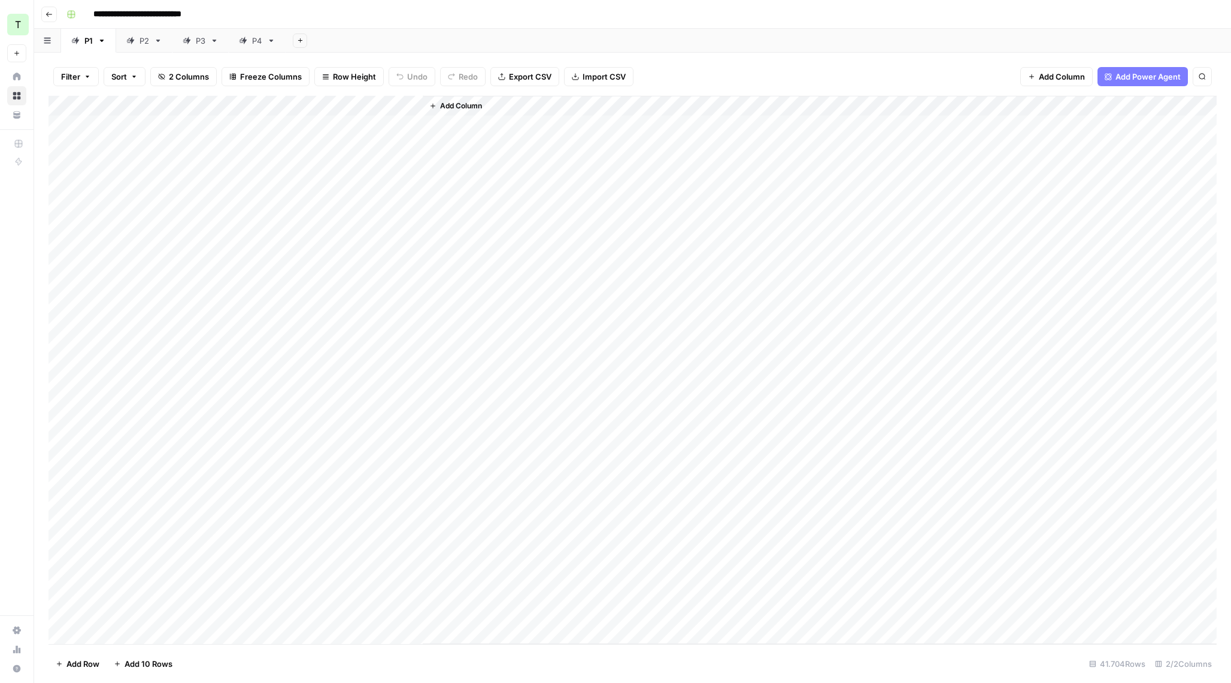
click at [411, 105] on div "Add Column" at bounding box center [632, 370] width 1168 height 548
click at [544, 105] on div at bounding box center [486, 108] width 160 height 24
click at [423, 136] on span "All Rows" at bounding box center [454, 134] width 75 height 12
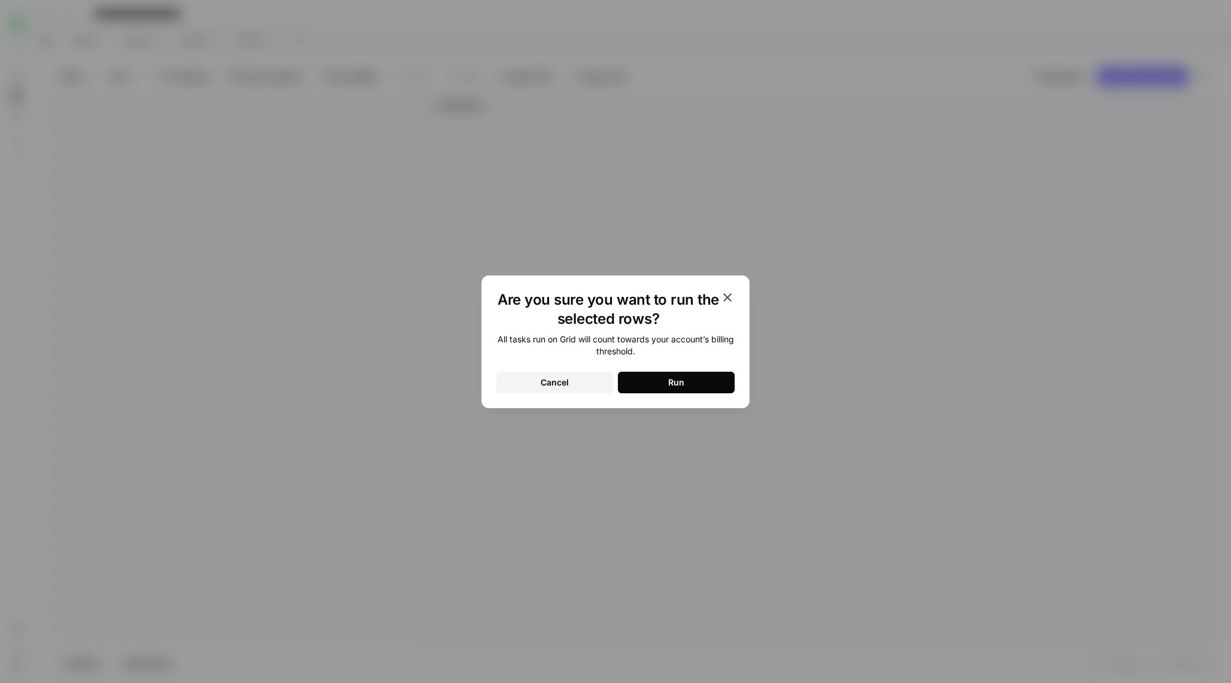
click at [728, 293] on icon "button" at bounding box center [727, 297] width 14 height 14
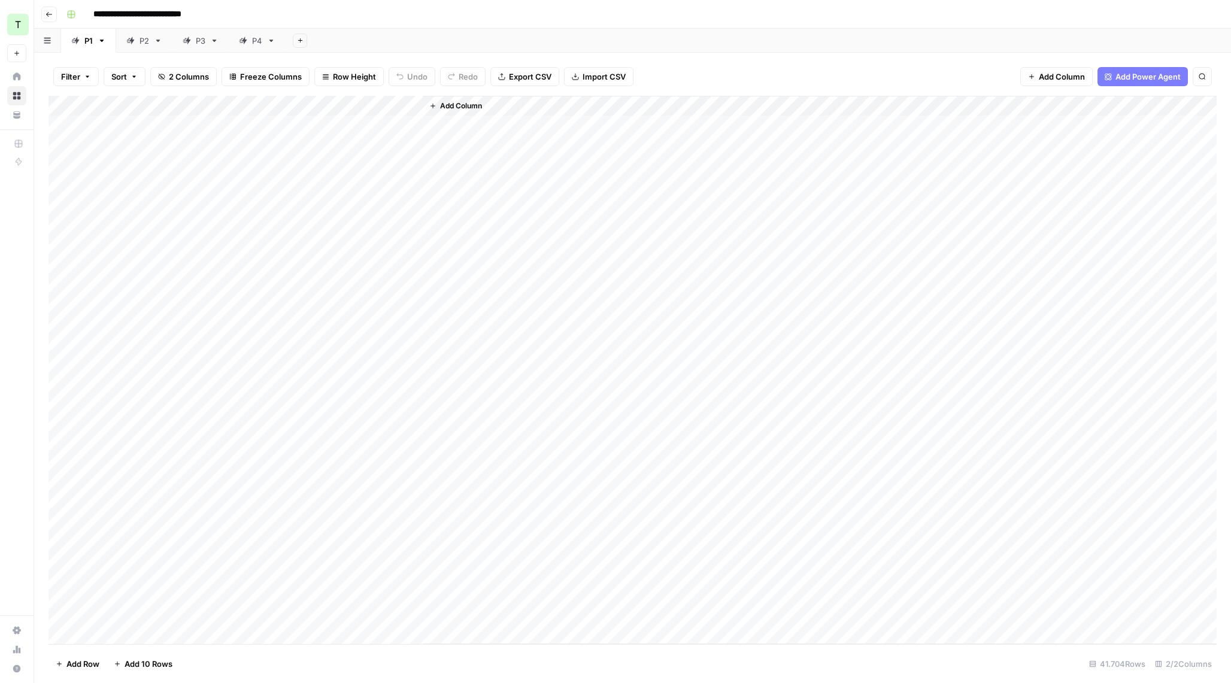
click at [616, 252] on div "Add Column" at bounding box center [820, 370] width 794 height 548
click at [196, 148] on div "Add Column" at bounding box center [632, 370] width 1168 height 548
click at [177, 128] on div "Add Column" at bounding box center [632, 370] width 1168 height 548
click at [345, 123] on div "Add Column" at bounding box center [632, 370] width 1168 height 548
click at [411, 104] on div "Add Column" at bounding box center [632, 370] width 1168 height 548
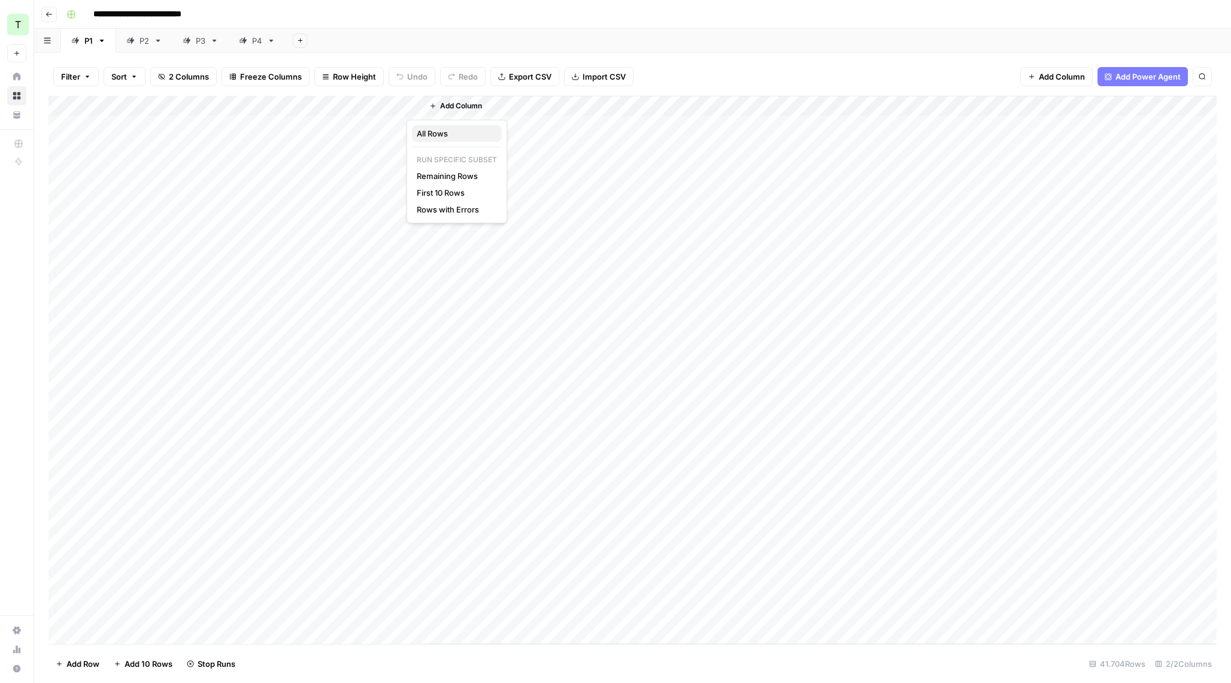
click at [453, 138] on span "All Rows" at bounding box center [454, 134] width 75 height 12
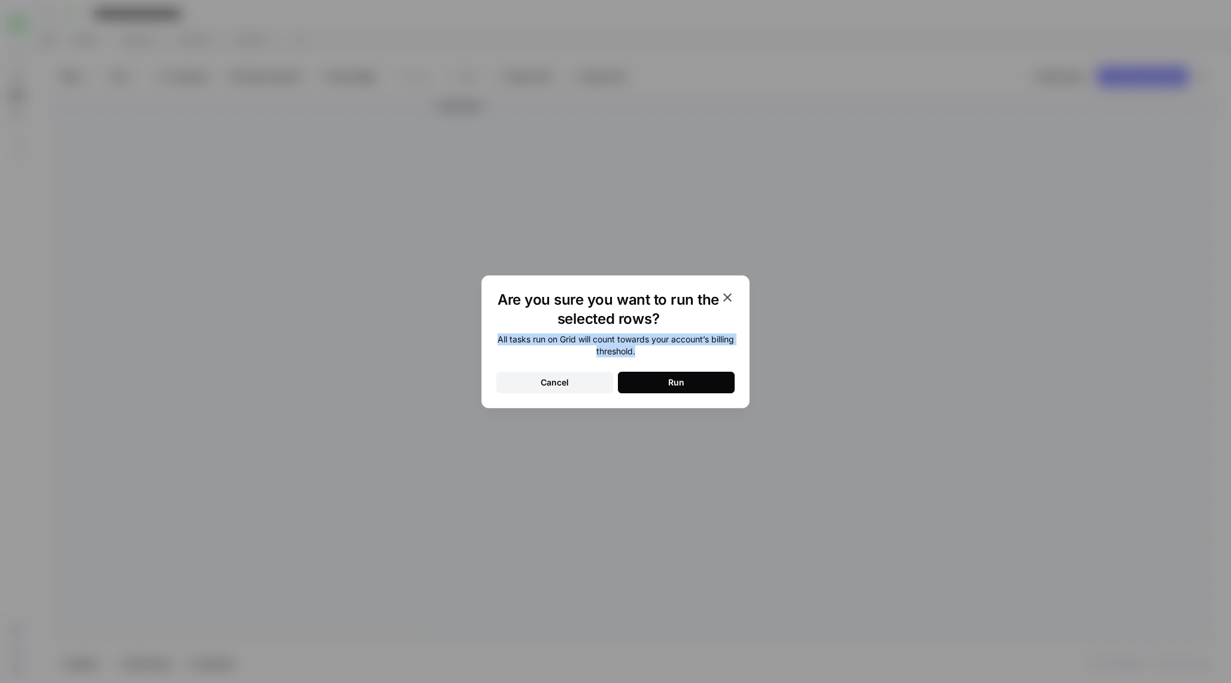
drag, startPoint x: 506, startPoint y: 335, endPoint x: 655, endPoint y: 352, distance: 150.0
click at [655, 352] on div "All tasks run on Grid will count towards your account’s billing threshold." at bounding box center [615, 345] width 238 height 24
copy div "All tasks run on Grid will count towards your account’s billing threshold."
click at [667, 384] on button "Run" at bounding box center [676, 383] width 117 height 22
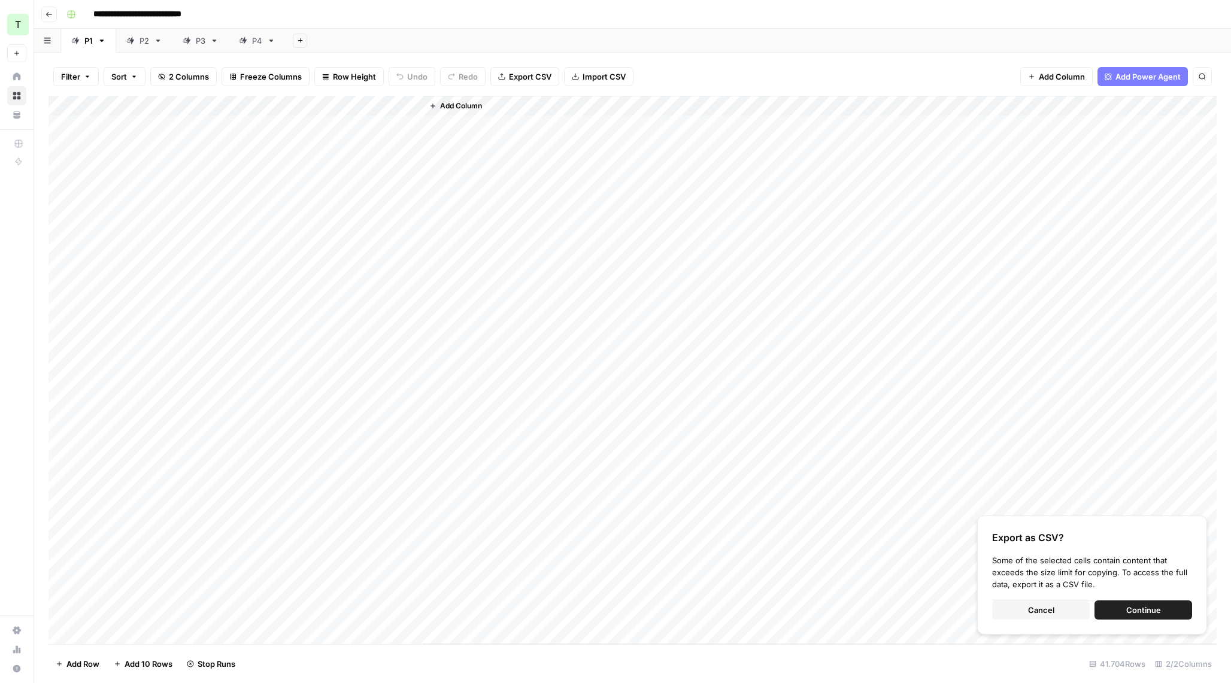
click at [1034, 611] on span "Cancel" at bounding box center [1041, 610] width 26 height 12
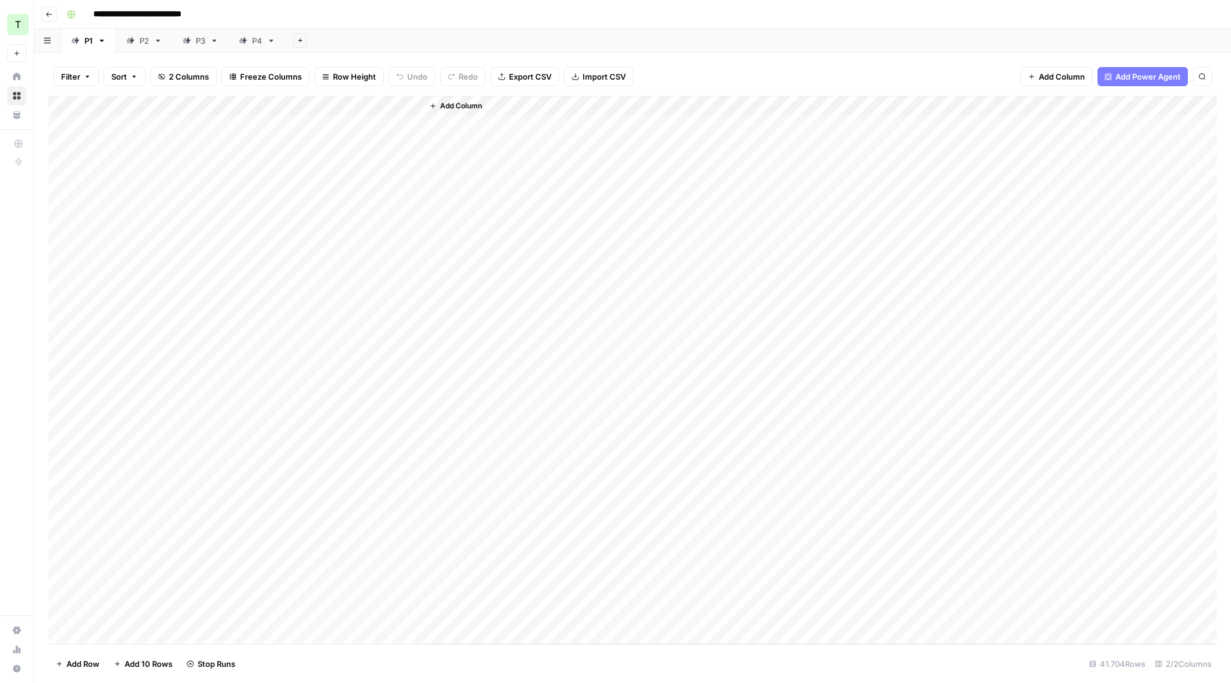
click at [599, 204] on div "Add Column" at bounding box center [820, 370] width 794 height 548
click at [133, 43] on icon at bounding box center [130, 41] width 8 height 8
click at [84, 45] on div "P1" at bounding box center [88, 41] width 8 height 12
click at [140, 44] on div "P2" at bounding box center [144, 41] width 10 height 12
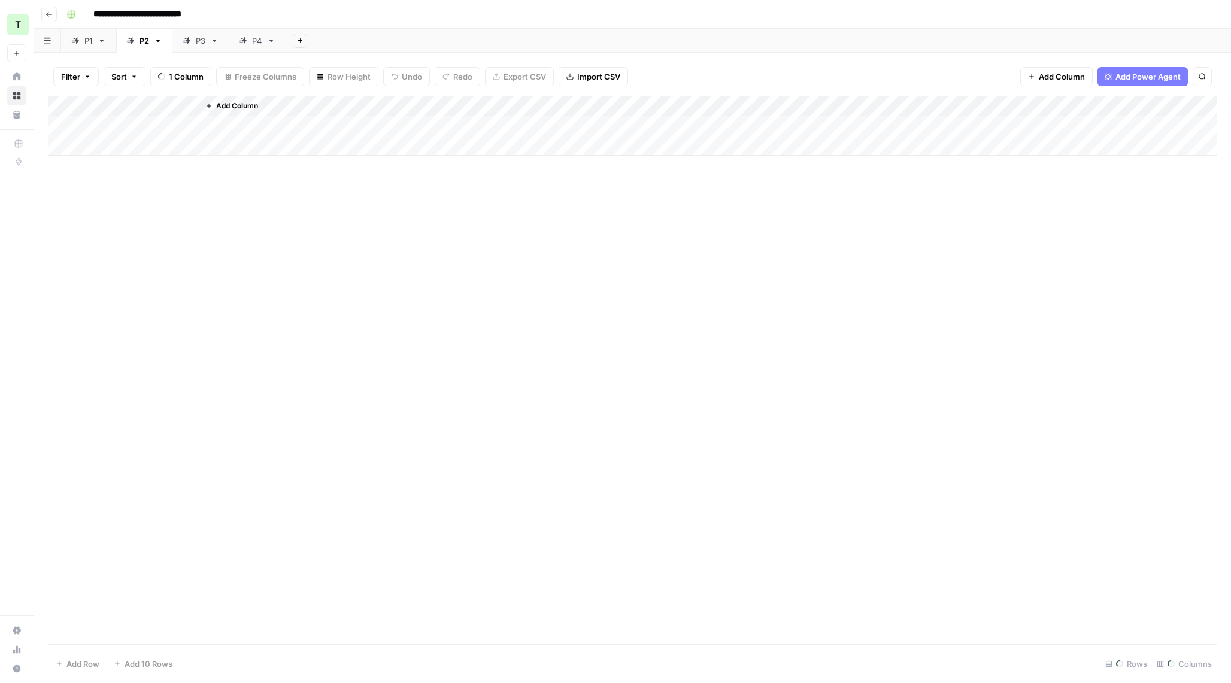
click at [92, 47] on link "P1" at bounding box center [88, 41] width 55 height 24
click at [147, 46] on link "P2" at bounding box center [144, 41] width 56 height 24
click at [195, 41] on div "P3" at bounding box center [194, 41] width 23 height 12
click at [260, 45] on div "P4" at bounding box center [257, 41] width 10 height 12
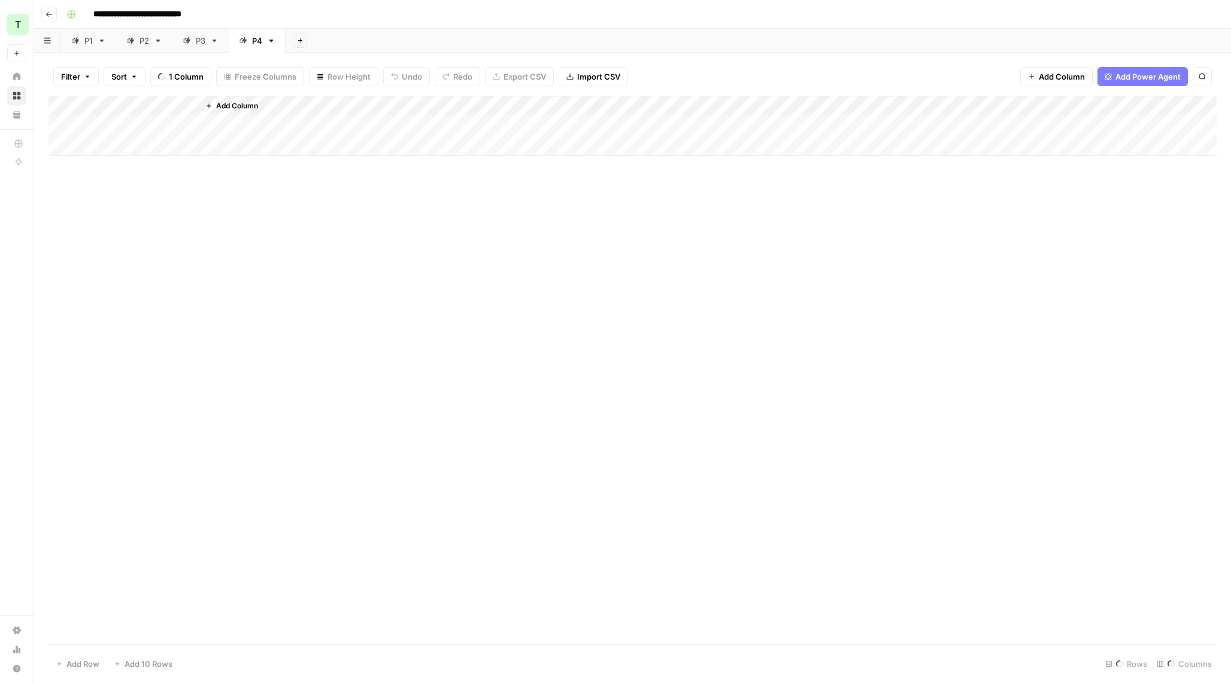
click at [139, 44] on div "P2" at bounding box center [144, 41] width 10 height 12
click at [412, 108] on div "Add Column" at bounding box center [632, 370] width 1168 height 548
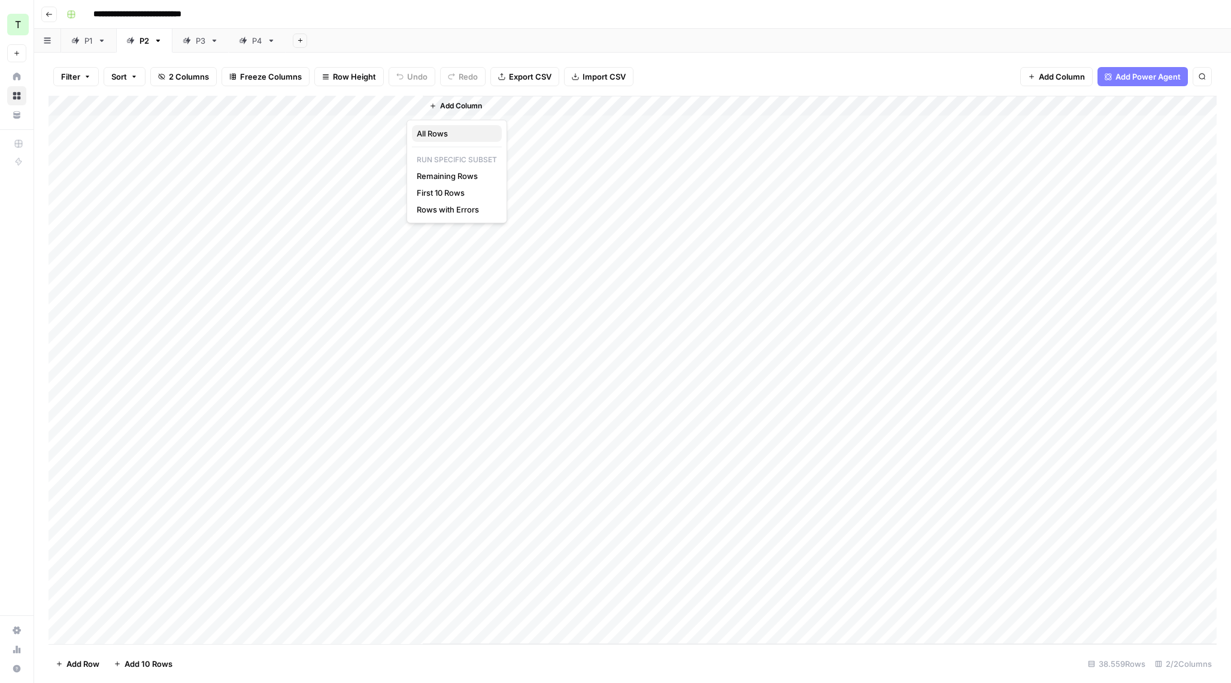
click at [449, 135] on span "All Rows" at bounding box center [454, 134] width 75 height 12
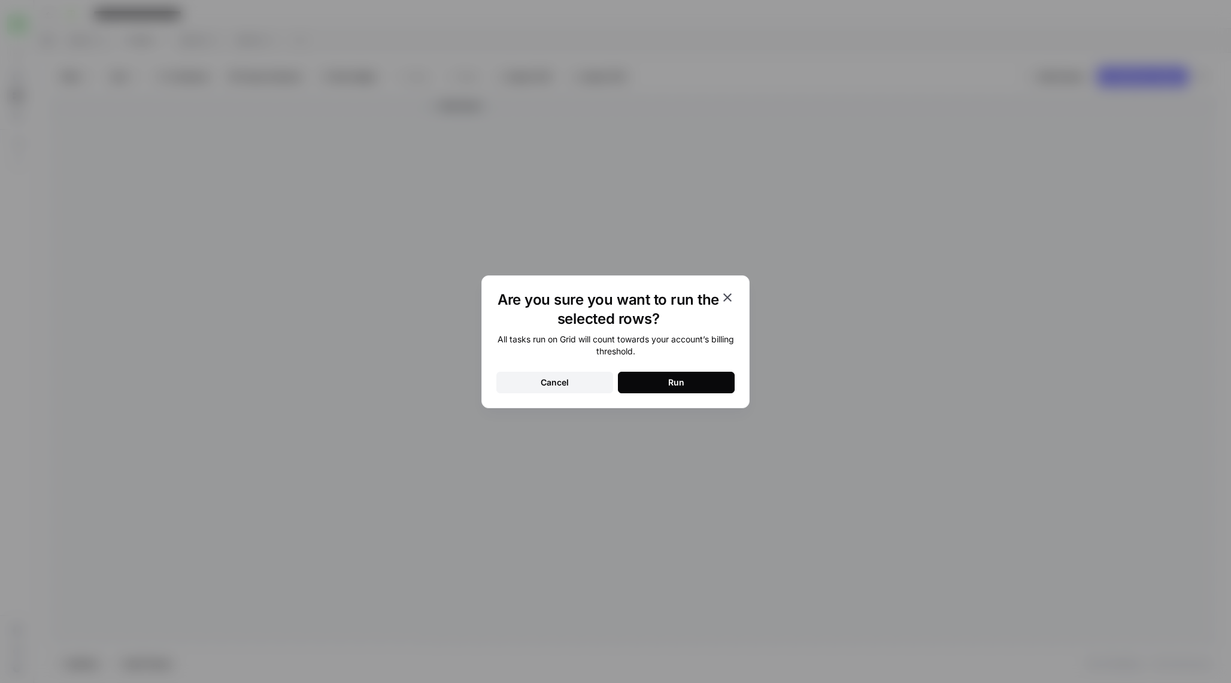
click at [705, 380] on button "Run" at bounding box center [676, 383] width 117 height 22
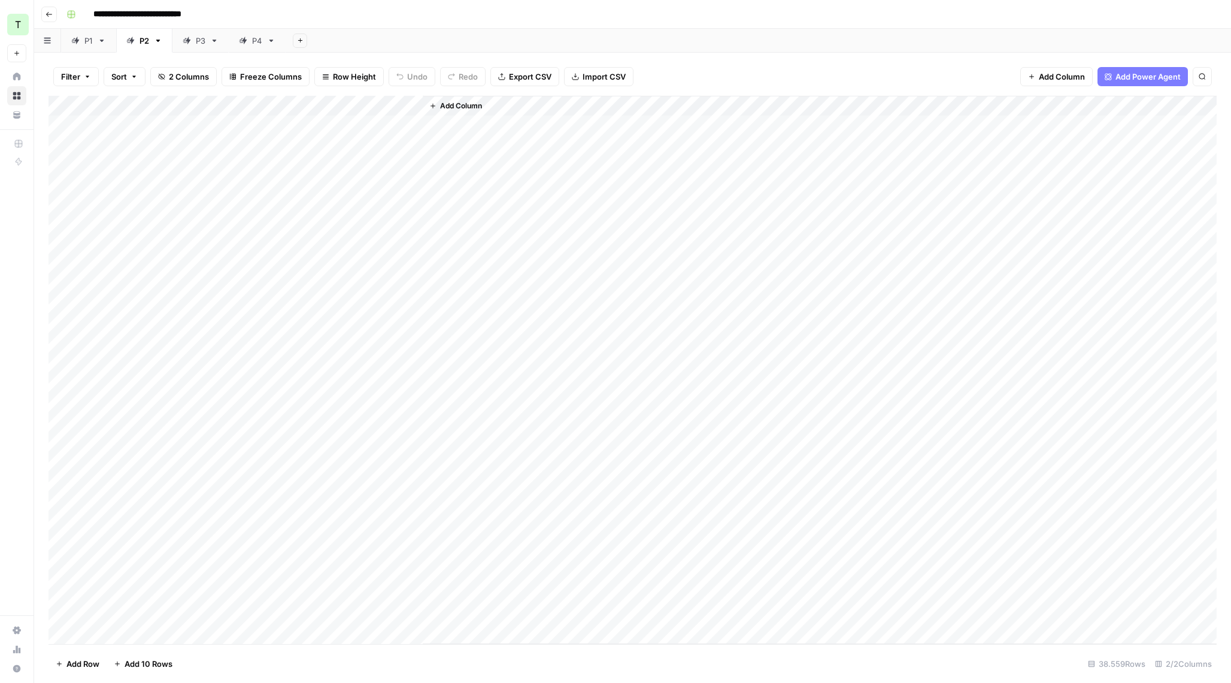
click at [363, 224] on div "Add Column" at bounding box center [632, 370] width 1168 height 548
click at [192, 41] on div "P3" at bounding box center [194, 41] width 23 height 12
click at [409, 108] on div "Add Column" at bounding box center [632, 370] width 1168 height 548
click at [444, 138] on span "All Rows" at bounding box center [454, 134] width 75 height 12
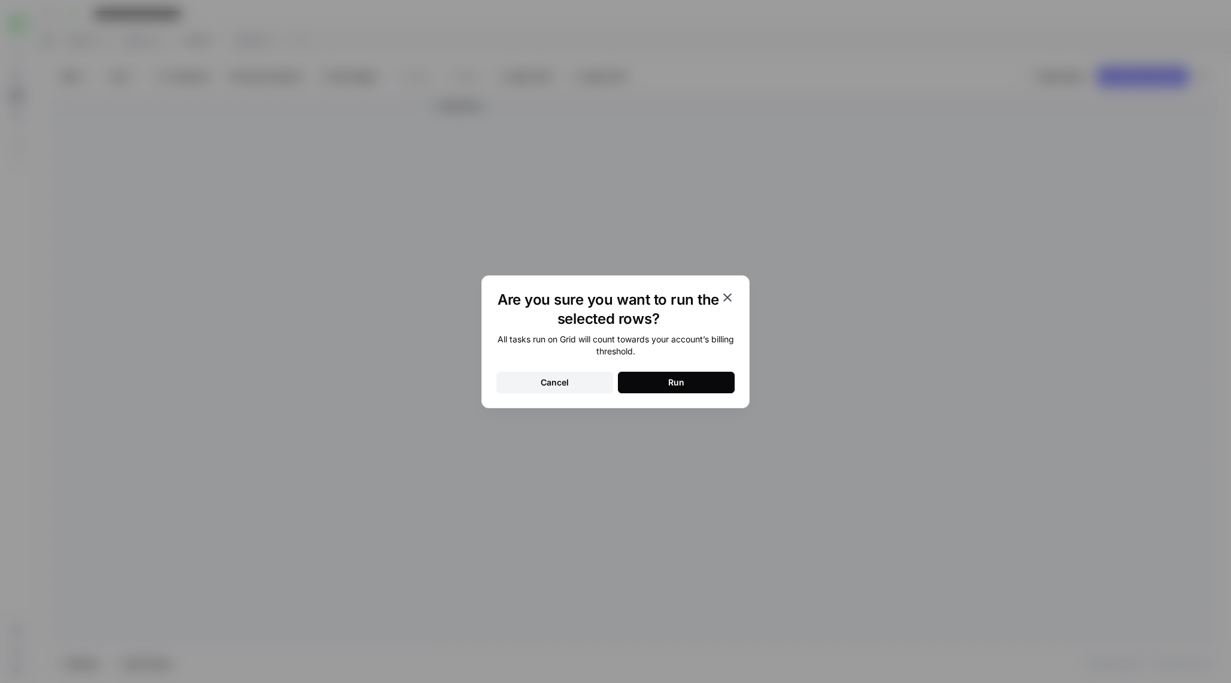
click at [655, 382] on button "Run" at bounding box center [676, 383] width 117 height 22
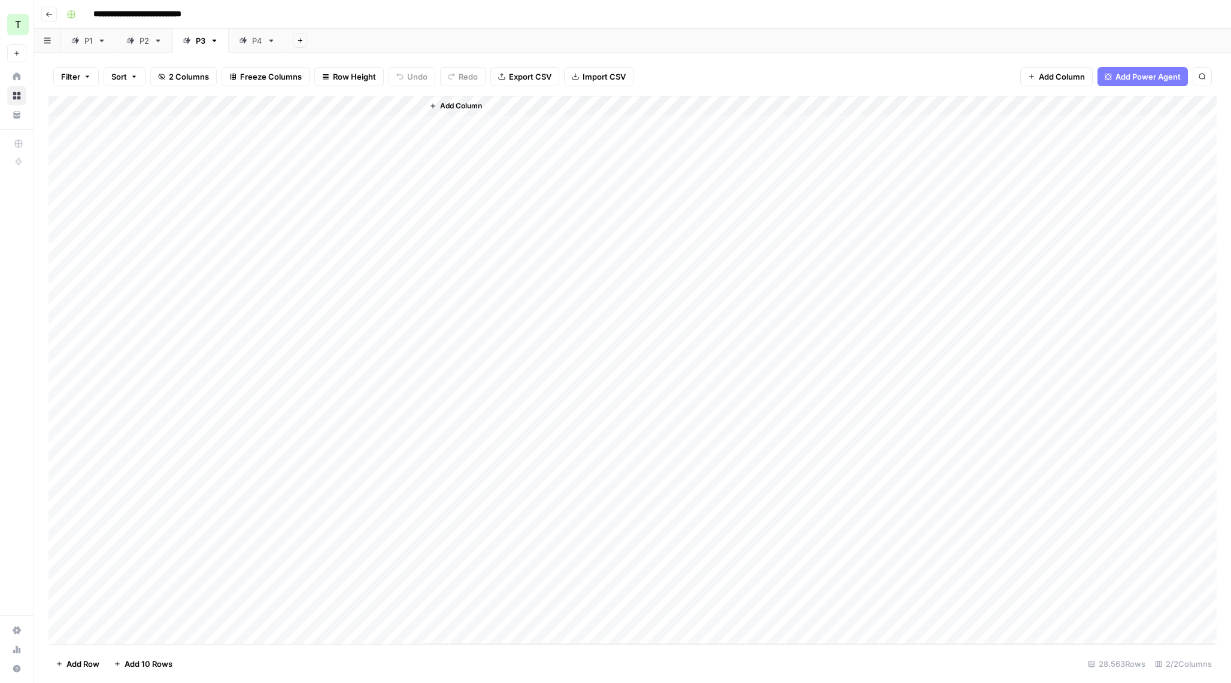
click at [250, 36] on div "P4" at bounding box center [250, 41] width 23 height 12
click at [408, 104] on div "Add Column" at bounding box center [632, 370] width 1168 height 548
click at [425, 138] on span "All Rows" at bounding box center [454, 134] width 75 height 12
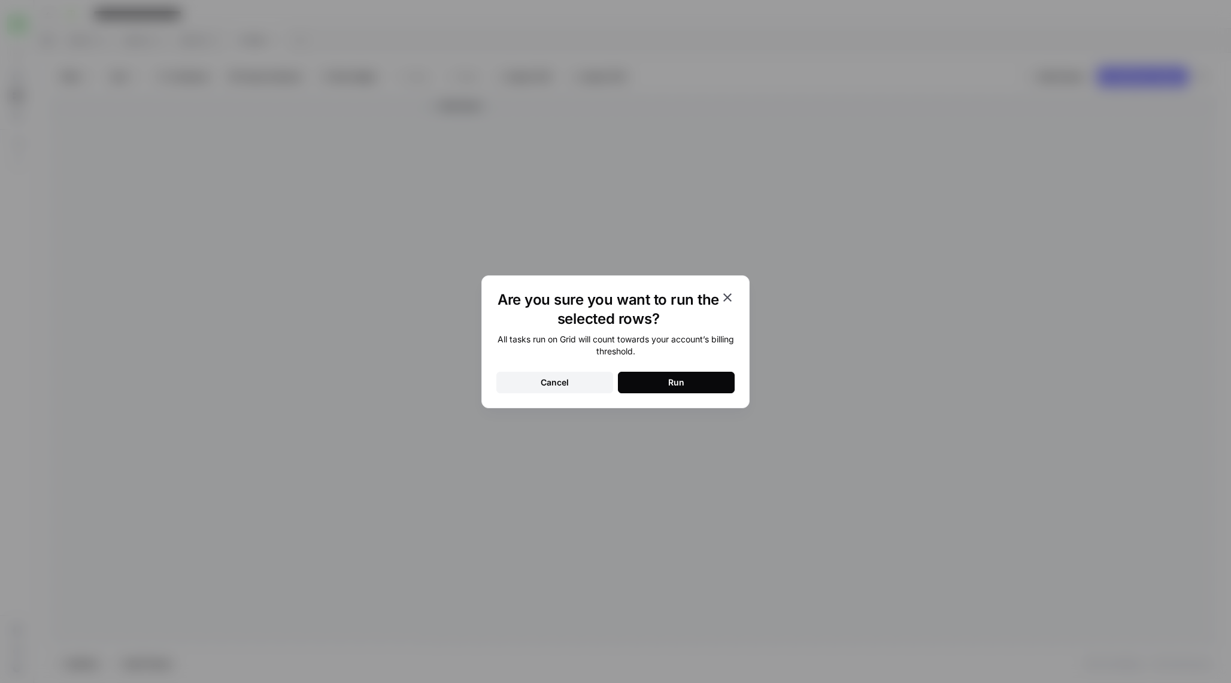
click at [676, 387] on div "Run" at bounding box center [676, 383] width 16 height 12
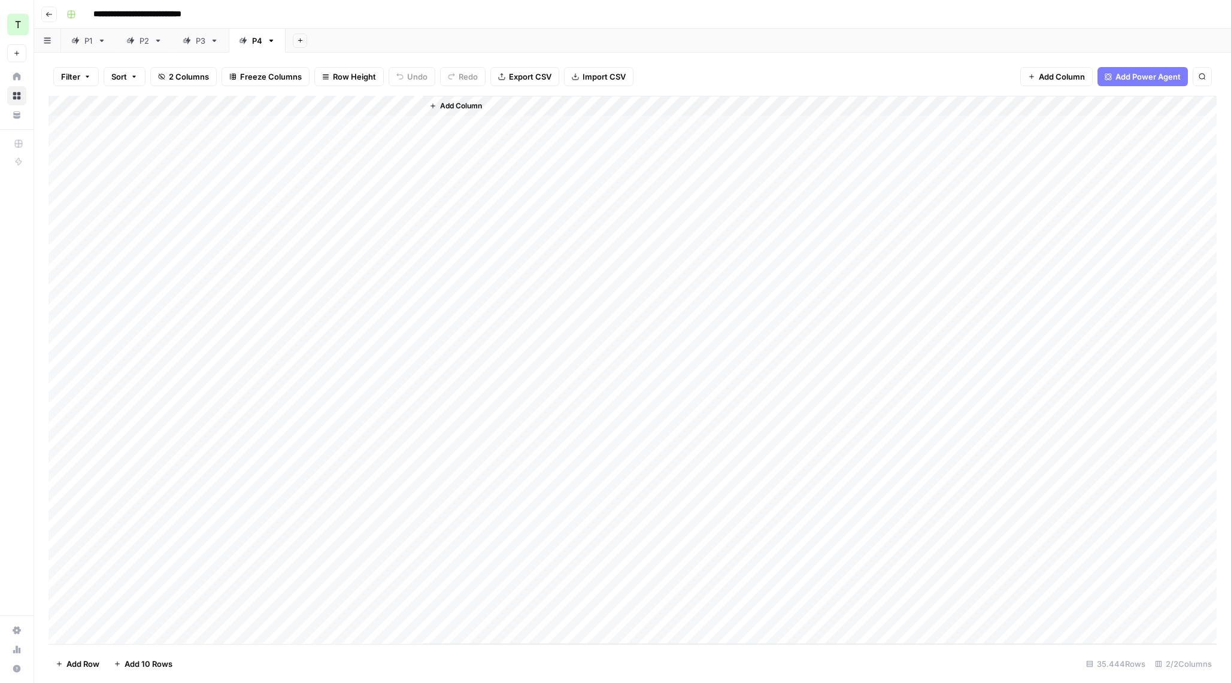
click at [153, 45] on link "P2" at bounding box center [144, 41] width 56 height 24
click at [196, 47] on link "P3" at bounding box center [200, 41] width 56 height 24
click at [88, 46] on link "P1" at bounding box center [88, 41] width 55 height 24
click at [147, 42] on div "P2" at bounding box center [144, 41] width 10 height 12
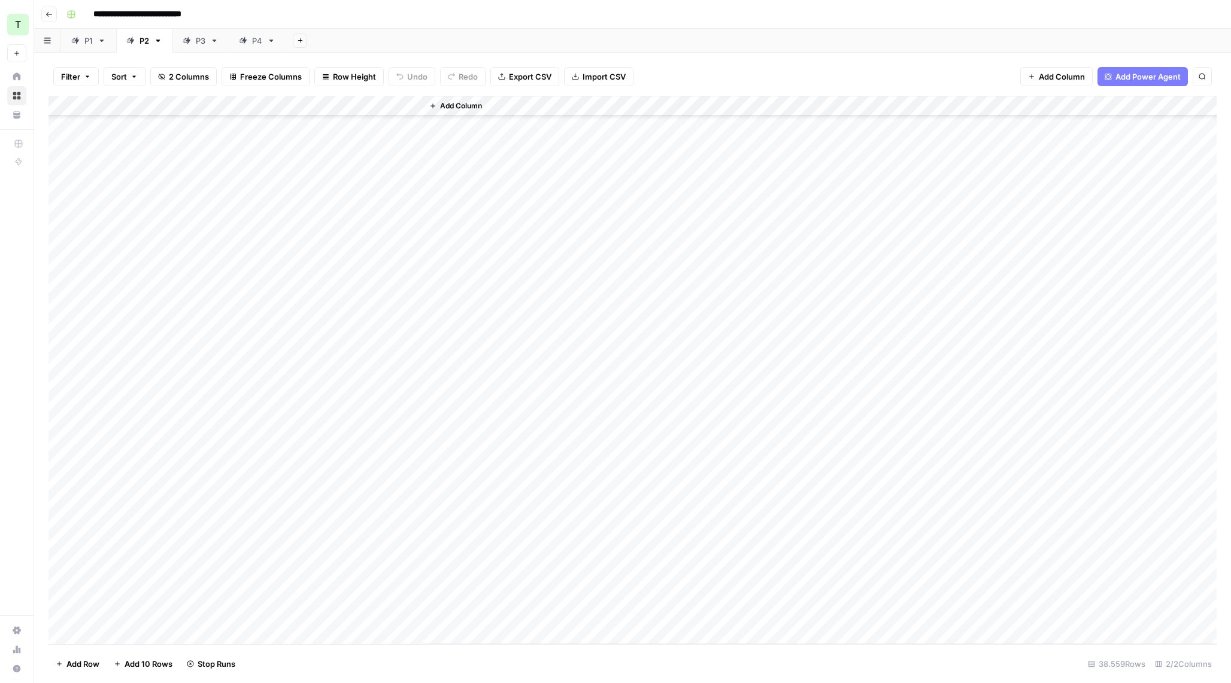
click at [191, 37] on icon at bounding box center [187, 41] width 8 height 8
click at [250, 37] on div "P4" at bounding box center [250, 41] width 23 height 12
click at [50, 14] on icon "button" at bounding box center [48, 14] width 7 height 7
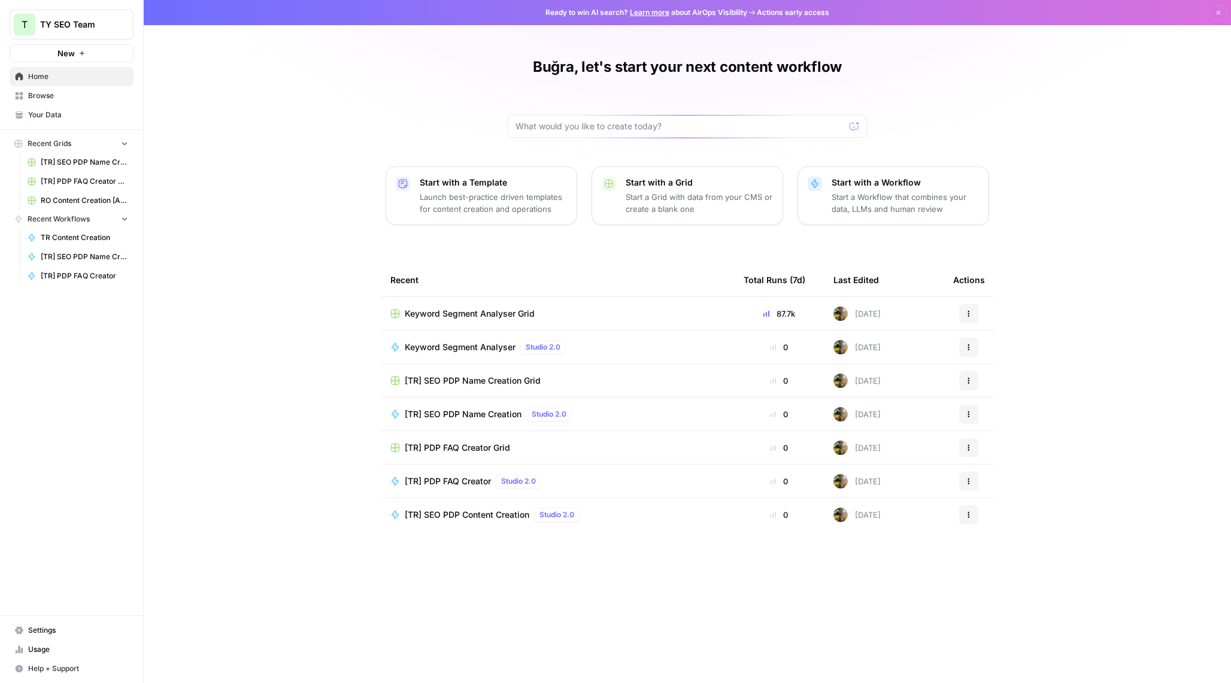
click at [459, 347] on span "Keyword Segment Analyser" at bounding box center [460, 347] width 111 height 12
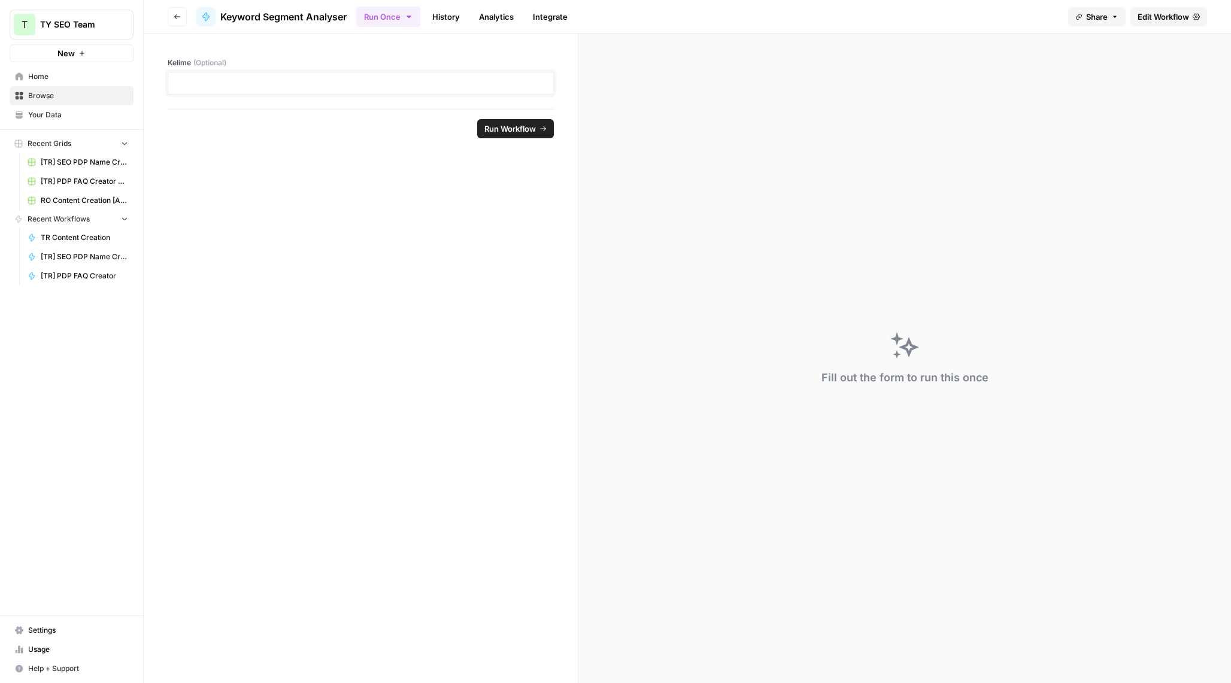
click at [368, 89] on p at bounding box center [360, 83] width 371 height 12
click at [515, 130] on span "Run Workflow" at bounding box center [509, 129] width 51 height 12
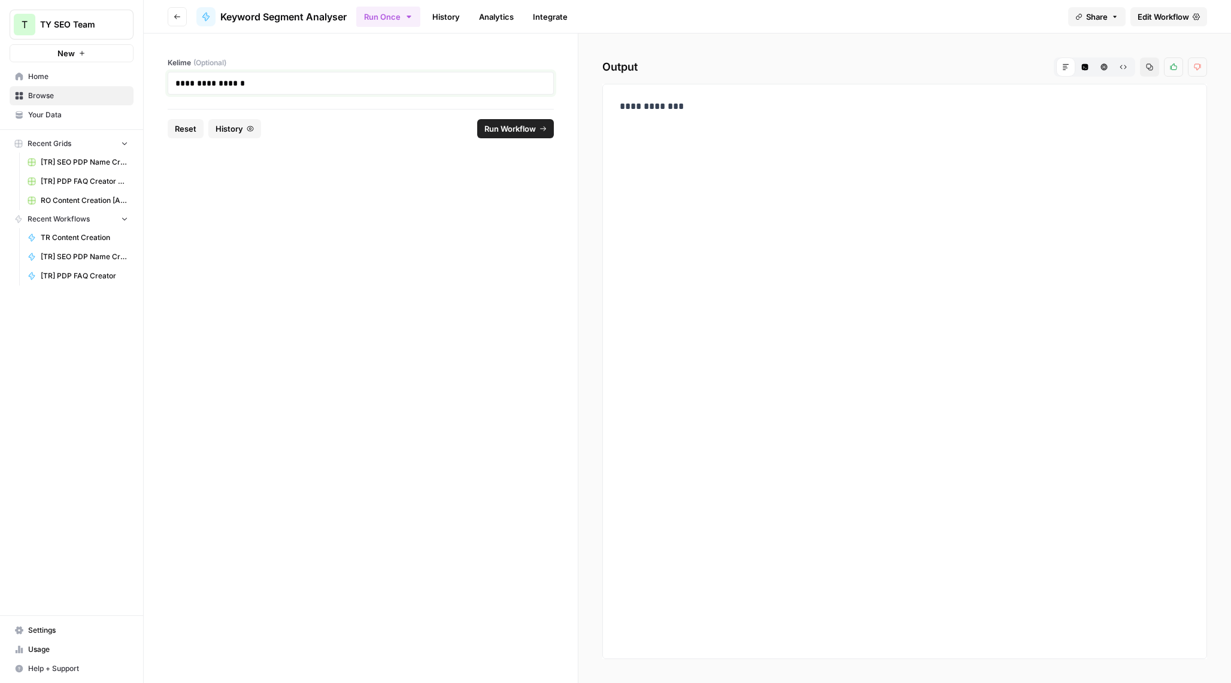
drag, startPoint x: 260, startPoint y: 77, endPoint x: 34, endPoint y: 71, distance: 226.9
click at [38, 71] on div "**********" at bounding box center [615, 341] width 1231 height 683
click at [498, 137] on button "Run Workflow" at bounding box center [515, 128] width 77 height 19
drag, startPoint x: 364, startPoint y: 81, endPoint x: 132, endPoint y: 81, distance: 232.3
click at [132, 81] on div "**********" at bounding box center [615, 341] width 1231 height 683
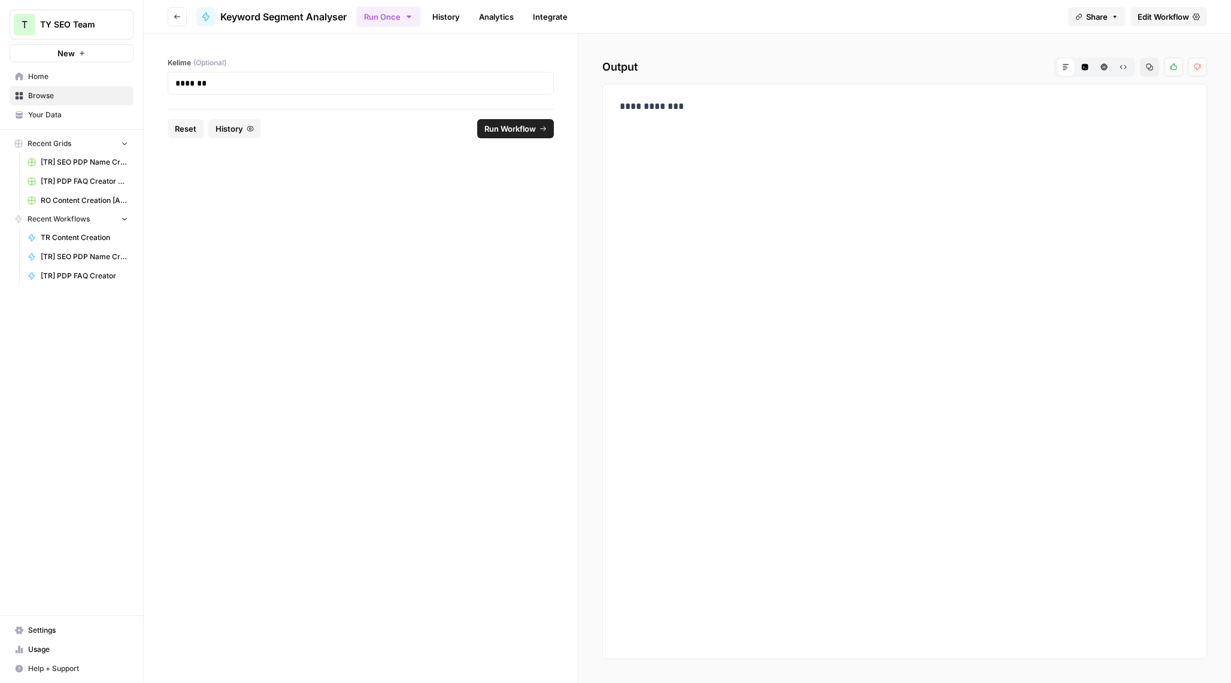
click at [507, 131] on span "Run Workflow" at bounding box center [509, 129] width 51 height 12
drag, startPoint x: 299, startPoint y: 86, endPoint x: 74, endPoint y: 74, distance: 226.0
click at [74, 74] on div "T TY SEO Team New Home Browse Your Data Recent Grids [TR] SEO PDP Name Creation…" at bounding box center [615, 341] width 1231 height 683
click at [505, 135] on button "Run Workflow" at bounding box center [515, 128] width 77 height 19
drag, startPoint x: 287, startPoint y: 85, endPoint x: 48, endPoint y: 85, distance: 239.4
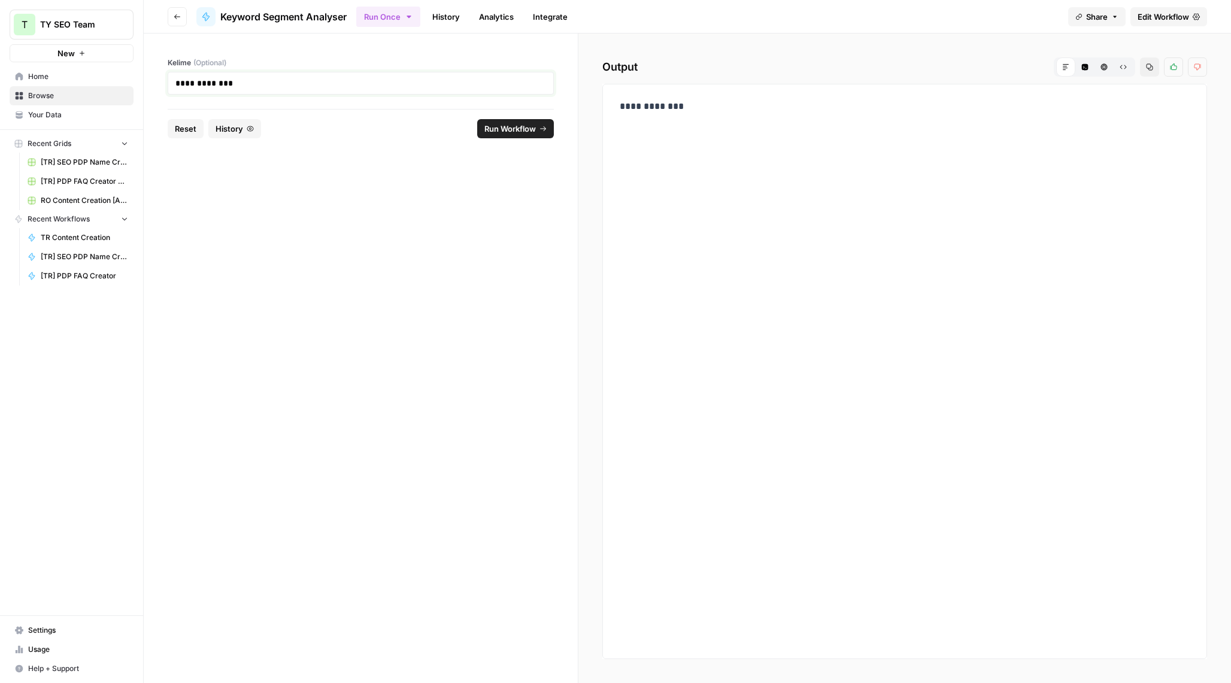
click at [48, 85] on div "**********" at bounding box center [615, 341] width 1231 height 683
click at [502, 128] on span "Run Workflow" at bounding box center [509, 129] width 51 height 12
click at [204, 14] on icon at bounding box center [206, 17] width 10 height 10
click at [72, 237] on span "TR Content Creation" at bounding box center [84, 237] width 87 height 11
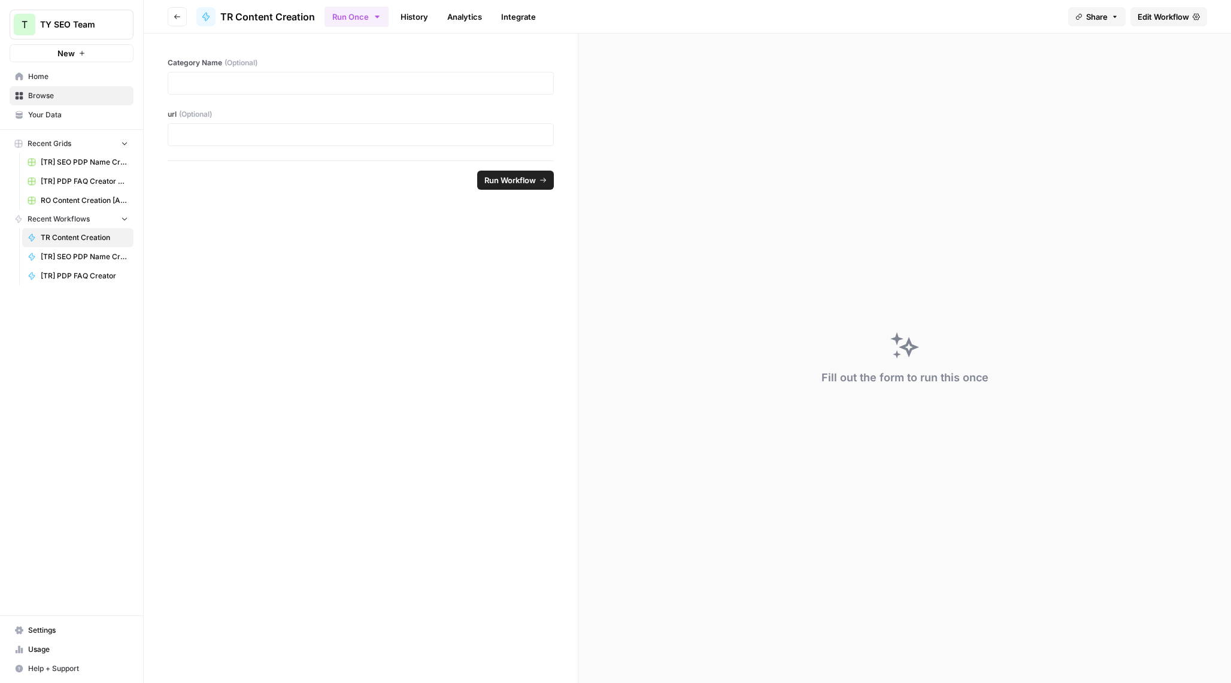
click at [70, 256] on span "[TR] SEO PDP Name Creation" at bounding box center [84, 256] width 87 height 11
click at [60, 76] on span "Home" at bounding box center [78, 76] width 100 height 11
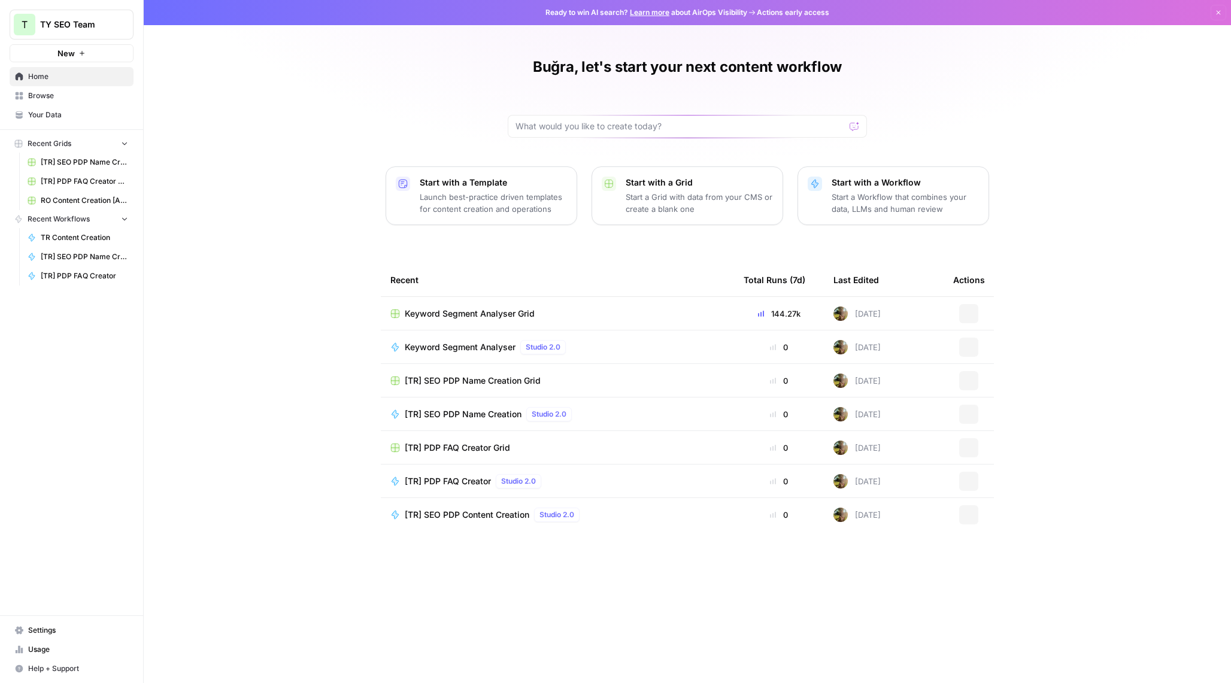
click at [475, 317] on span "Keyword Segment Analyser Grid" at bounding box center [470, 314] width 130 height 12
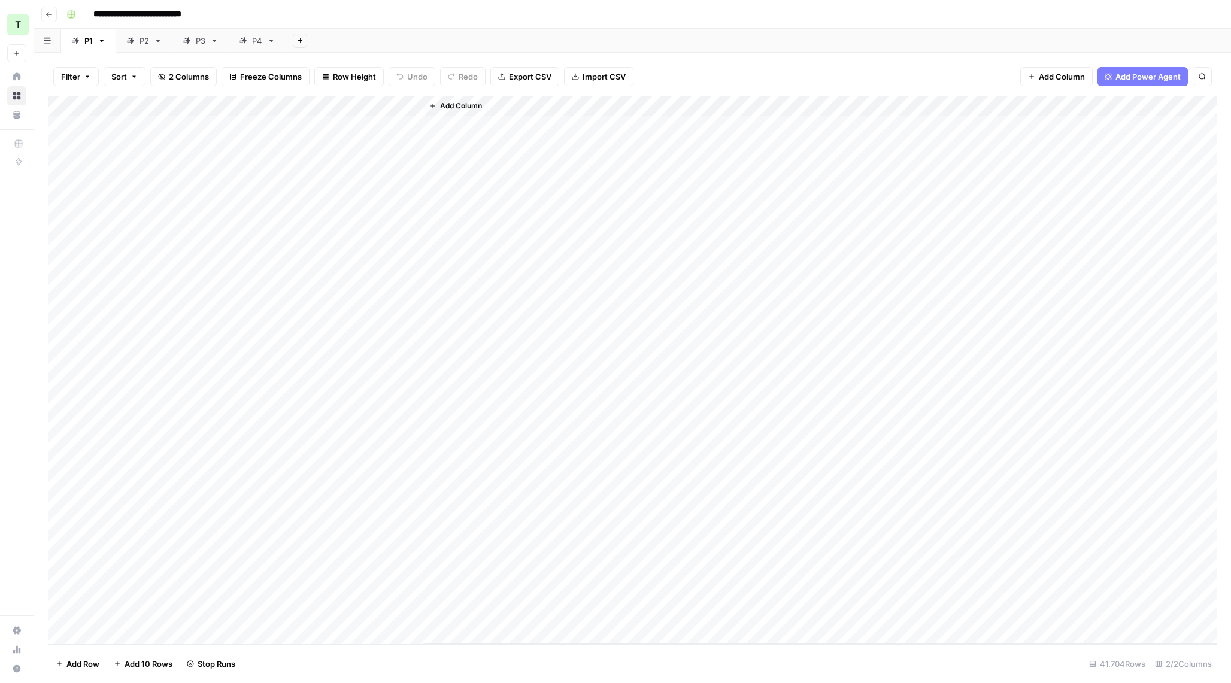
click at [393, 108] on div "Add Column" at bounding box center [632, 370] width 1168 height 548
click at [312, 218] on span "Edit Workflow" at bounding box center [338, 223] width 105 height 12
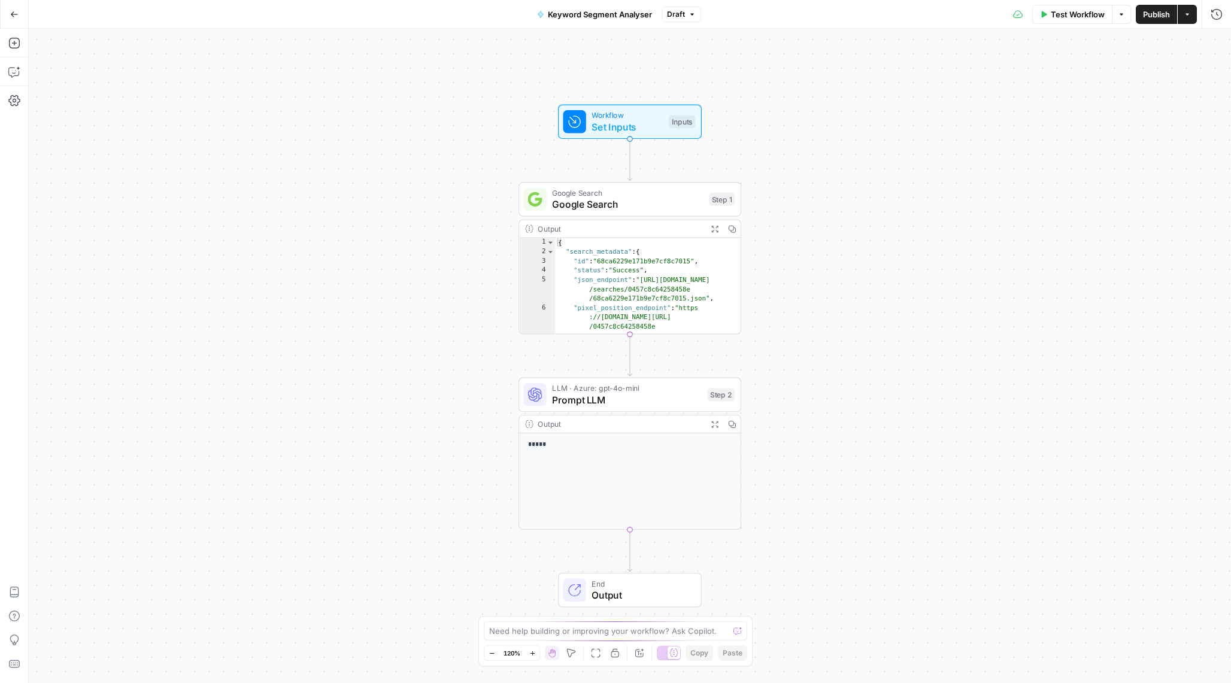
click at [633, 208] on span "Google Search" at bounding box center [627, 204] width 151 height 14
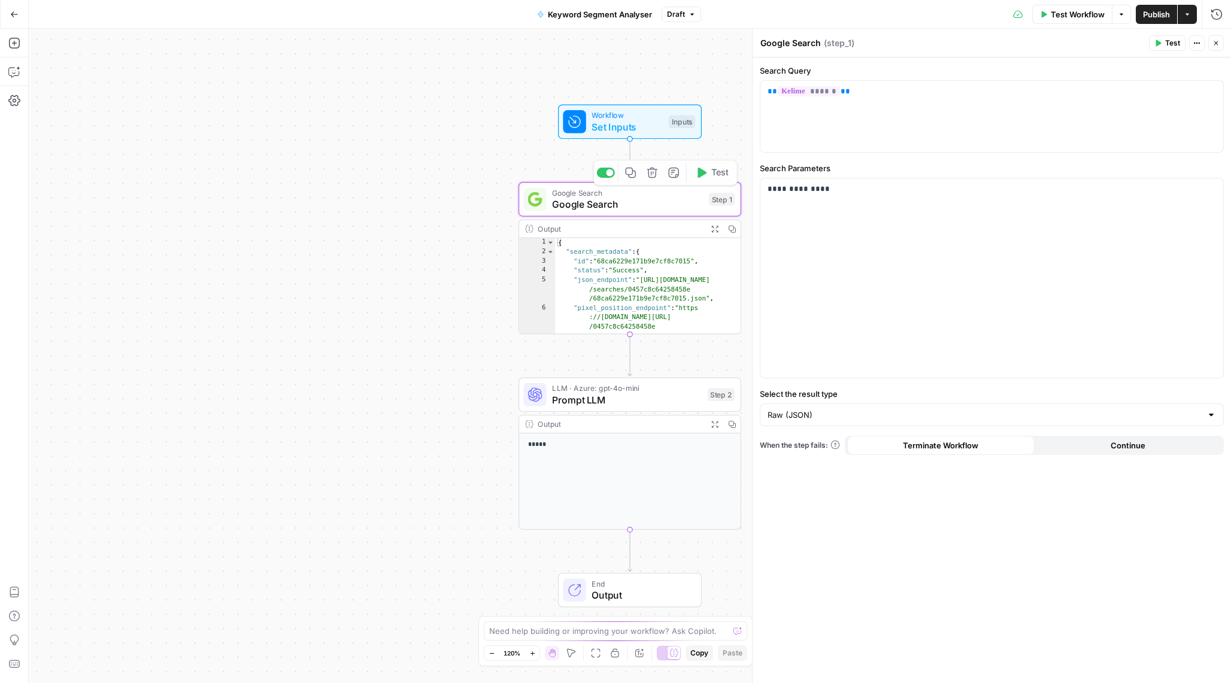
click at [579, 400] on span "Prompt LLM" at bounding box center [627, 400] width 150 height 14
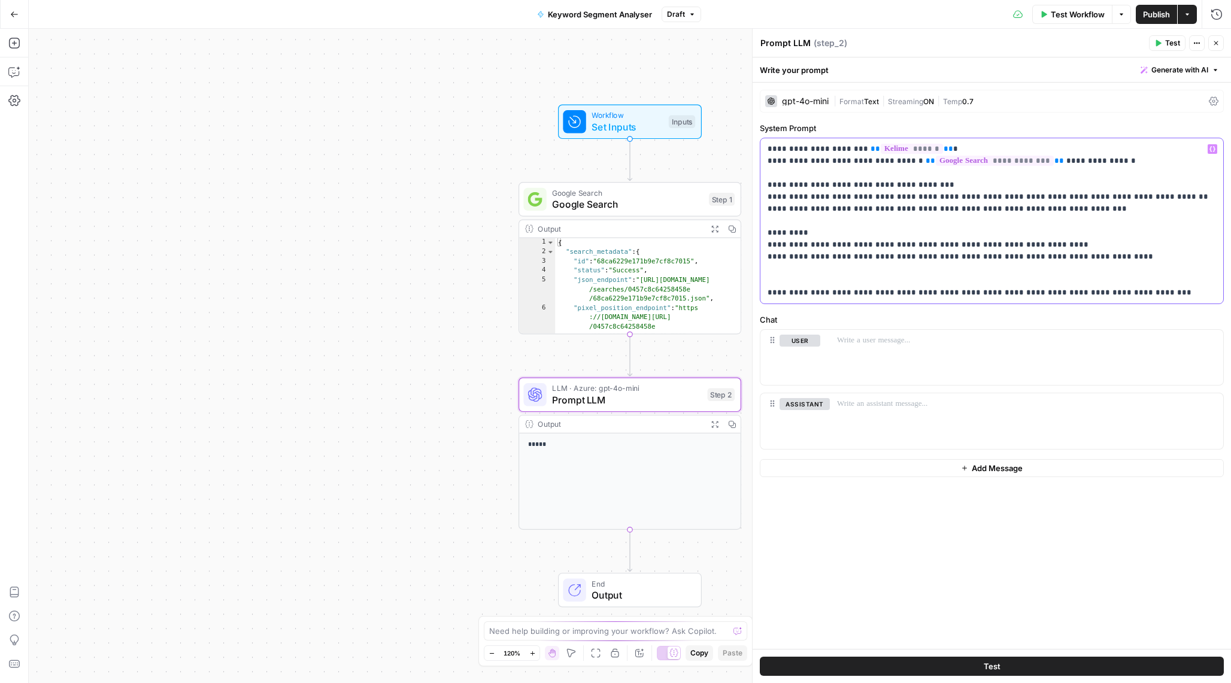
click at [818, 272] on p "**********" at bounding box center [991, 221] width 448 height 156
click at [975, 673] on button "Test" at bounding box center [992, 666] width 464 height 19
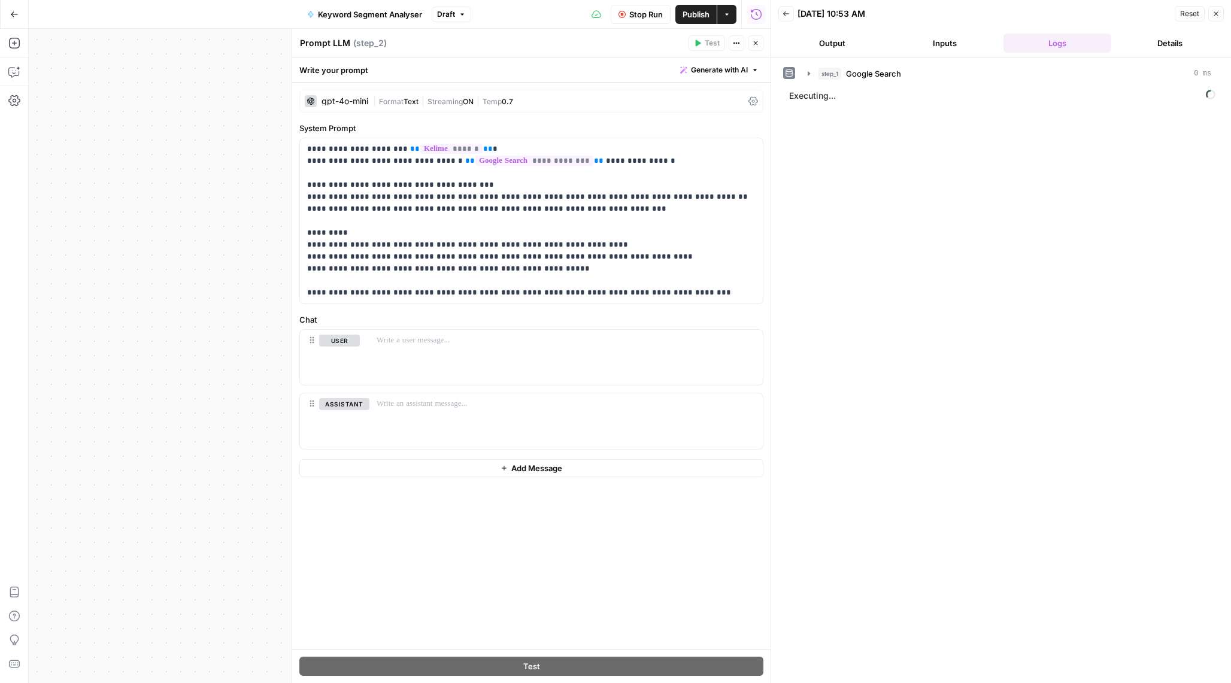
click at [832, 45] on button "Output" at bounding box center [832, 43] width 108 height 19
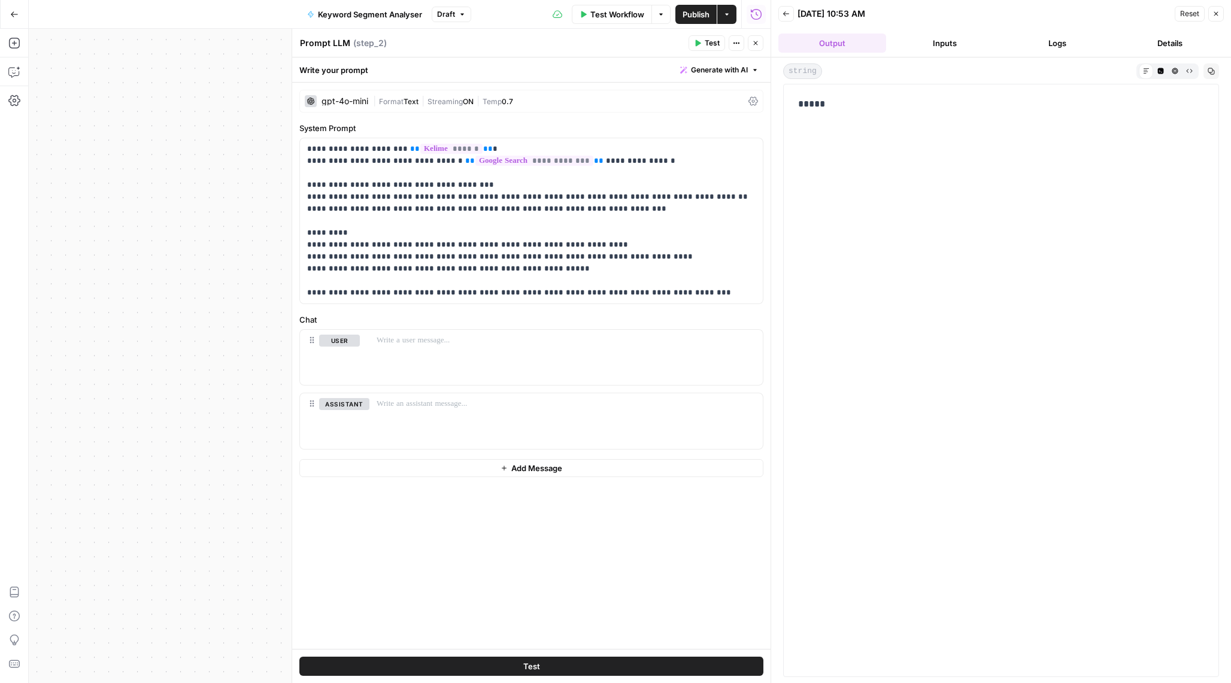
click at [1030, 43] on button "Logs" at bounding box center [1057, 43] width 108 height 19
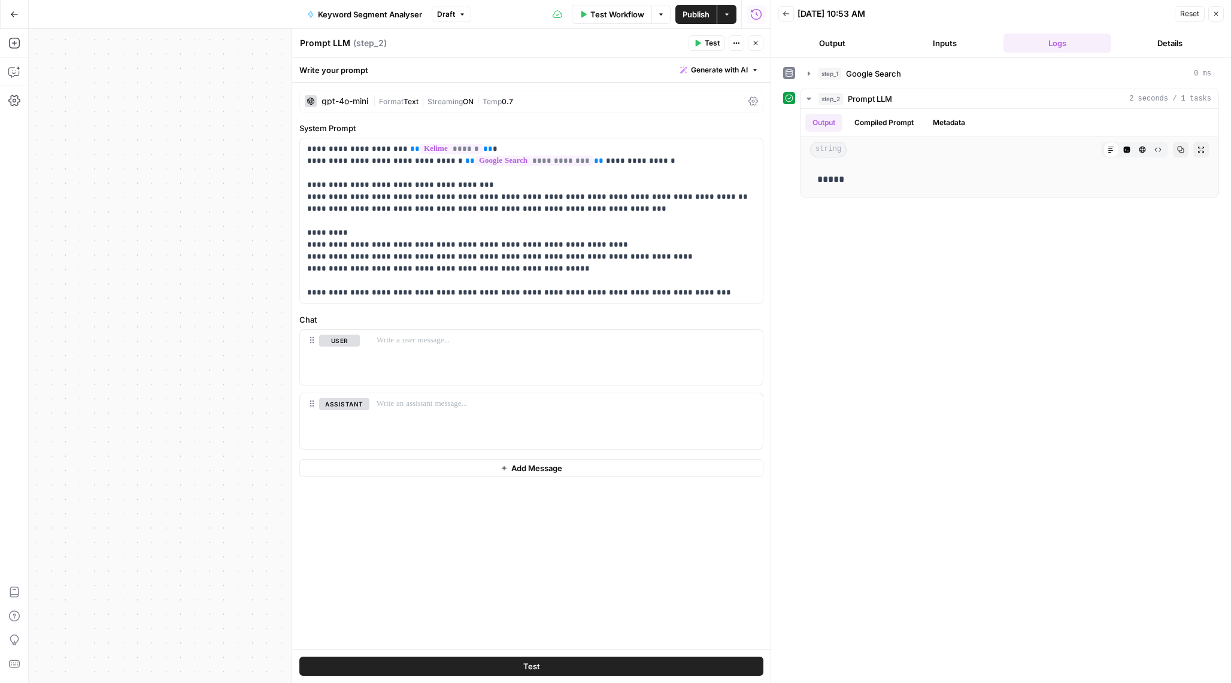
click at [599, 19] on span "Test Workflow" at bounding box center [617, 14] width 54 height 12
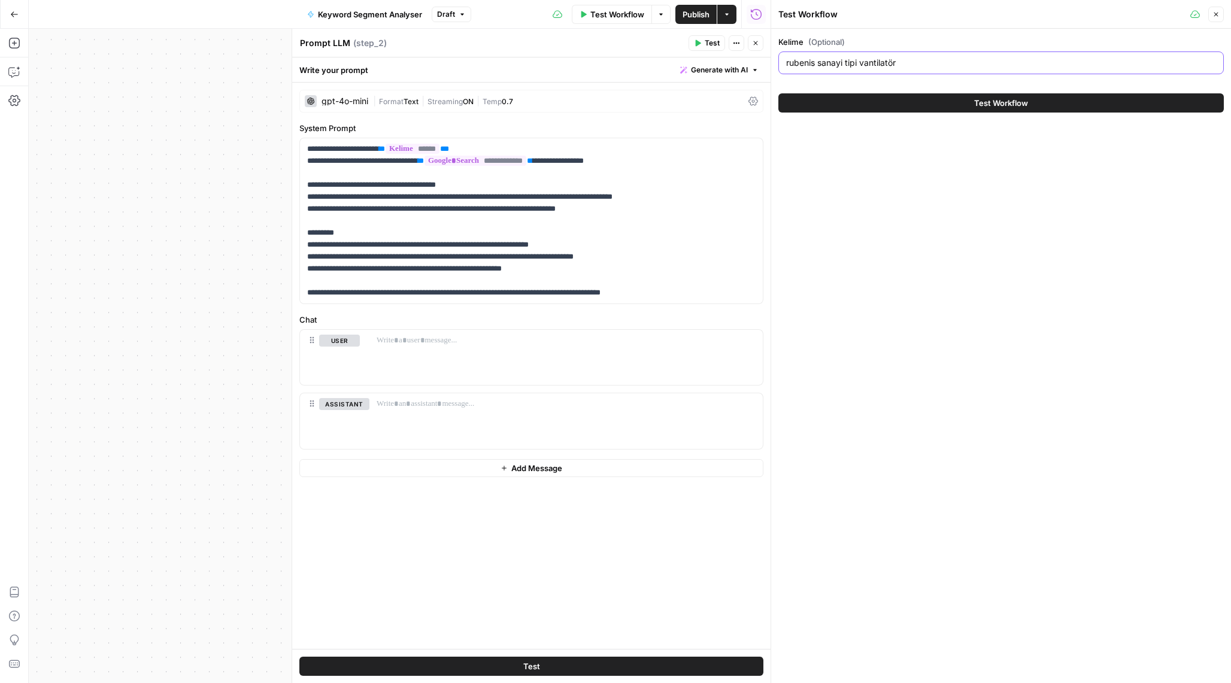
click at [908, 64] on input "rubenis sanayi tipi vantilatör" at bounding box center [1001, 63] width 430 height 12
click at [916, 63] on input "rubenis sanayi tipi vantilatör" at bounding box center [1001, 63] width 430 height 12
paste input "peugeot 301 jant"
type input "peugeot 301 jant"
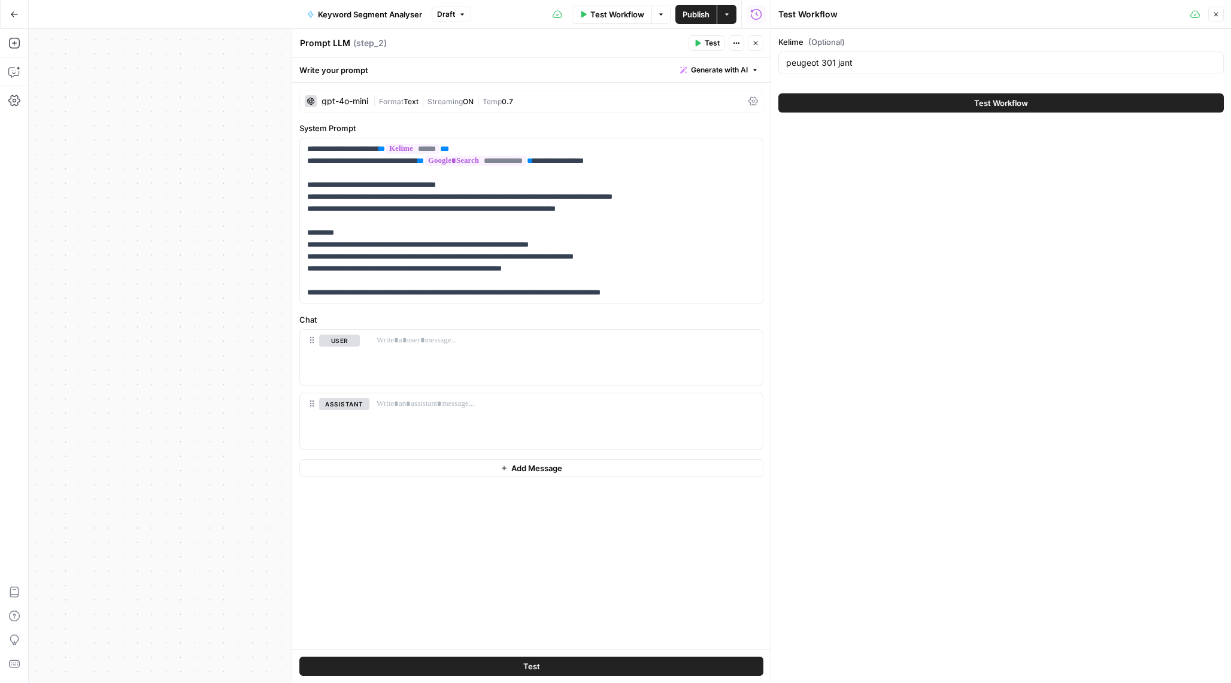
click at [930, 108] on button "Test Workflow" at bounding box center [1000, 102] width 445 height 19
click at [958, 102] on button "Test Workflow" at bounding box center [1000, 102] width 445 height 19
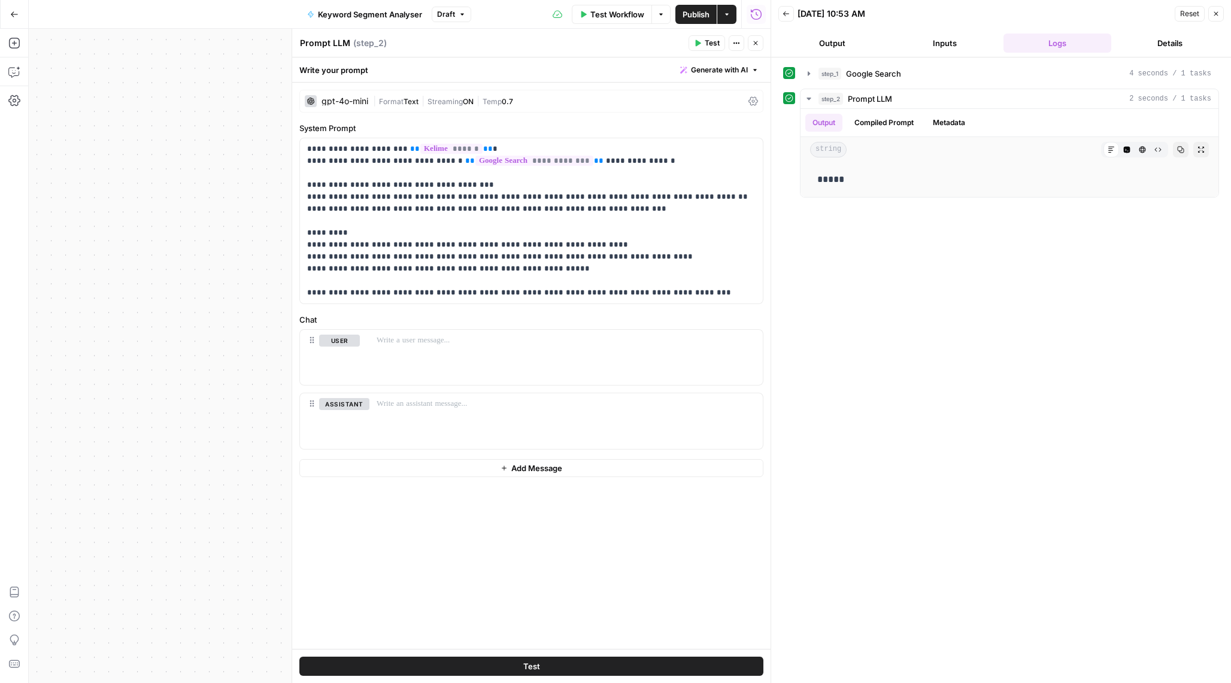
click at [699, 10] on span "Publish" at bounding box center [695, 14] width 27 height 12
